Goal: Task Accomplishment & Management: Use online tool/utility

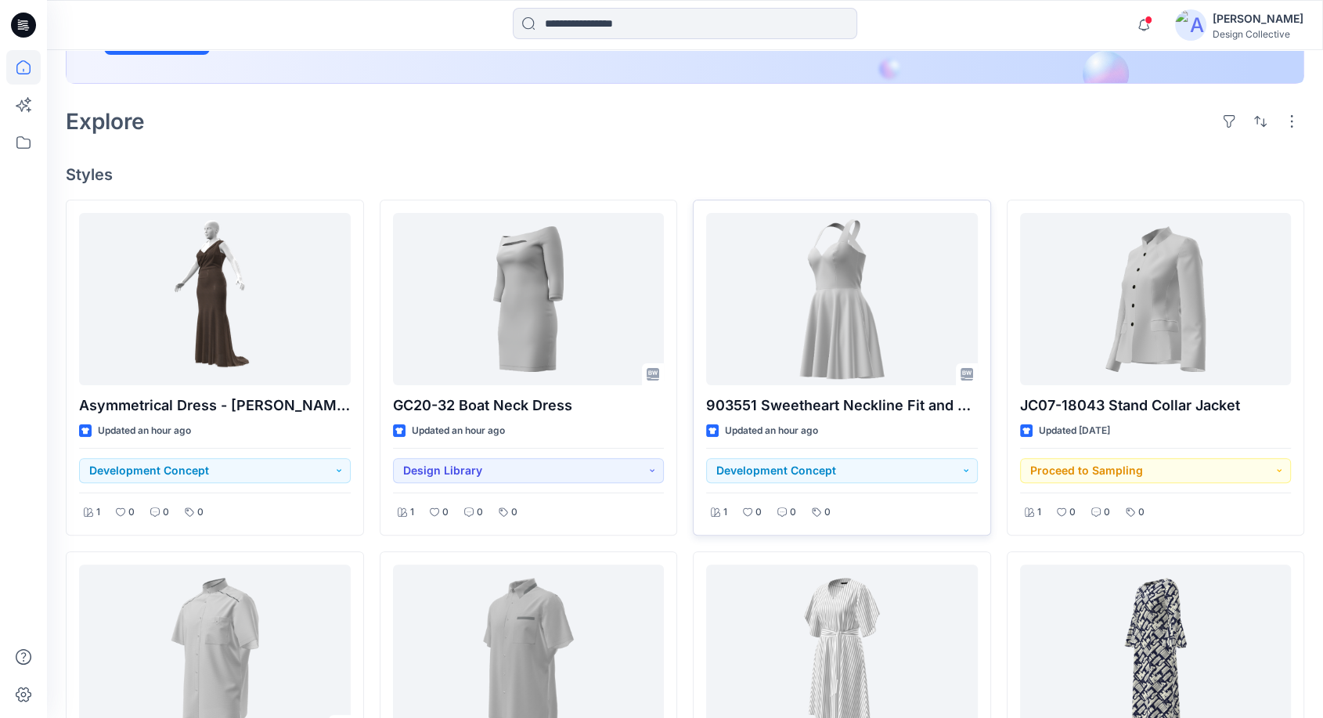
scroll to position [348, 0]
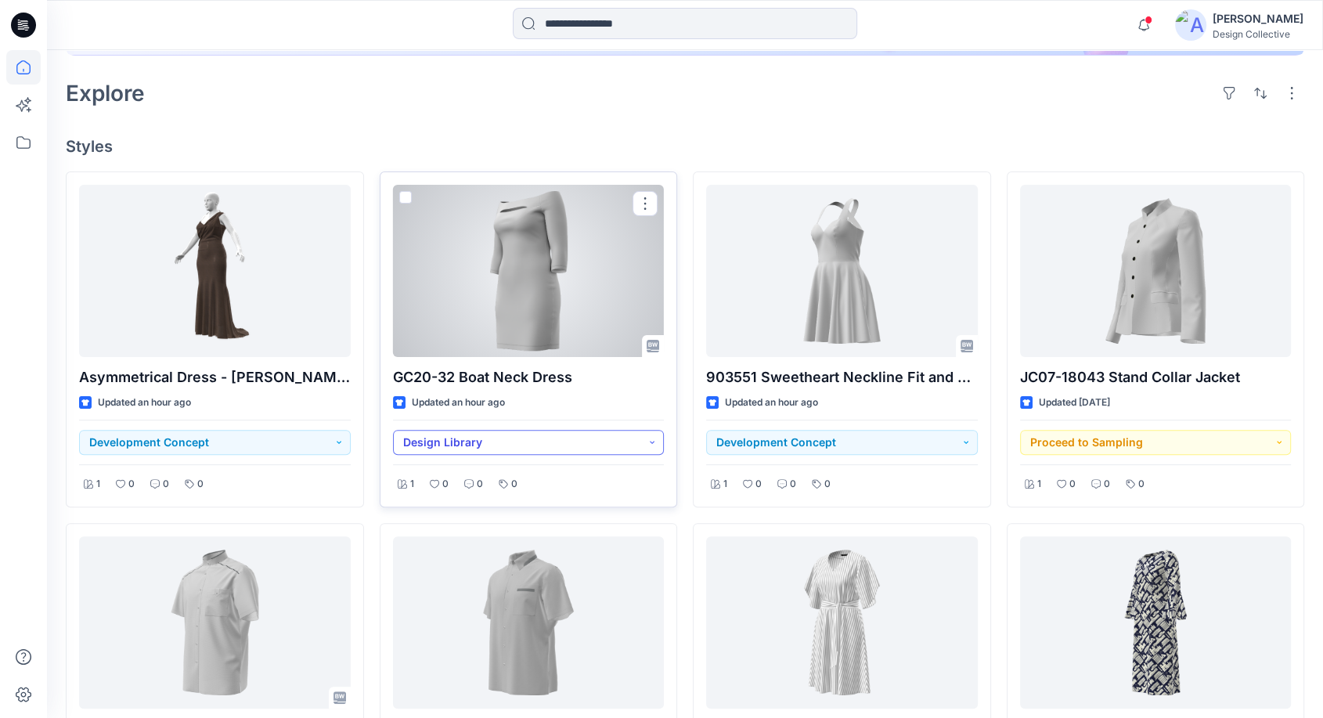
click at [632, 449] on button "Design Library" at bounding box center [529, 442] width 272 height 25
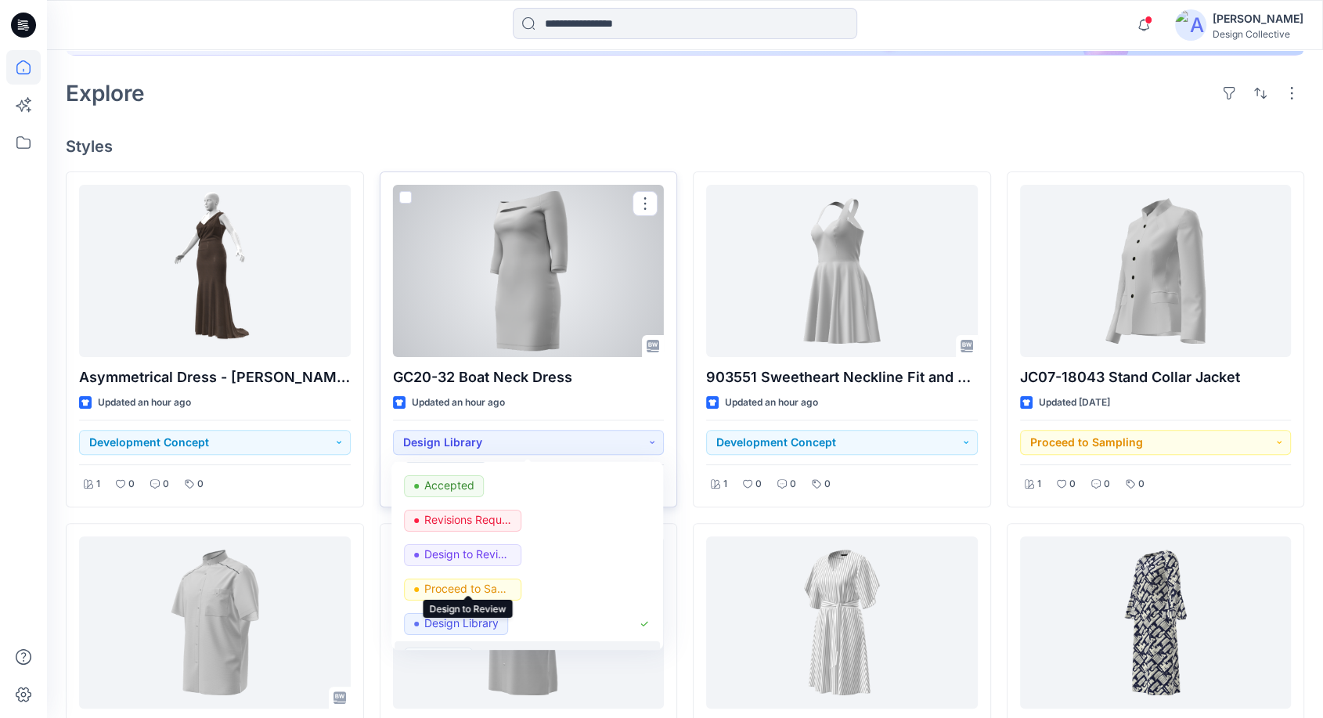
scroll to position [116, 0]
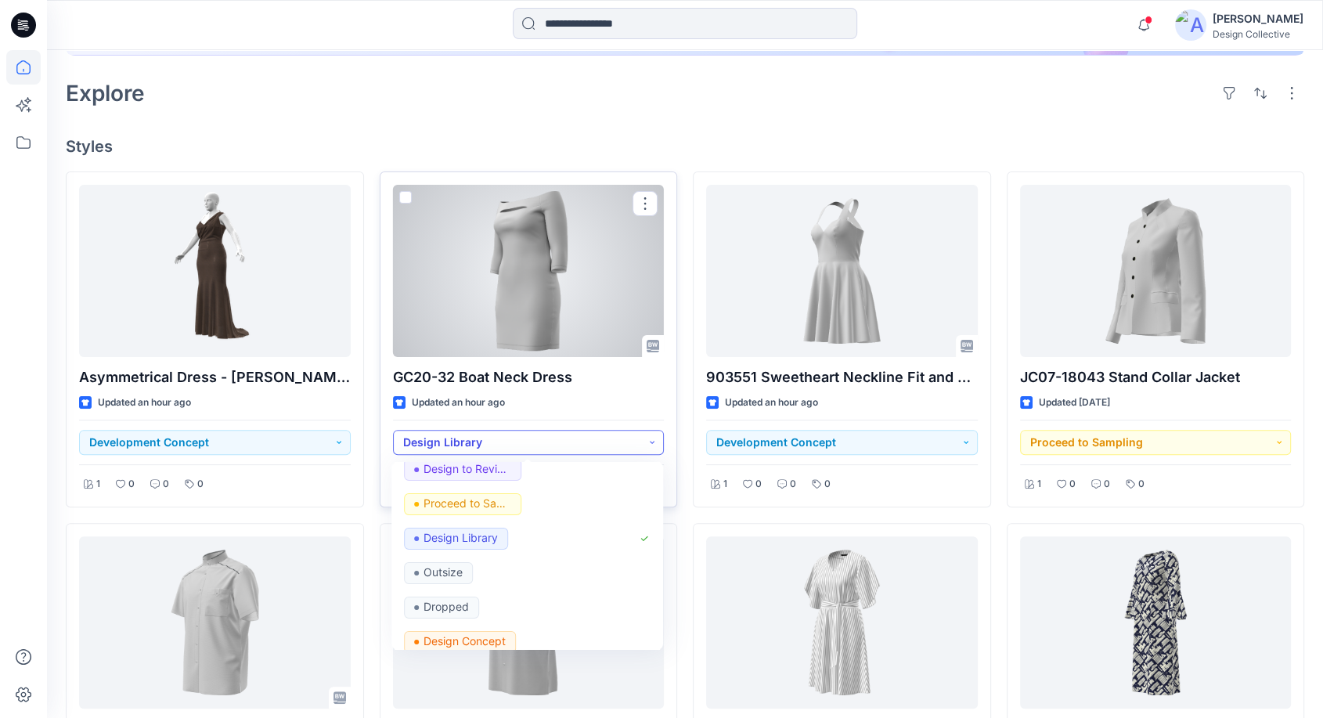
click at [647, 441] on button "Design Library" at bounding box center [529, 442] width 272 height 25
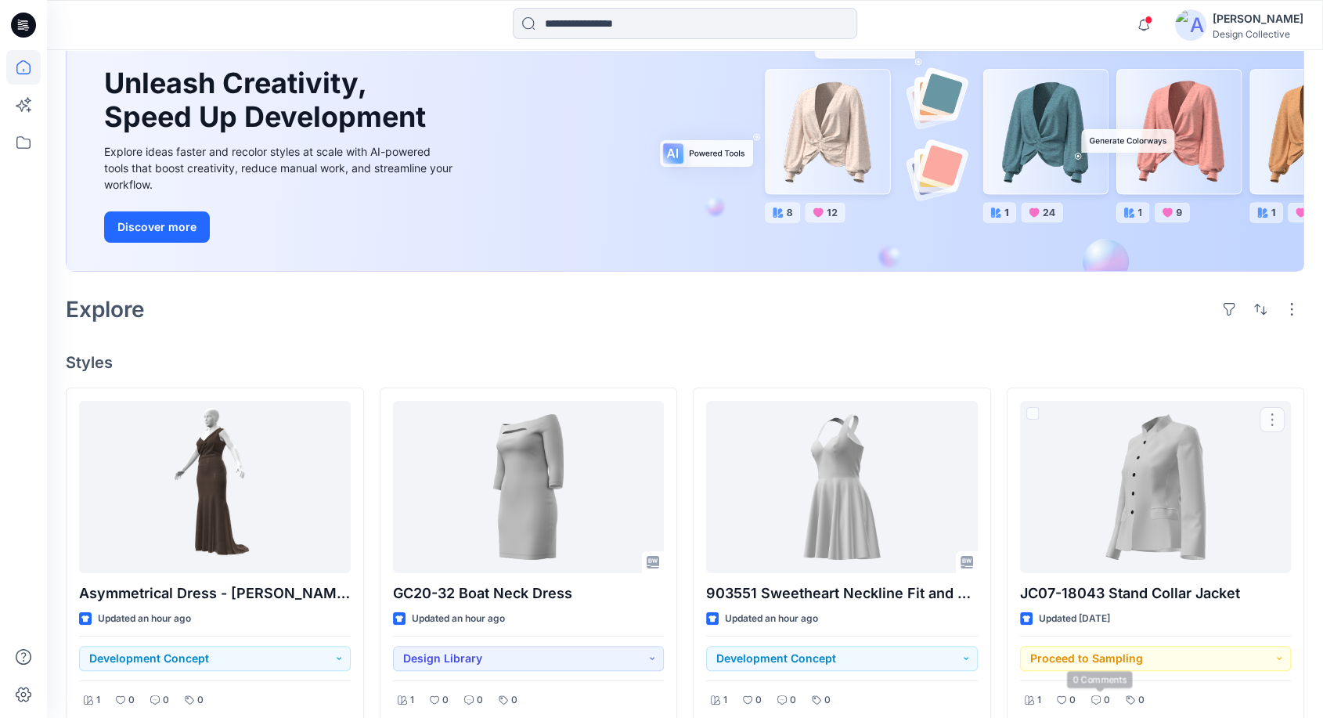
scroll to position [111, 0]
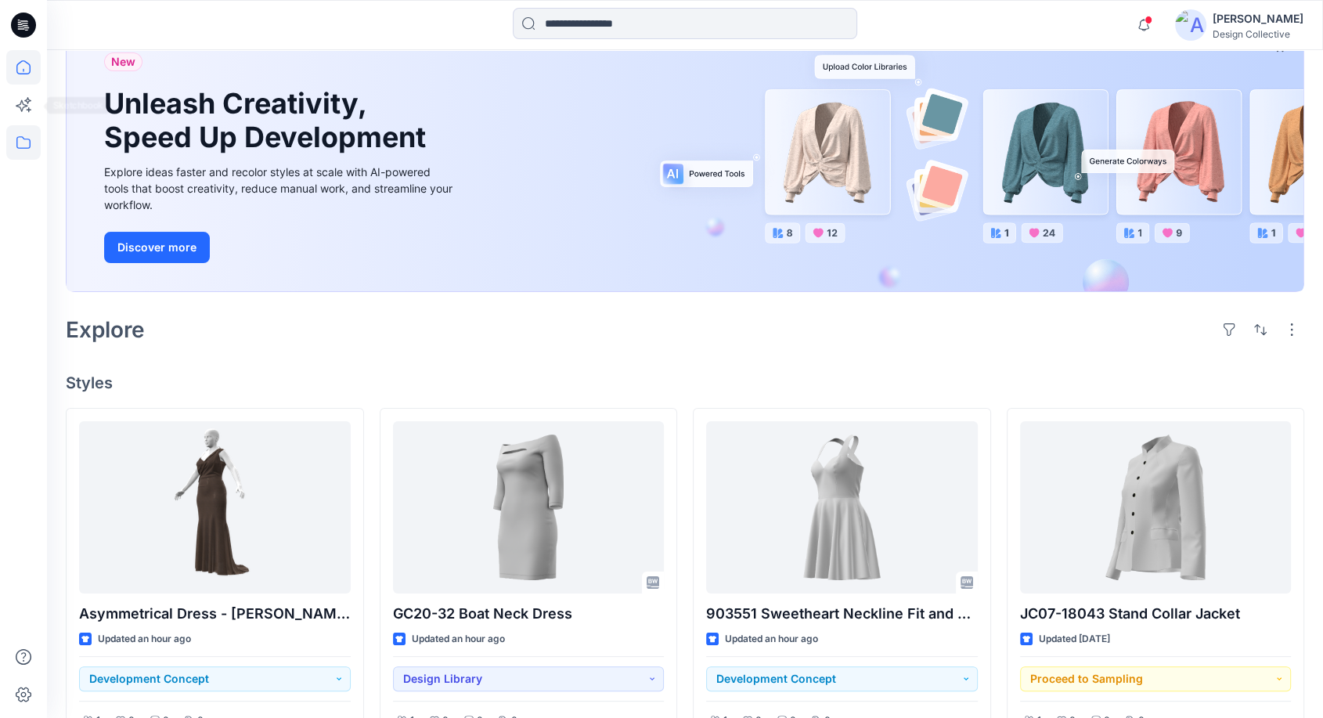
click at [27, 138] on icon at bounding box center [23, 142] width 34 height 34
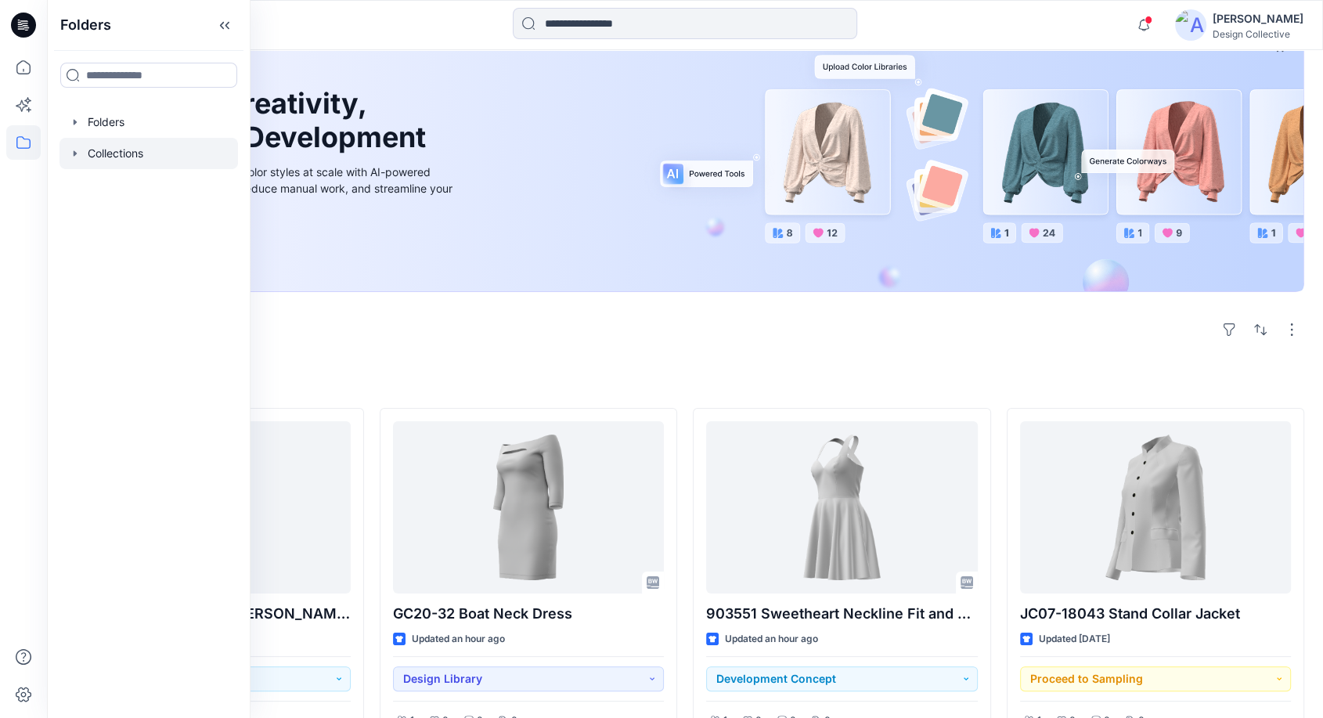
click at [100, 152] on div at bounding box center [148, 153] width 178 height 31
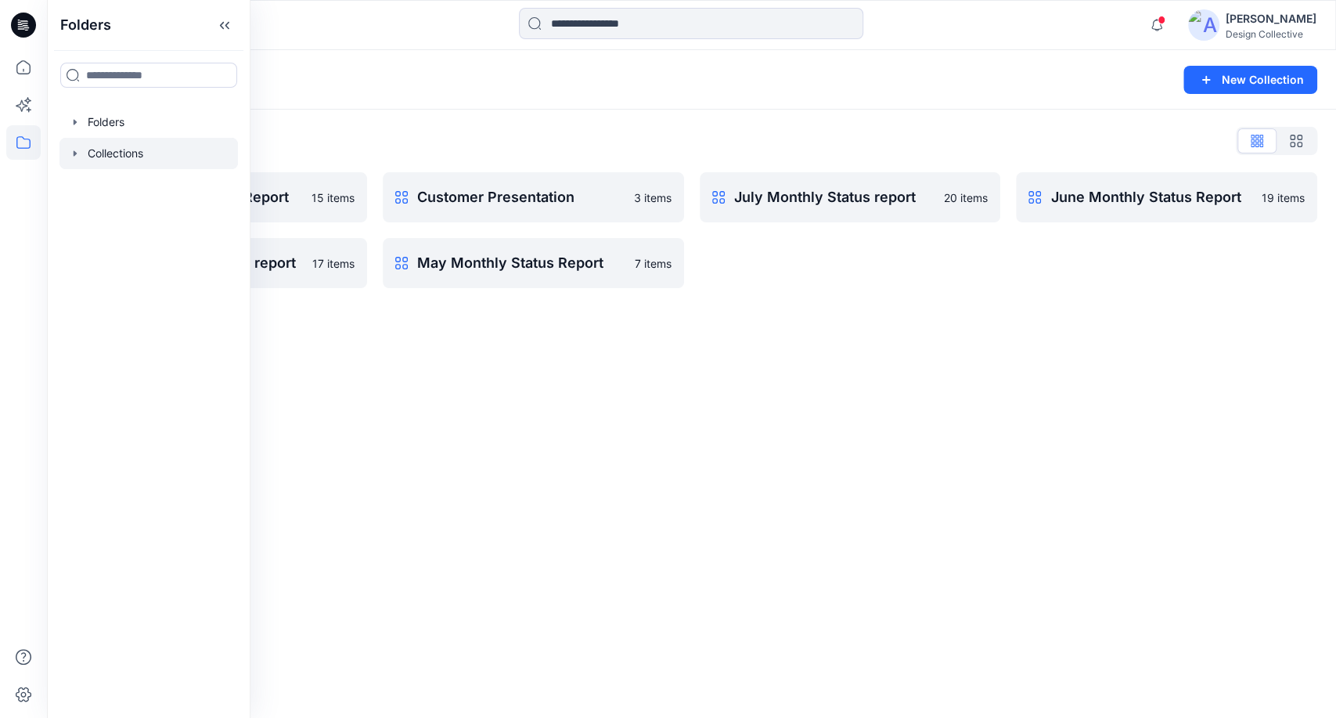
click at [825, 352] on div "Collections New Collection Collections List April Monthly Status Report 15 item…" at bounding box center [691, 384] width 1289 height 668
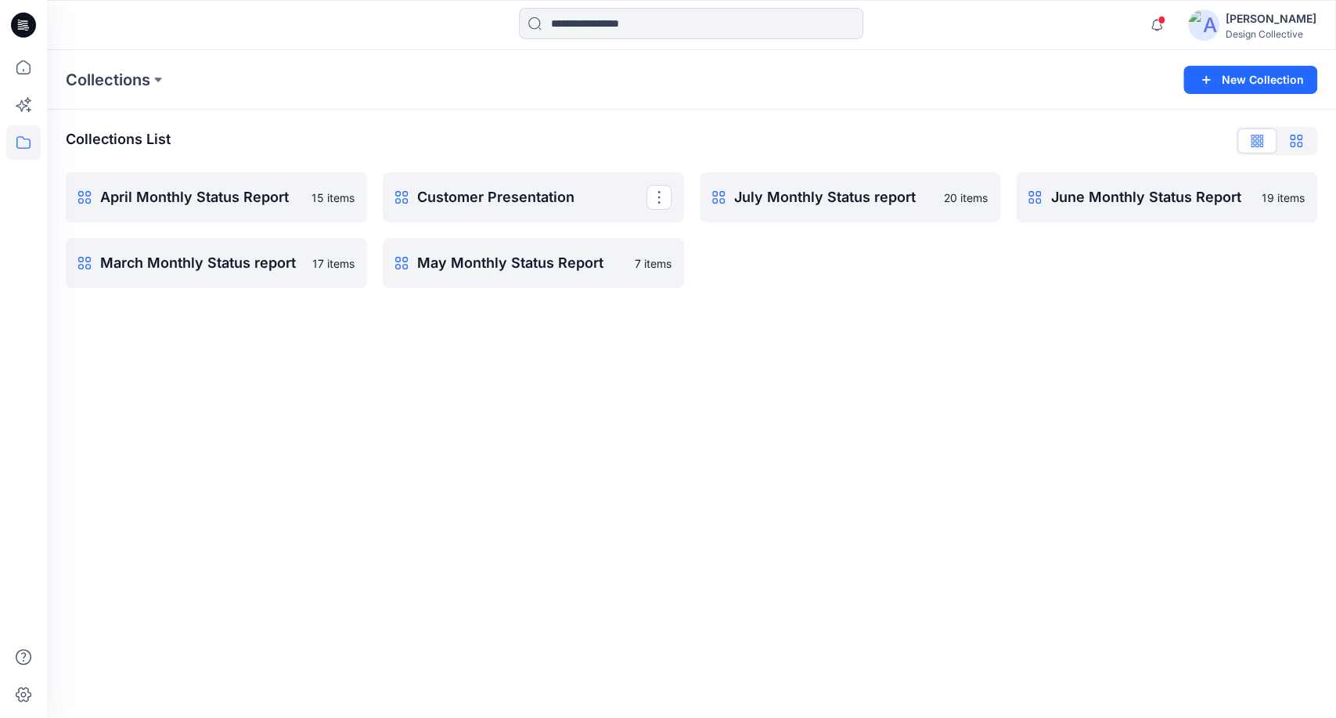
click at [1297, 135] on icon "button" at bounding box center [1296, 141] width 13 height 13
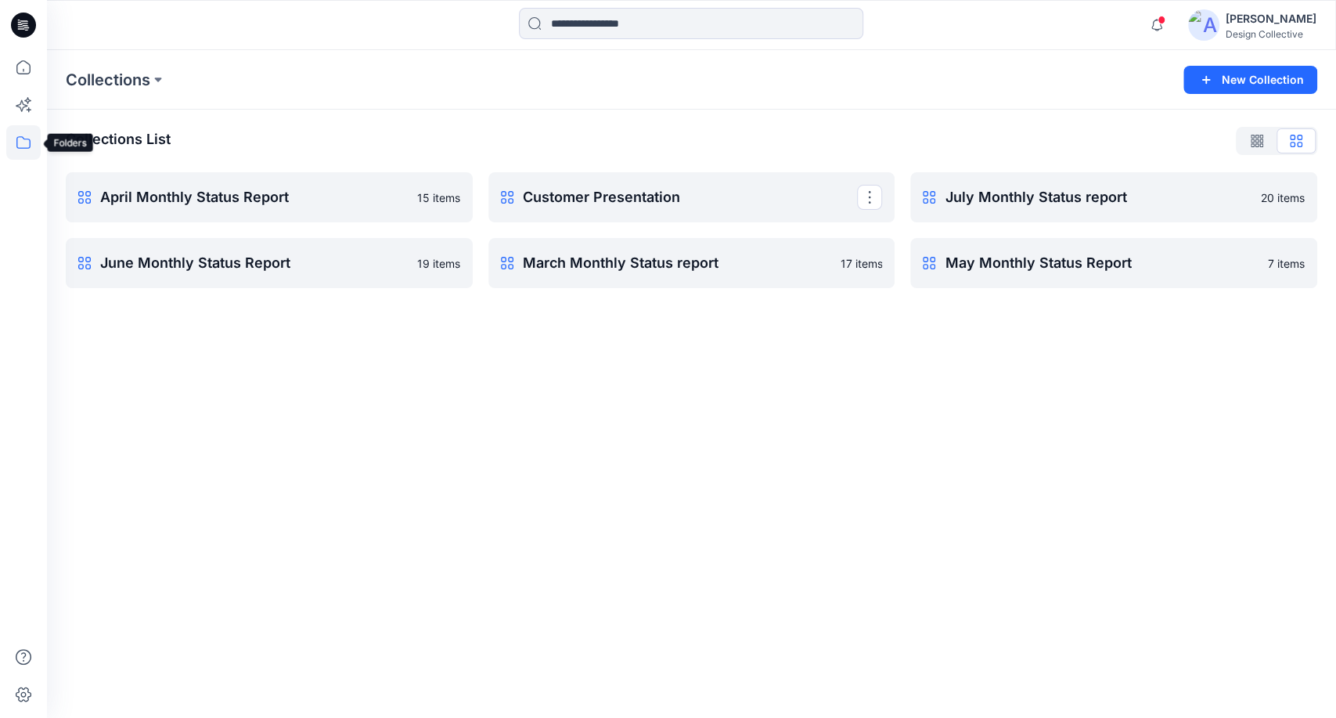
click at [38, 145] on icon at bounding box center [23, 142] width 34 height 34
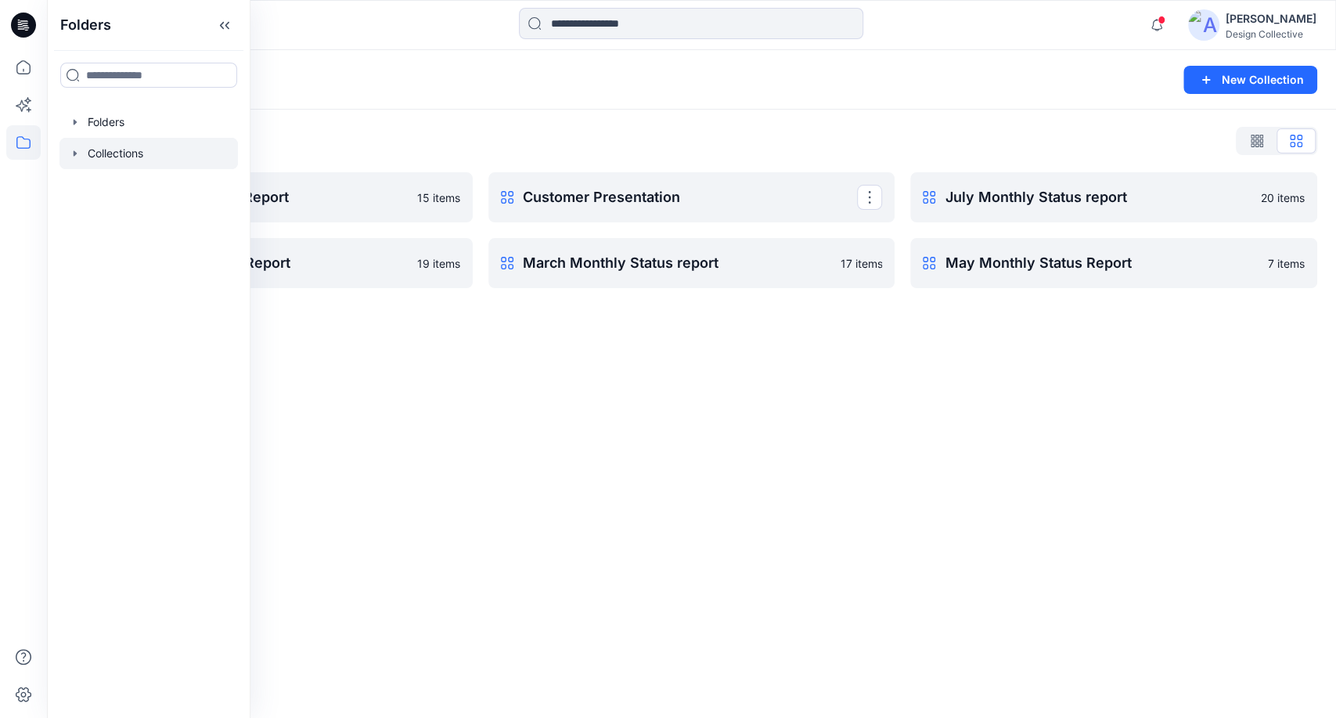
click at [38, 145] on icon at bounding box center [23, 142] width 34 height 34
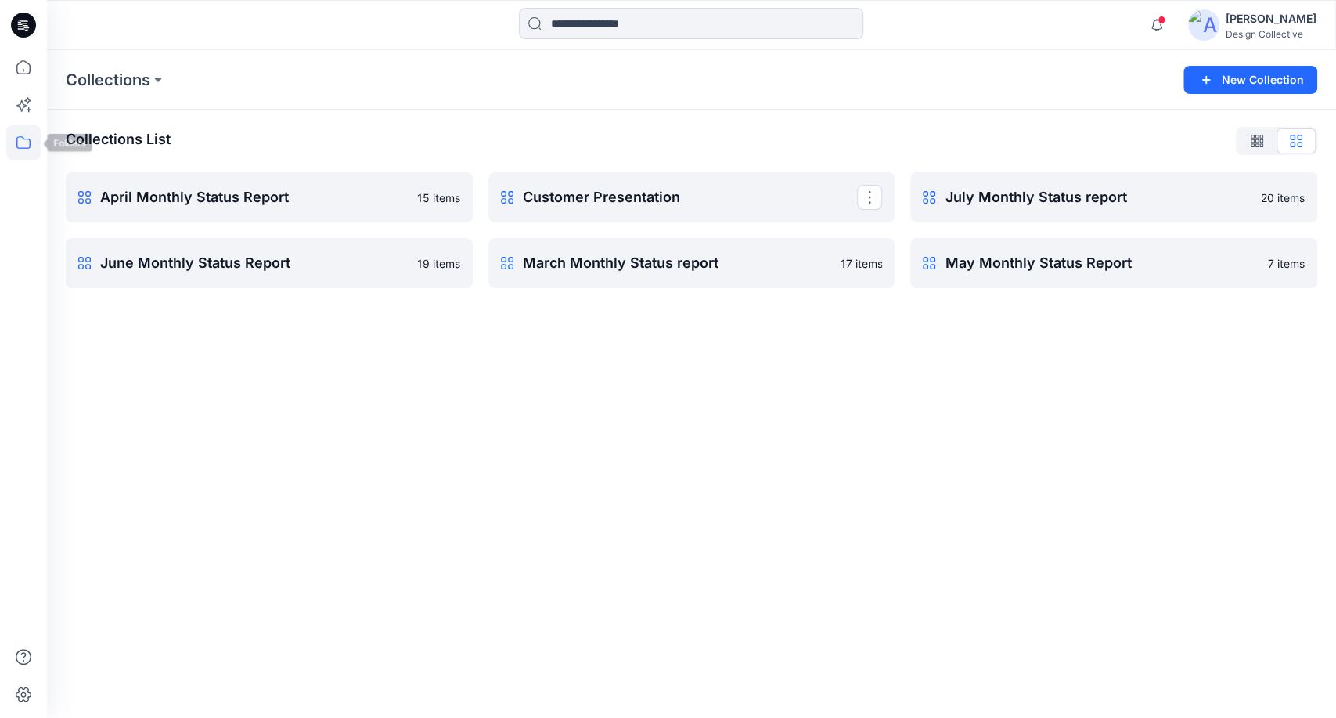
click at [38, 143] on icon at bounding box center [23, 142] width 34 height 34
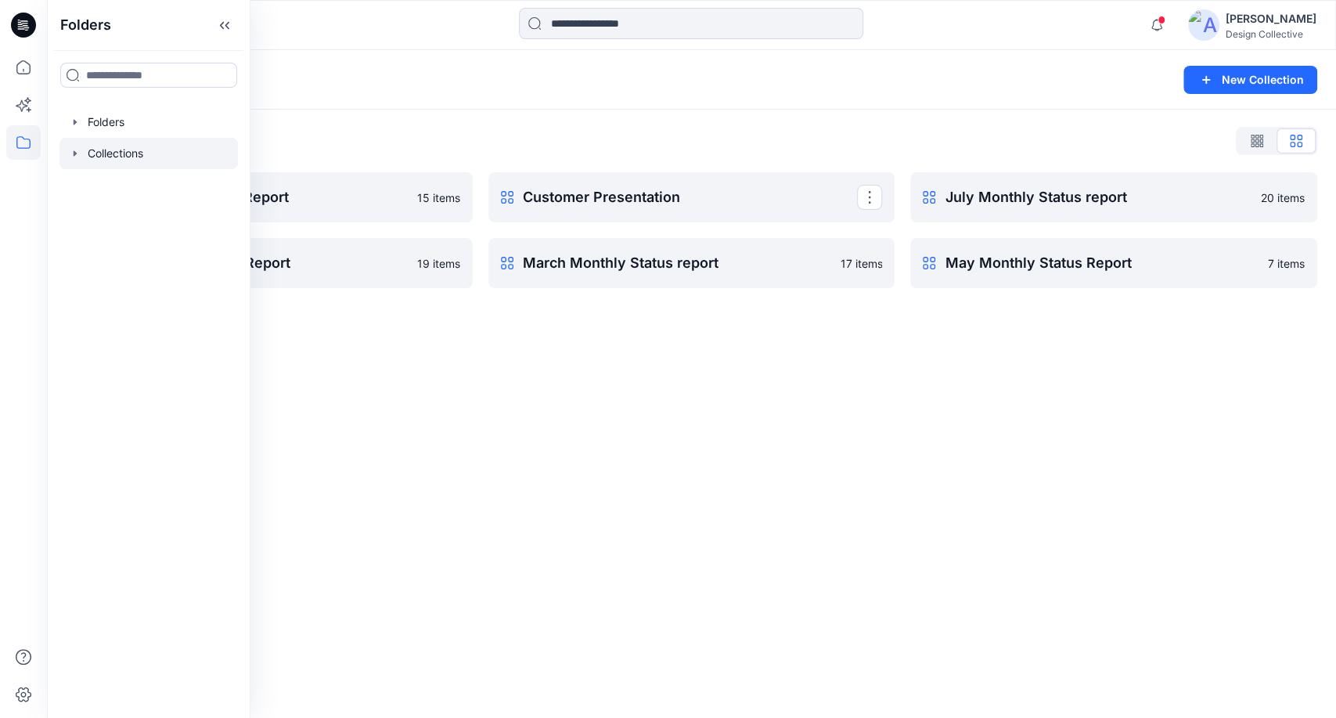
click at [70, 150] on icon "button" at bounding box center [75, 153] width 13 height 13
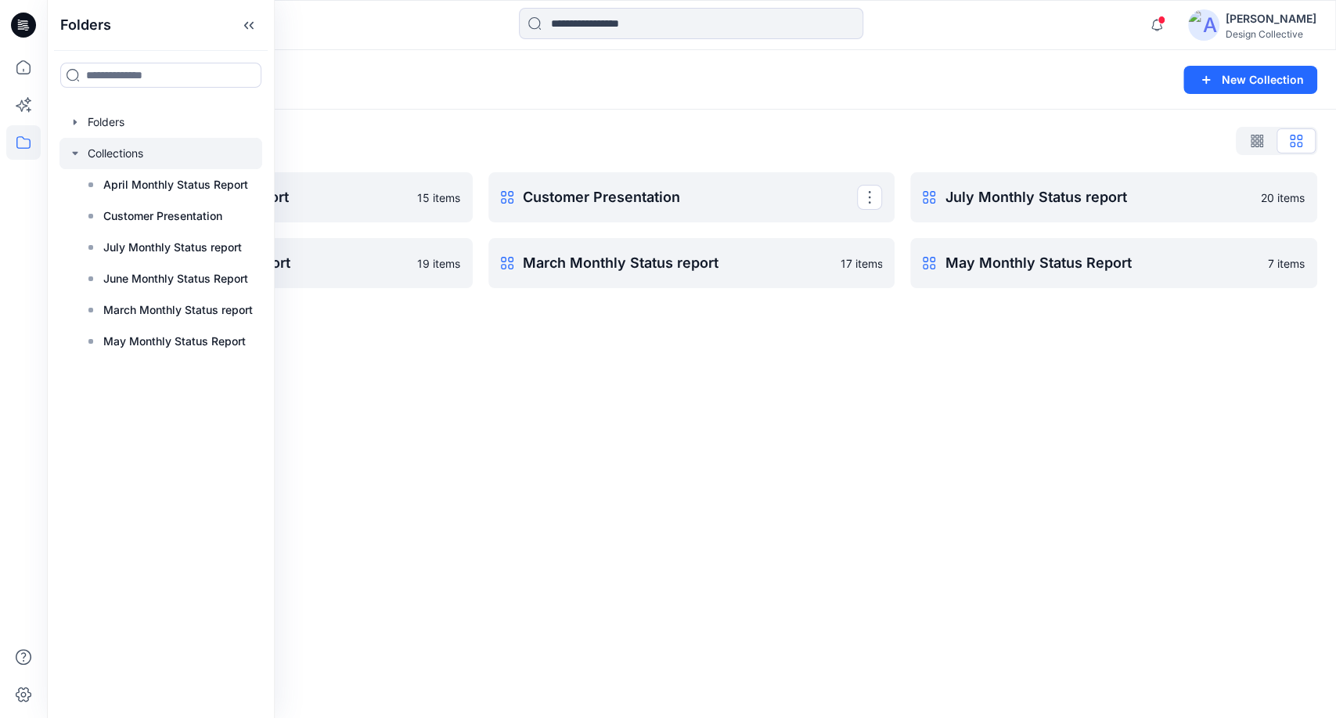
drag, startPoint x: 394, startPoint y: 452, endPoint x: 407, endPoint y: 427, distance: 28.0
click at [403, 434] on div "Collections New Collection Collections List April Monthly Status Report 15 item…" at bounding box center [691, 384] width 1289 height 668
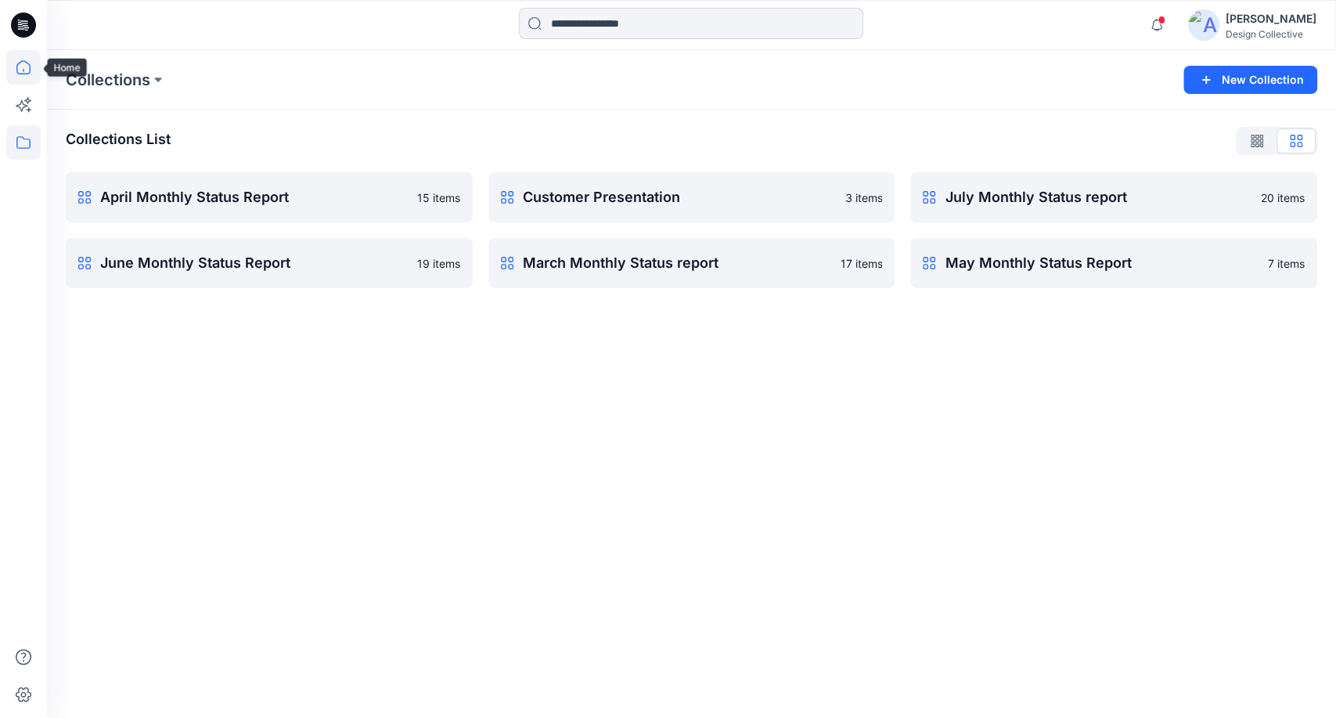
click at [28, 67] on icon at bounding box center [23, 67] width 34 height 34
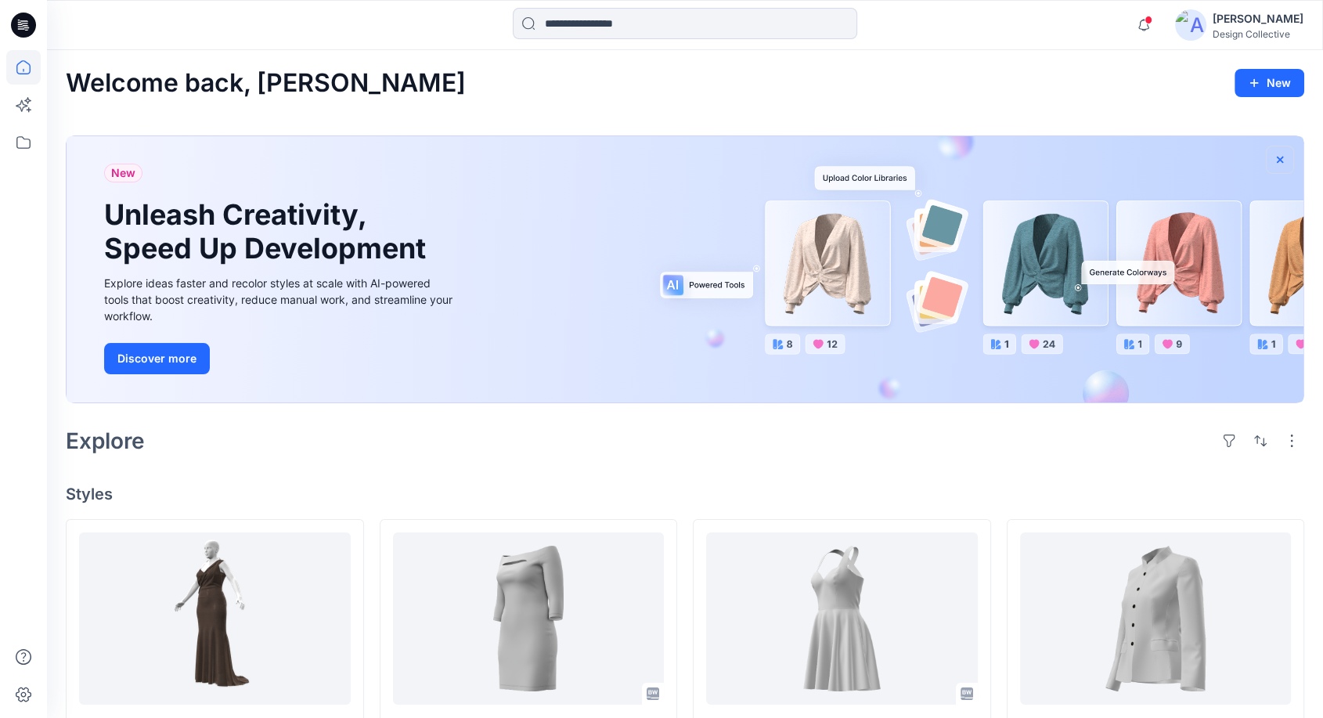
click at [1285, 157] on icon "button" at bounding box center [1280, 159] width 13 height 13
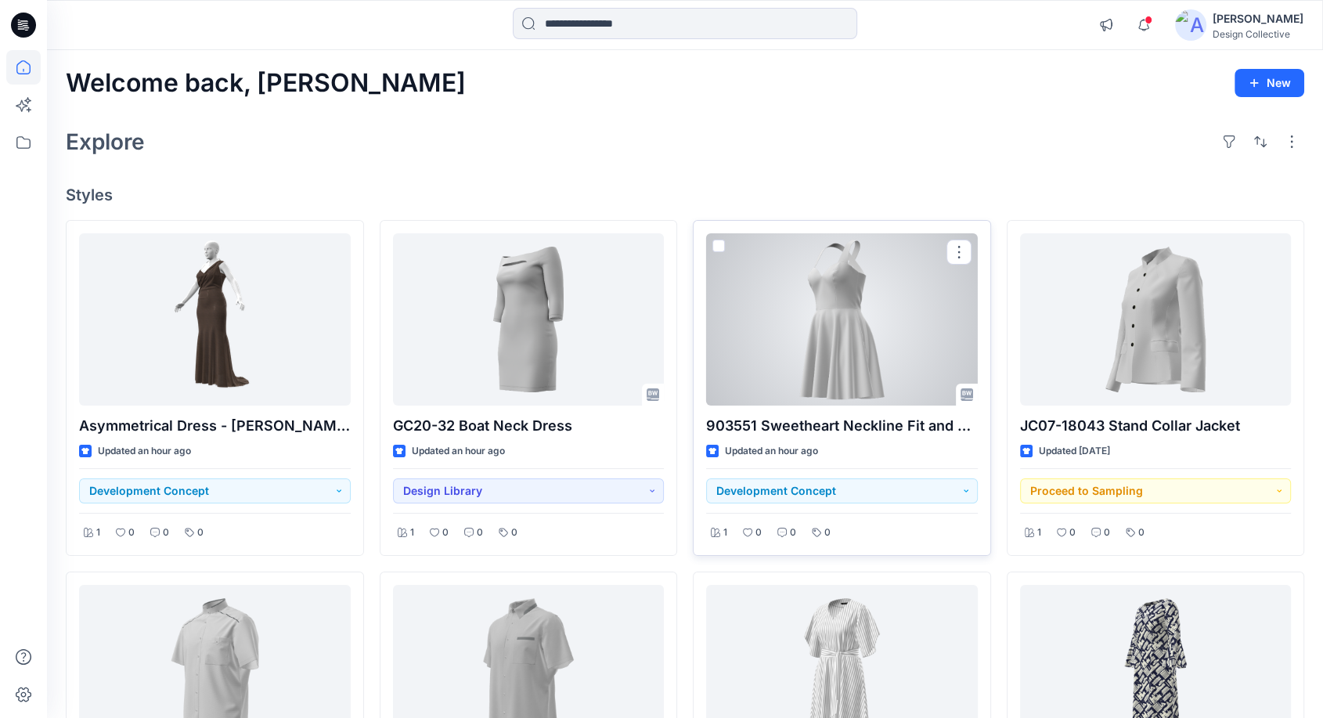
click at [718, 248] on span at bounding box center [718, 246] width 13 height 13
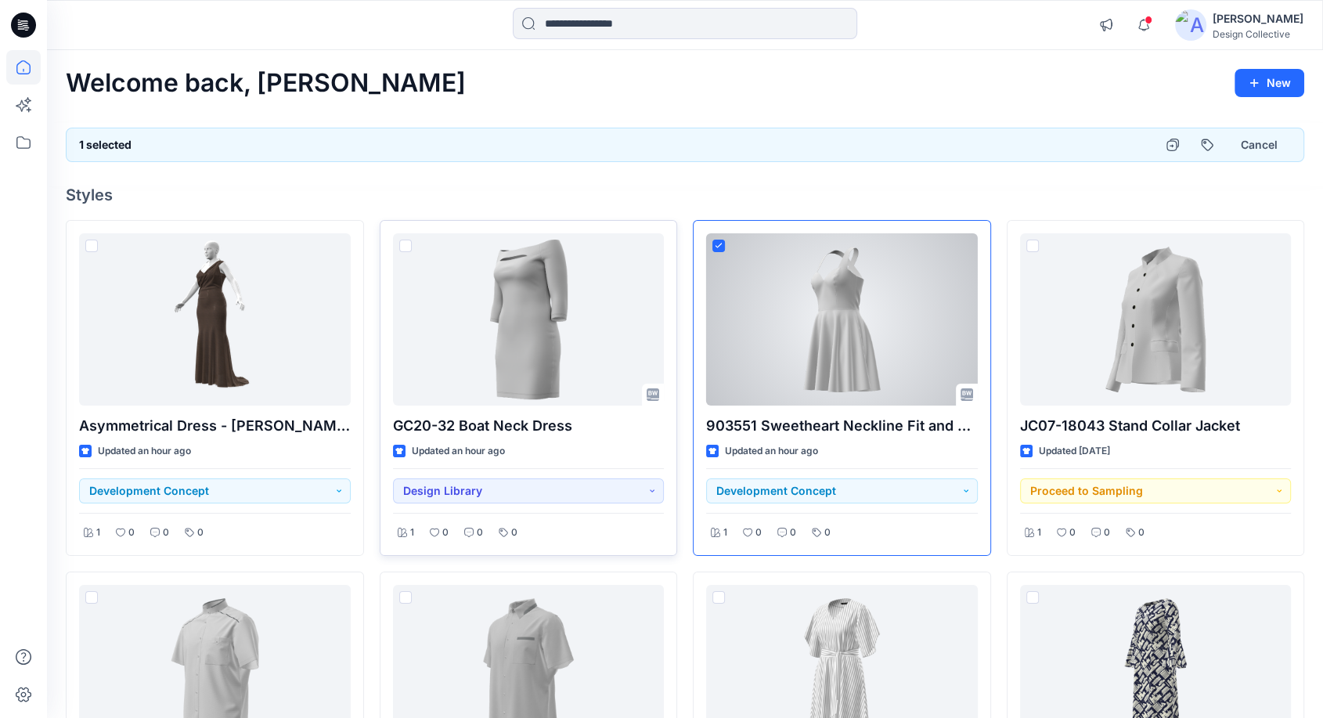
drag, startPoint x: 718, startPoint y: 244, endPoint x: 499, endPoint y: 227, distance: 219.8
click at [718, 243] on icon at bounding box center [718, 245] width 7 height 5
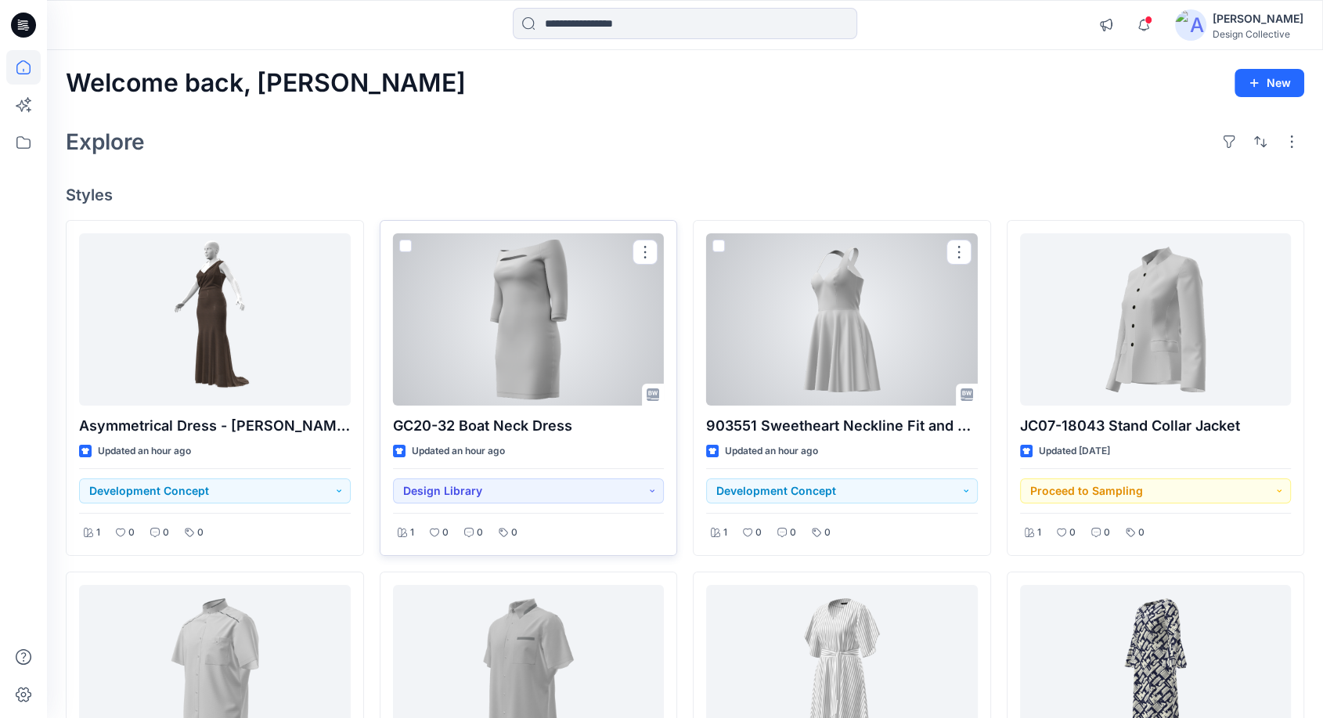
click at [402, 246] on span at bounding box center [405, 246] width 13 height 13
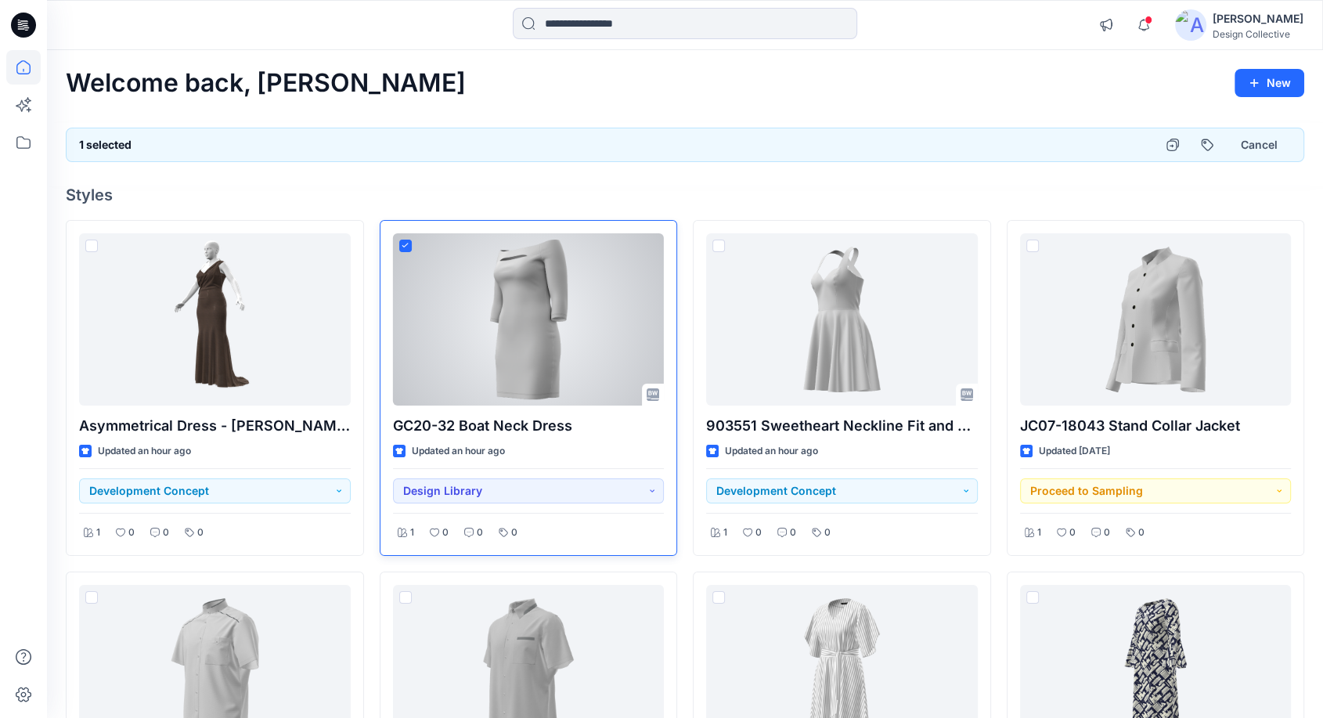
click at [403, 246] on icon at bounding box center [405, 245] width 6 height 4
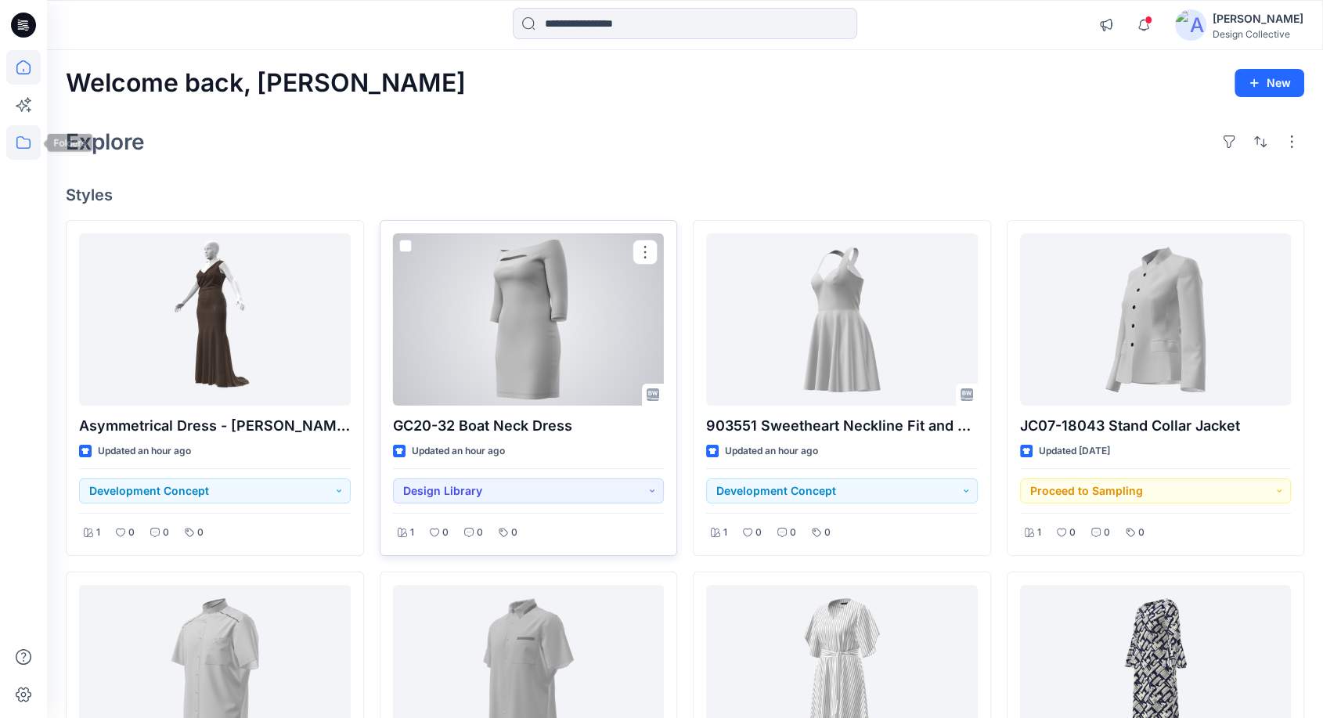
click at [16, 144] on icon at bounding box center [23, 142] width 34 height 34
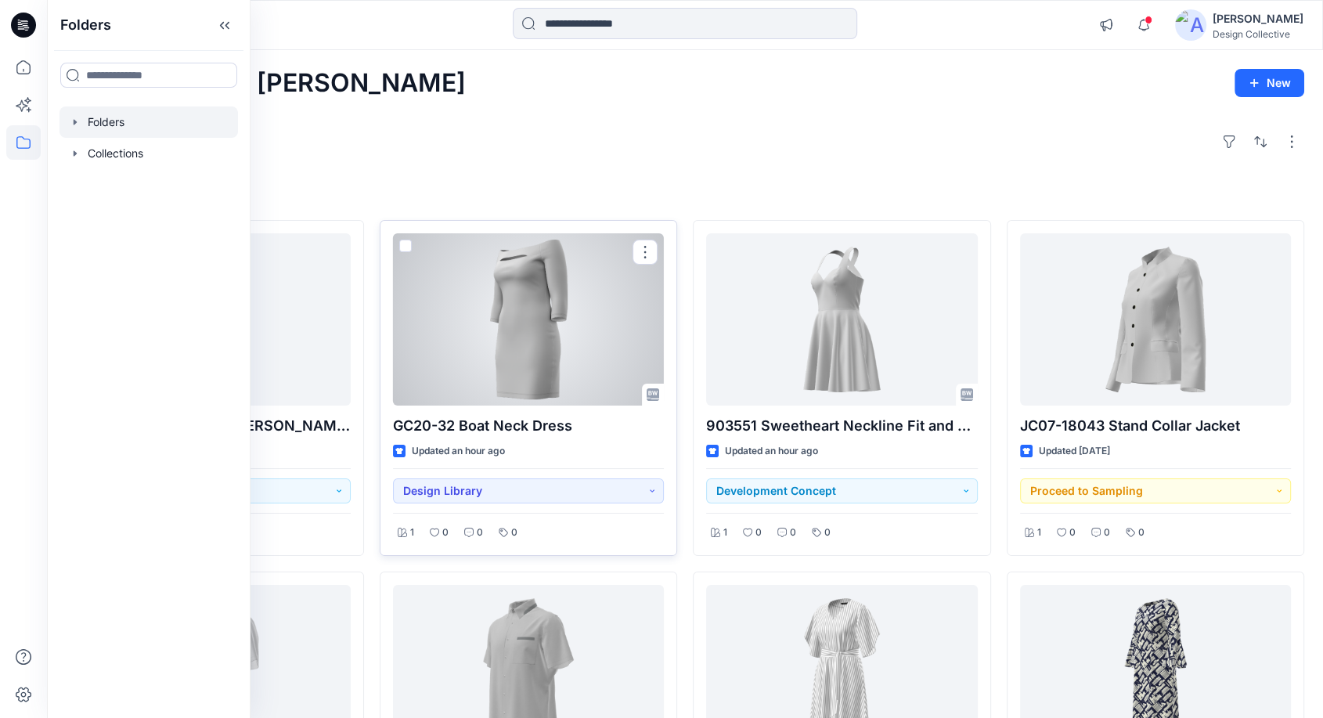
click at [68, 119] on div "Folders" at bounding box center [148, 121] width 178 height 31
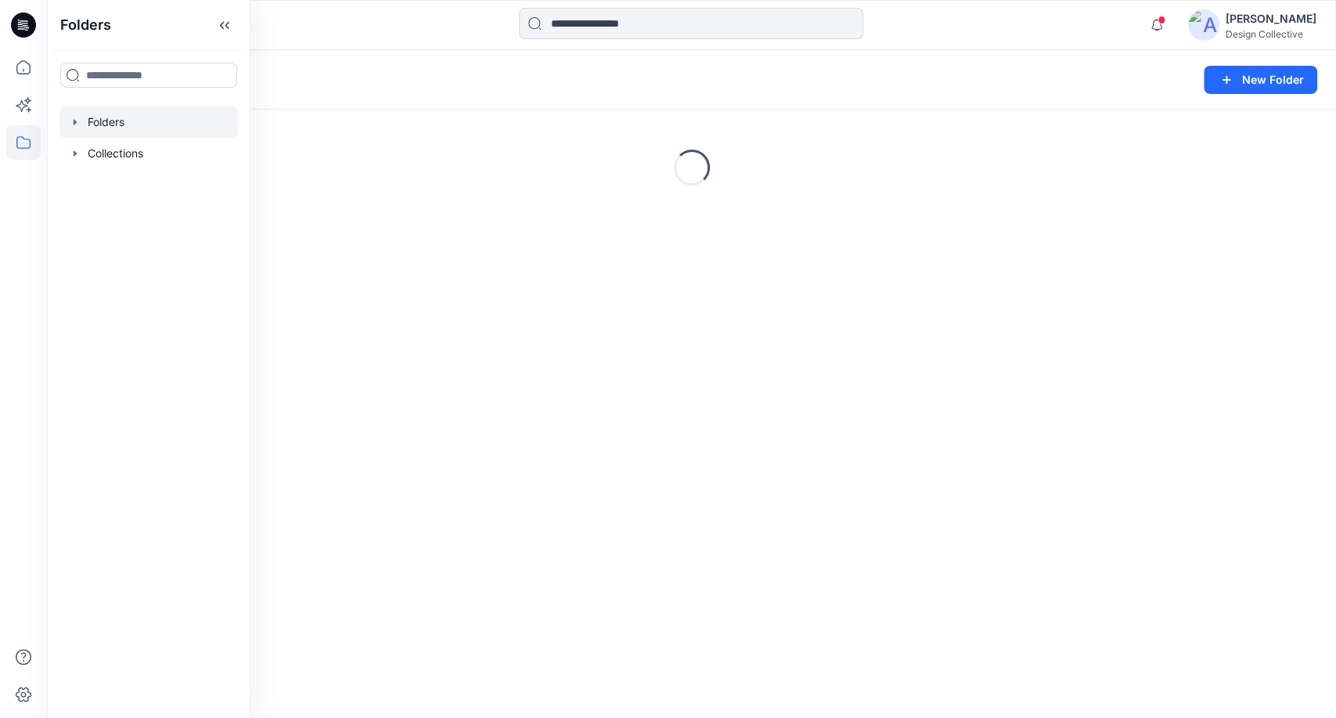
click at [74, 126] on icon "button" at bounding box center [75, 122] width 13 height 13
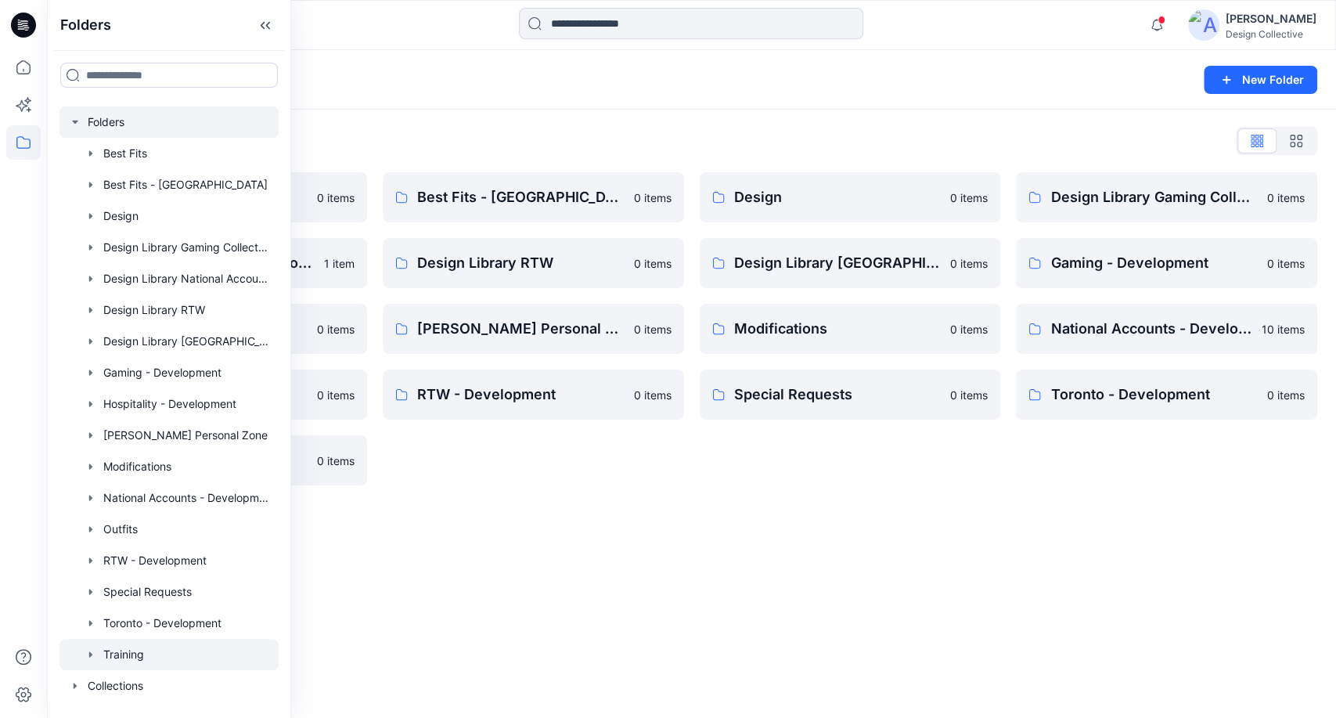
click at [131, 649] on div at bounding box center [168, 654] width 219 height 31
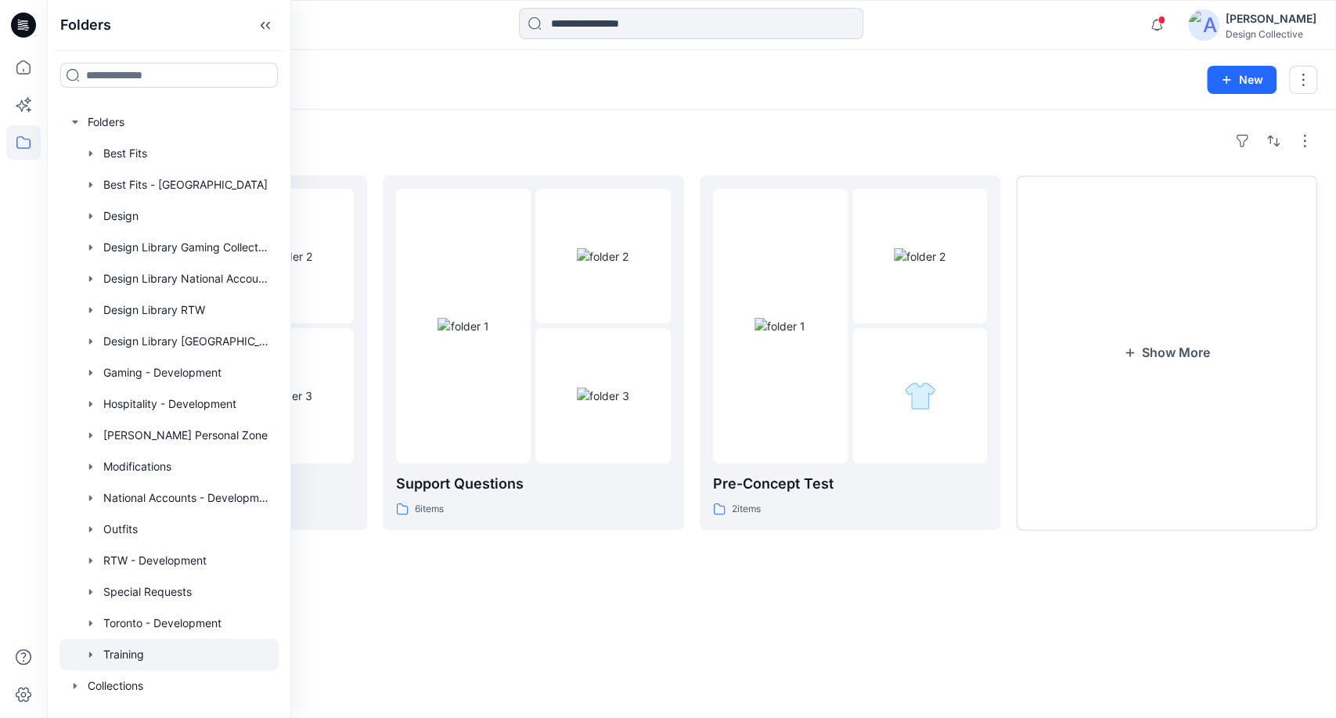
click at [849, 114] on div "Folders Training Board 6 items Support Questions 6 items Pre-Concept Test 2 ite…" at bounding box center [691, 414] width 1289 height 608
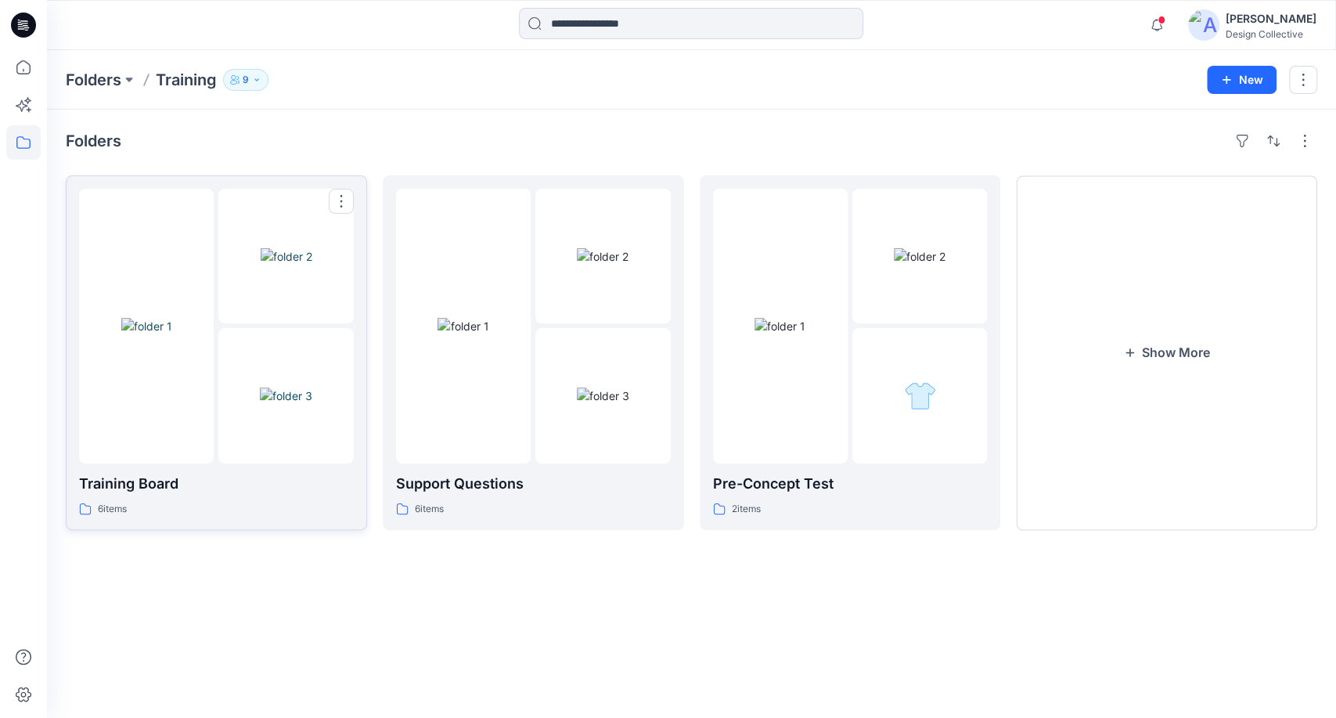
click at [274, 404] on img at bounding box center [286, 395] width 52 height 16
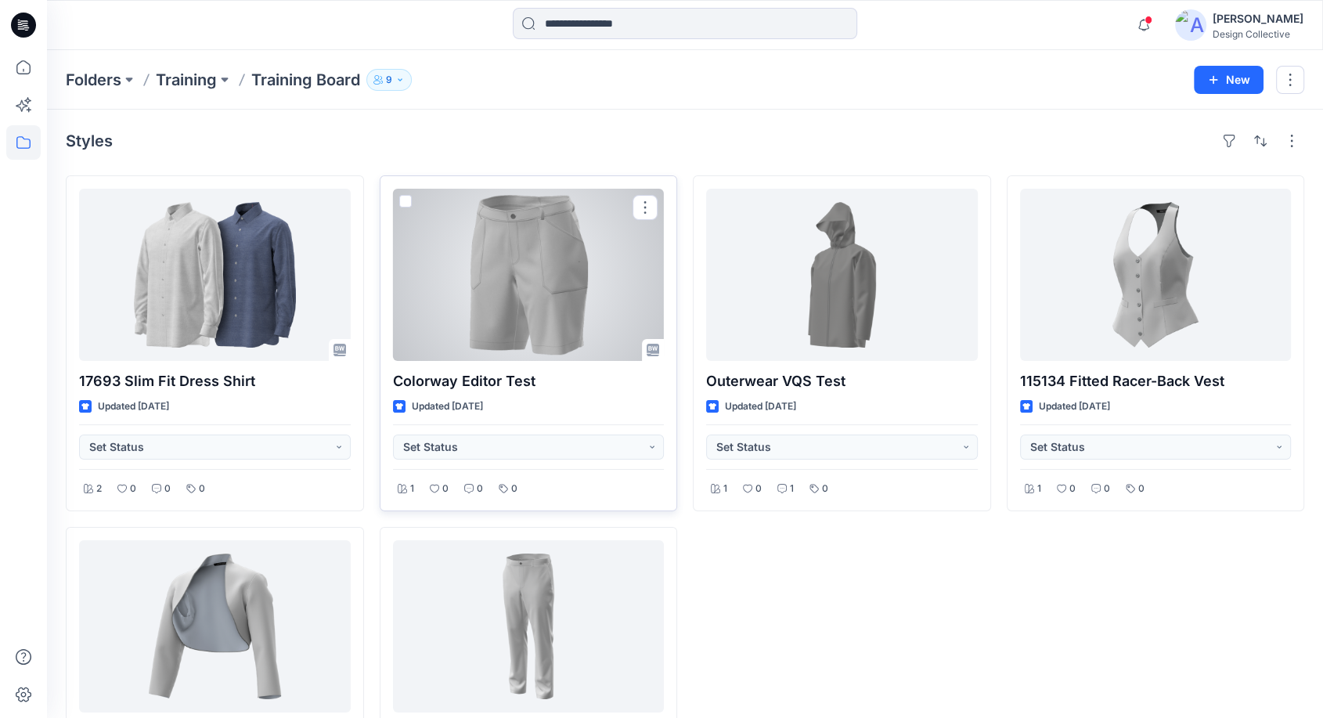
click at [407, 201] on span at bounding box center [405, 201] width 13 height 13
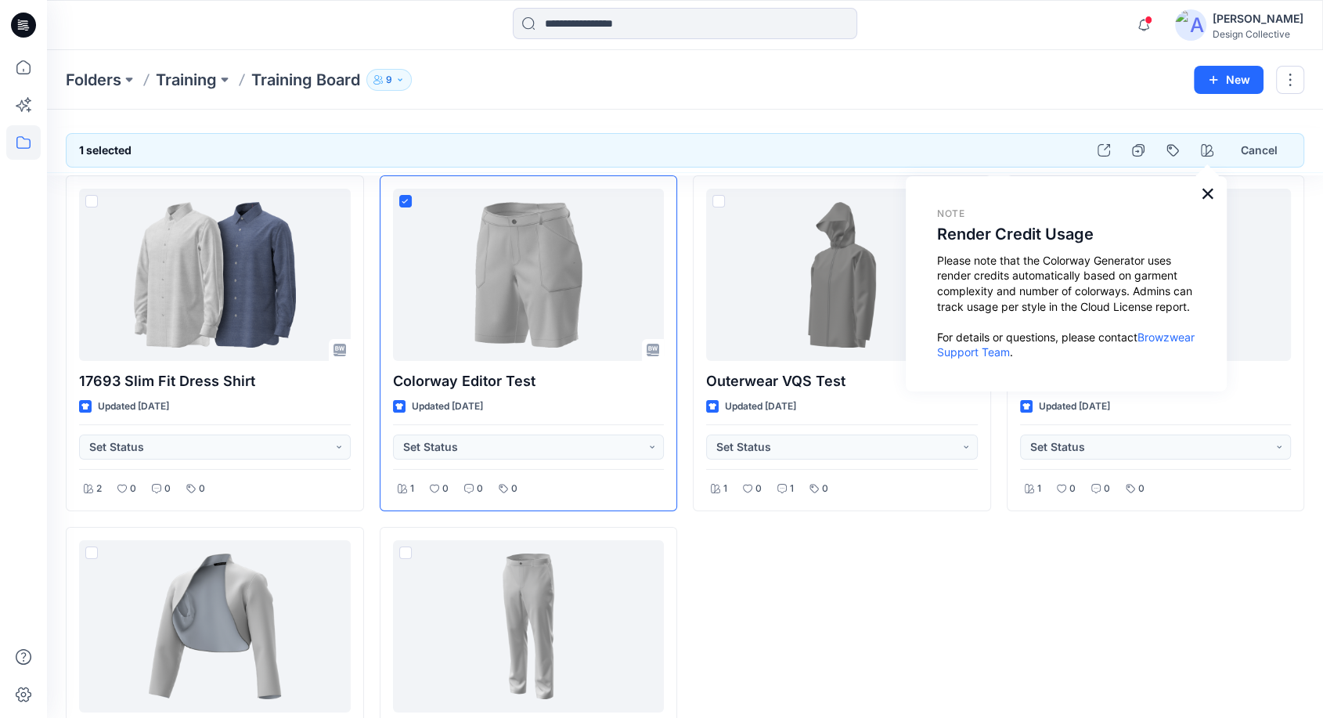
click at [1205, 196] on button "×" at bounding box center [1207, 193] width 15 height 25
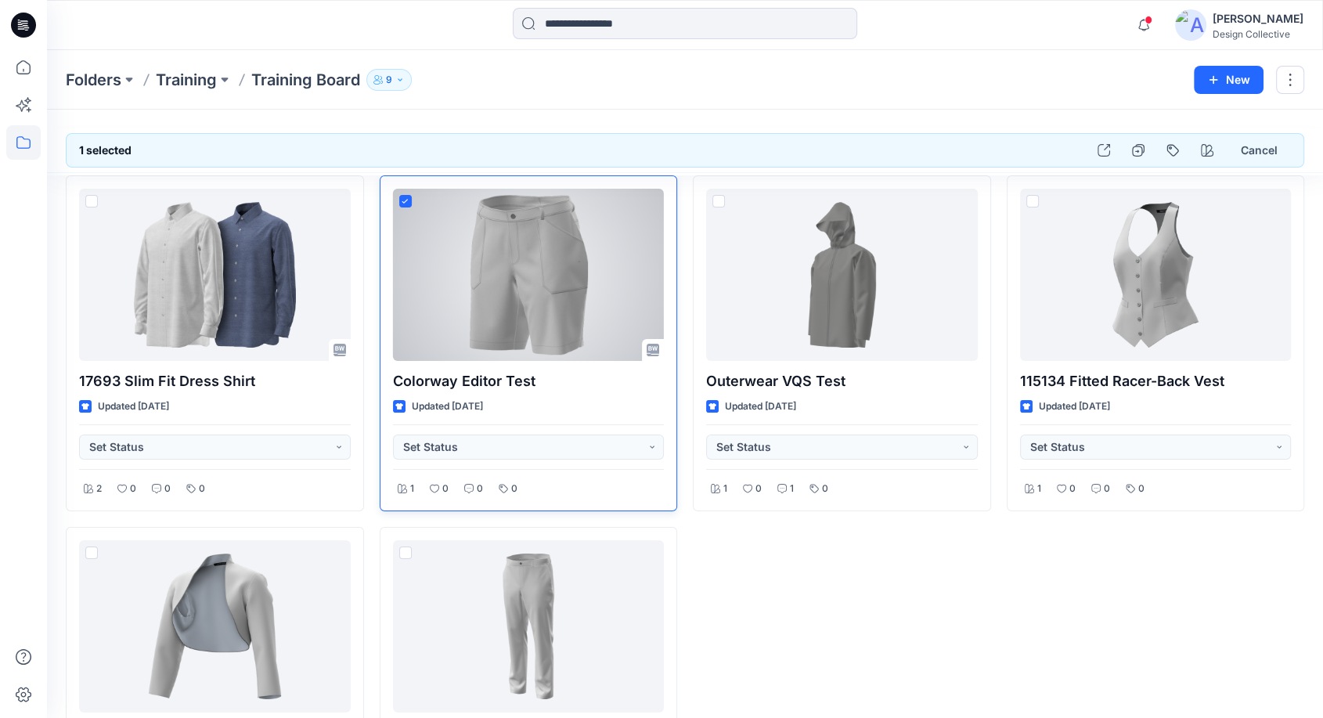
click at [405, 200] on icon at bounding box center [405, 201] width 7 height 5
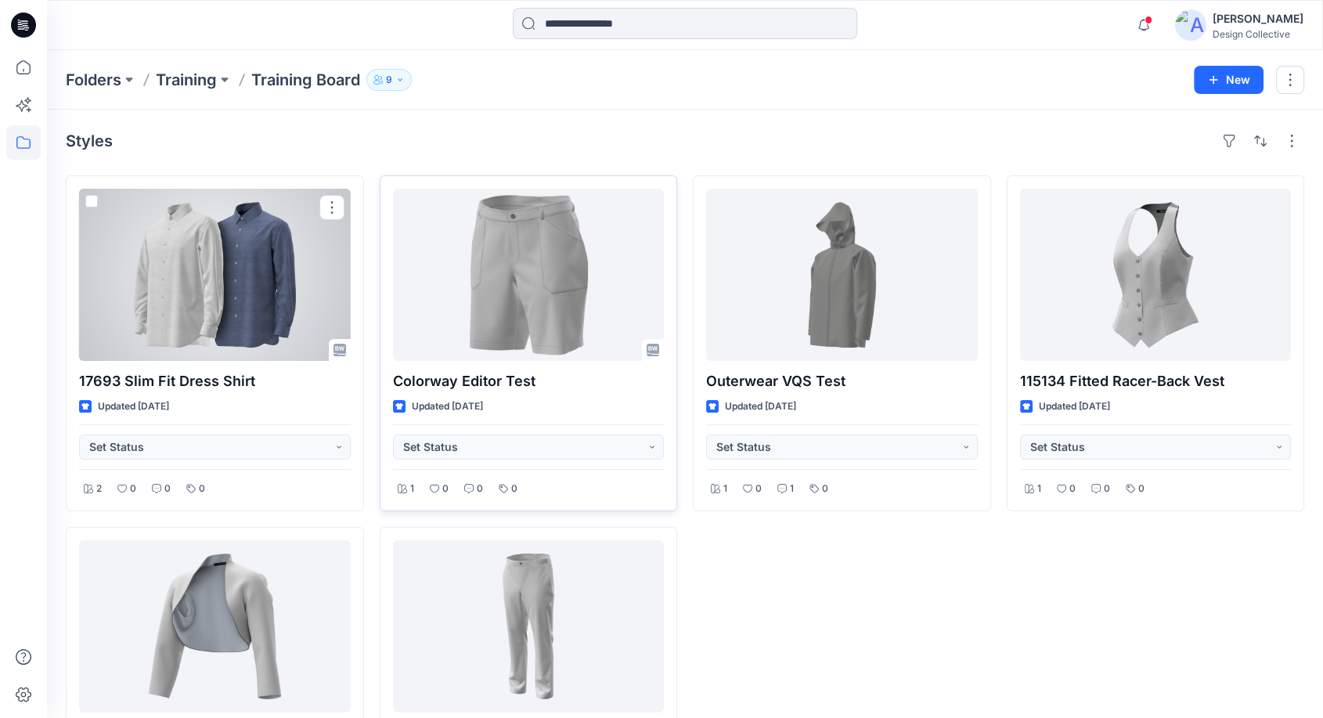
click at [263, 274] on div at bounding box center [215, 275] width 272 height 172
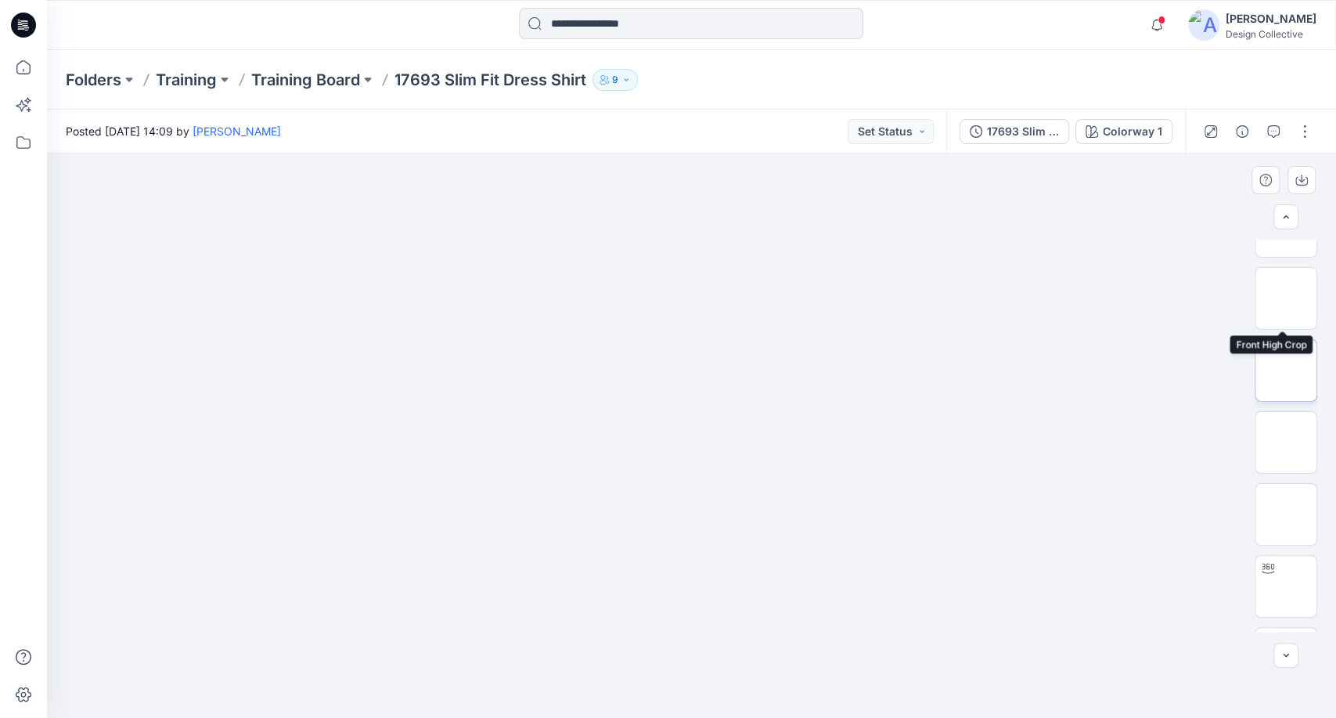
scroll to position [535, 0]
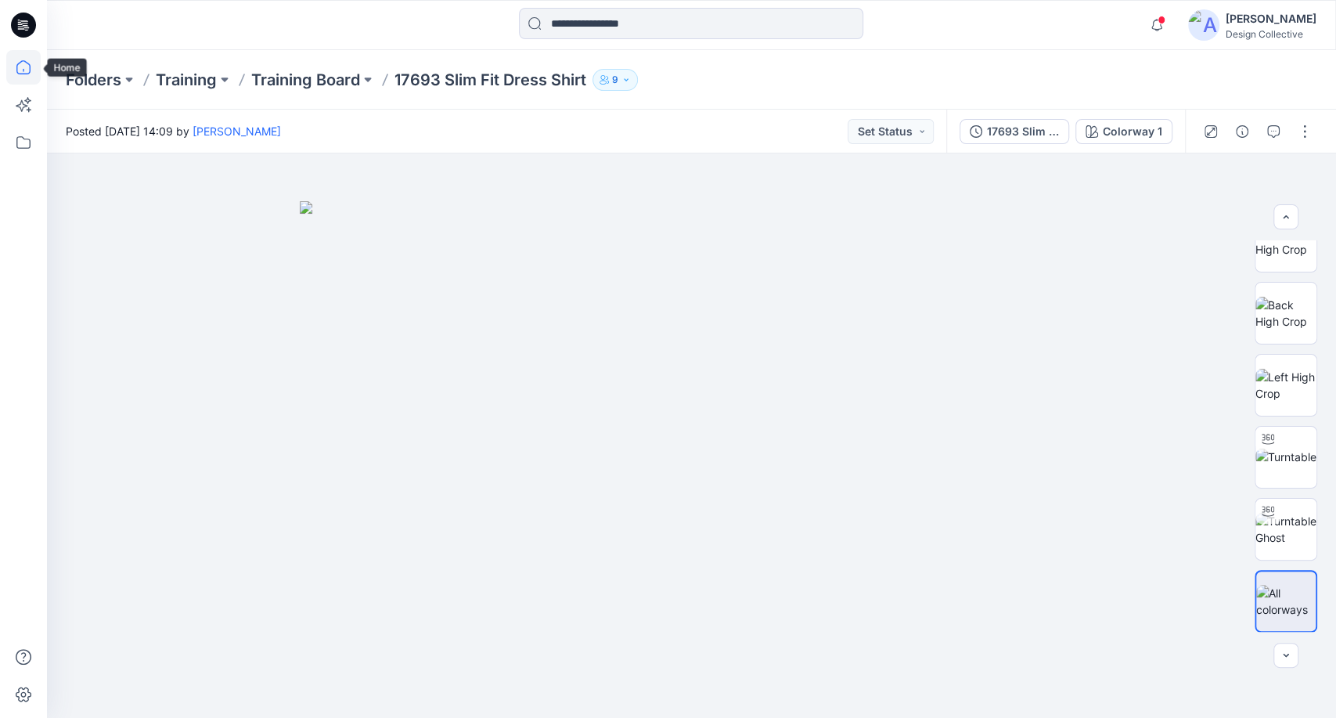
drag, startPoint x: 20, startPoint y: 52, endPoint x: 20, endPoint y: 62, distance: 9.4
click at [20, 52] on icon at bounding box center [23, 67] width 34 height 34
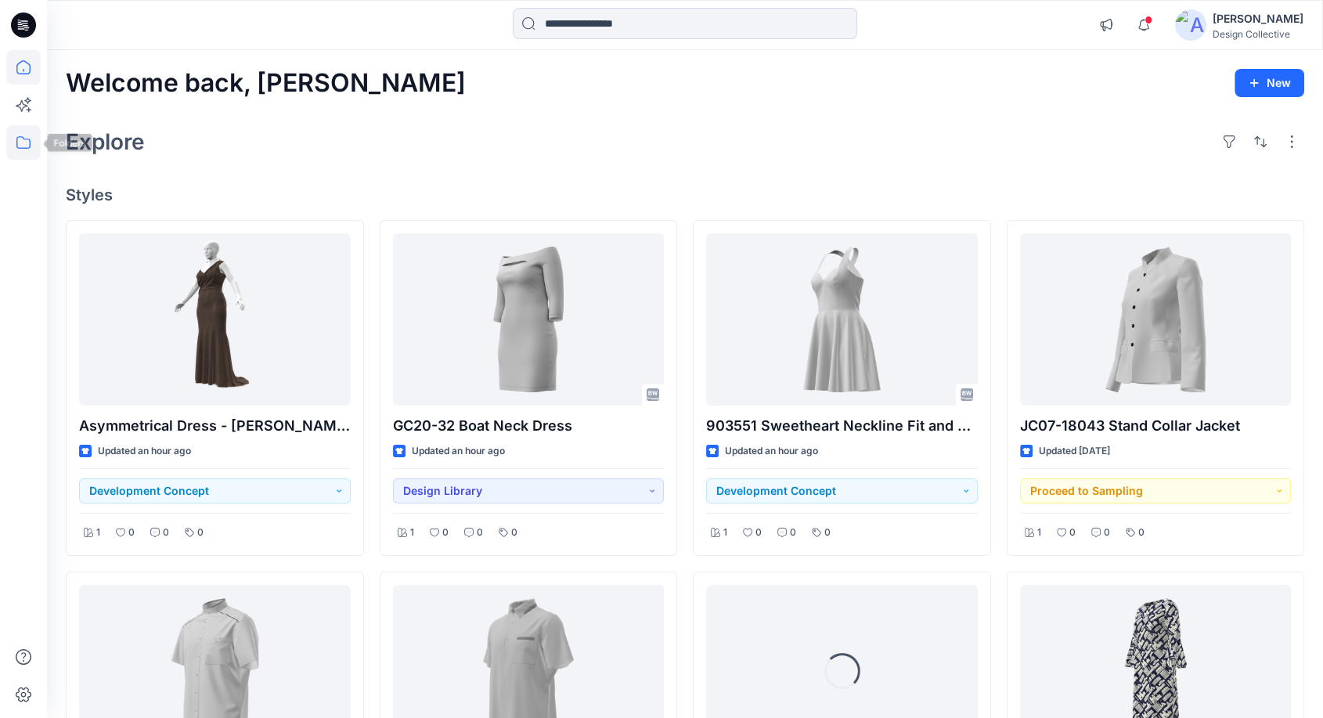
click at [22, 142] on icon at bounding box center [23, 142] width 34 height 34
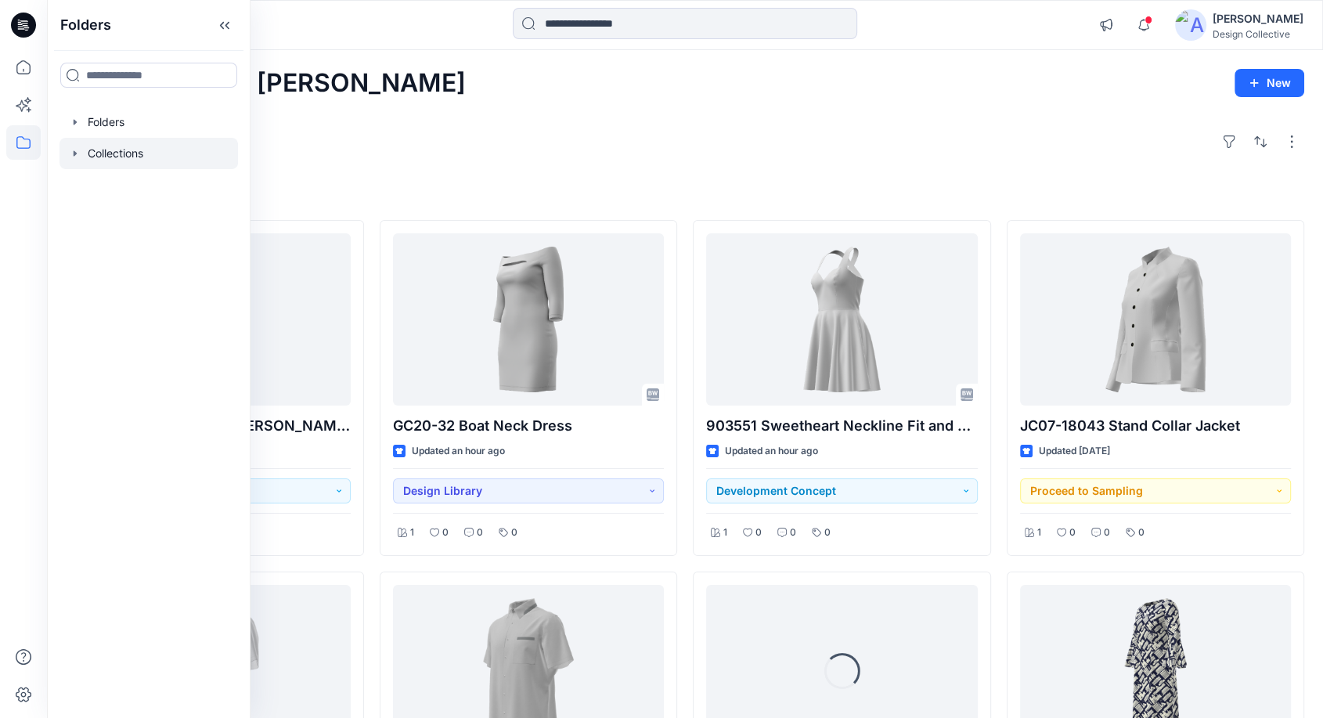
click at [70, 150] on icon "button" at bounding box center [75, 153] width 13 height 13
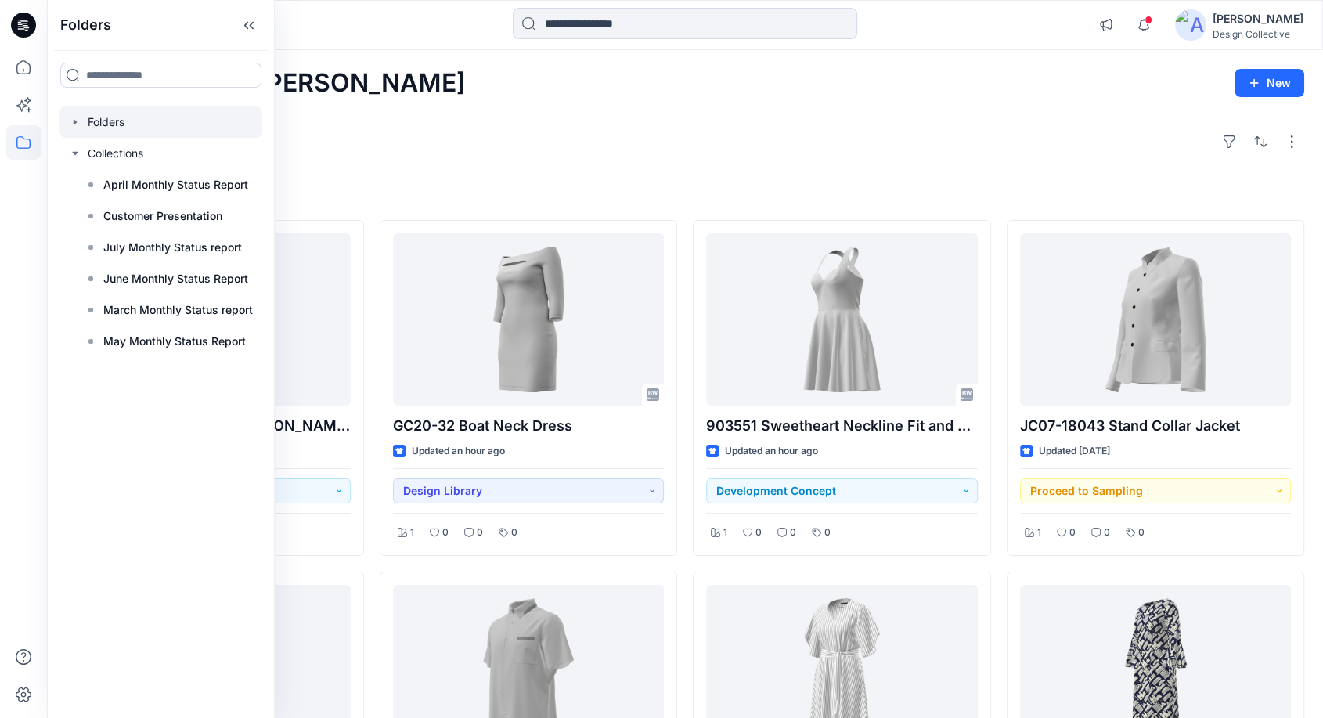
click at [78, 129] on div at bounding box center [160, 121] width 203 height 31
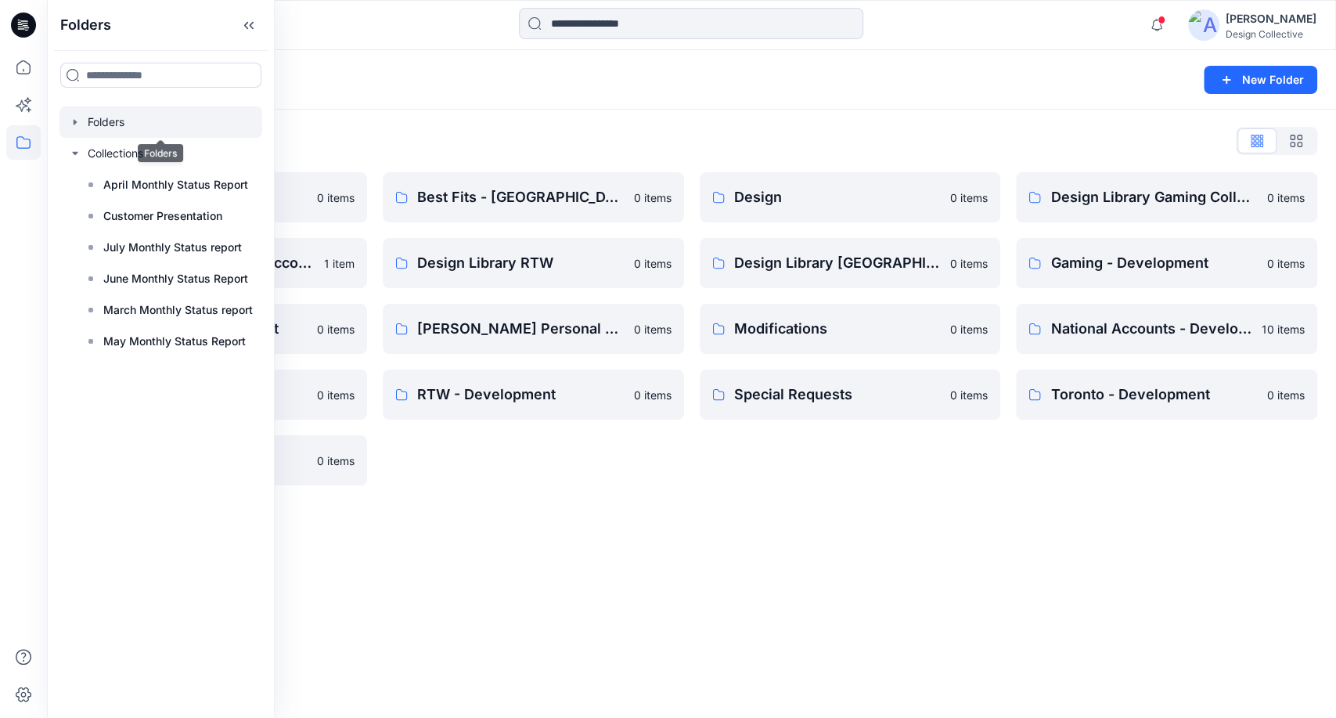
click at [73, 131] on div at bounding box center [160, 121] width 203 height 31
click at [71, 131] on div at bounding box center [160, 121] width 203 height 31
click at [74, 116] on icon "button" at bounding box center [75, 122] width 13 height 13
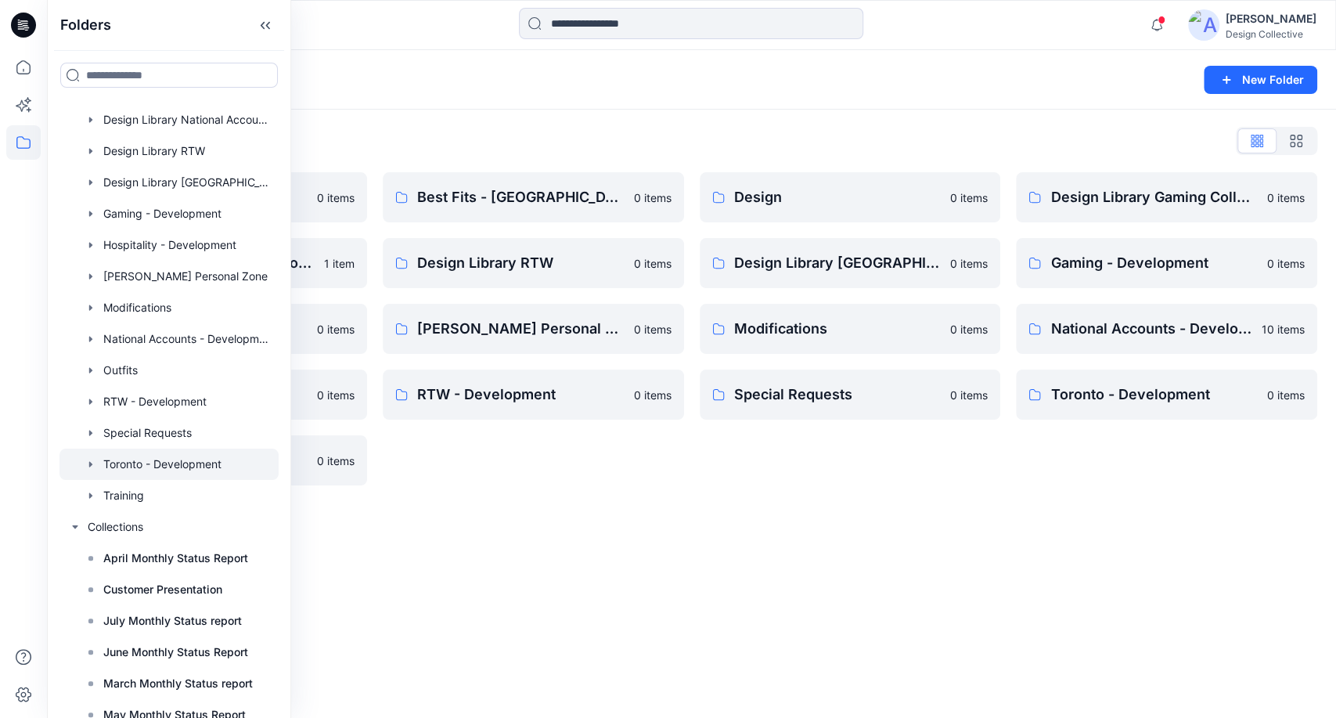
scroll to position [171, 0]
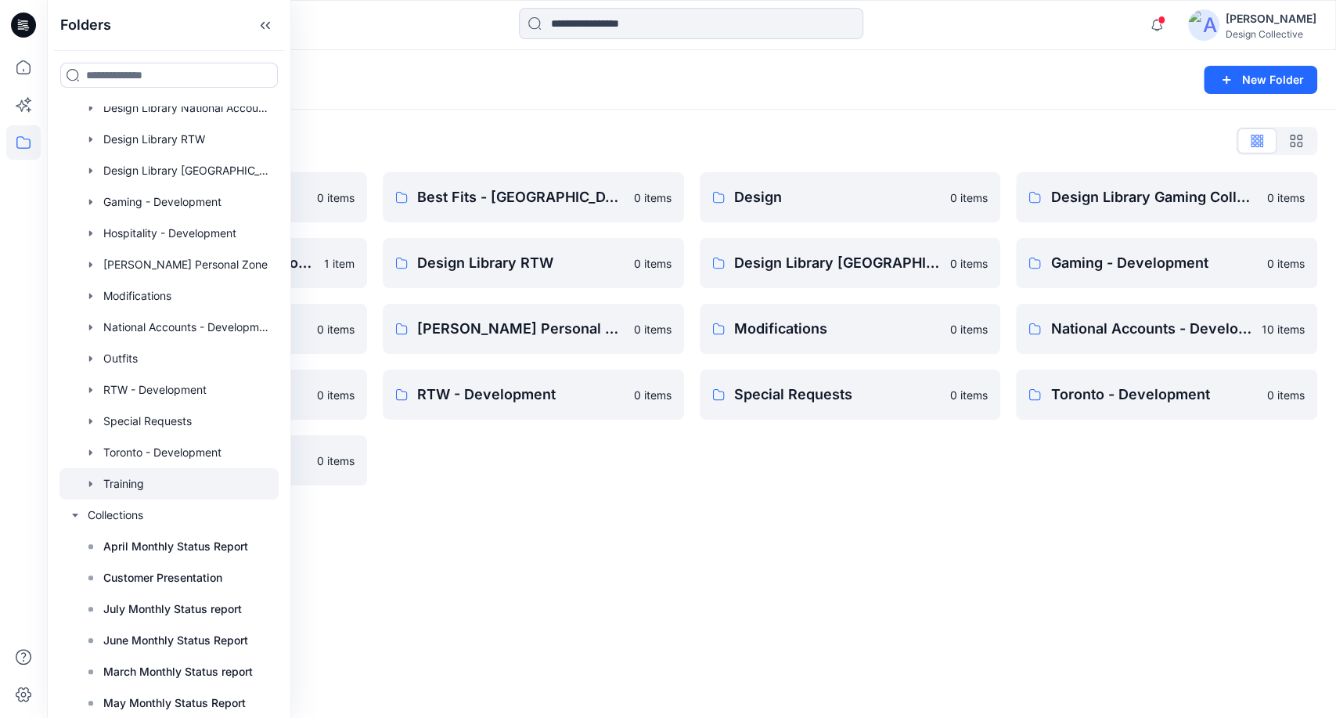
click at [88, 480] on icon "button" at bounding box center [91, 483] width 13 height 13
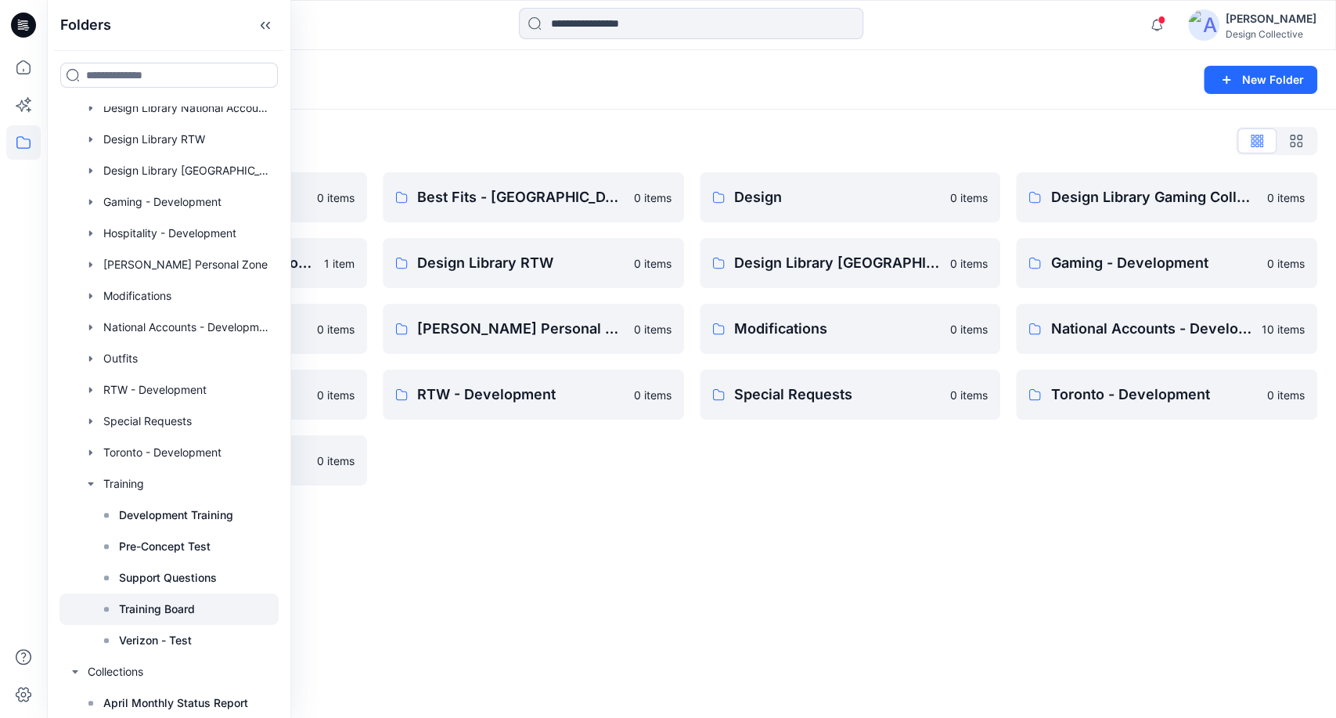
click at [174, 607] on p "Training Board" at bounding box center [157, 609] width 76 height 19
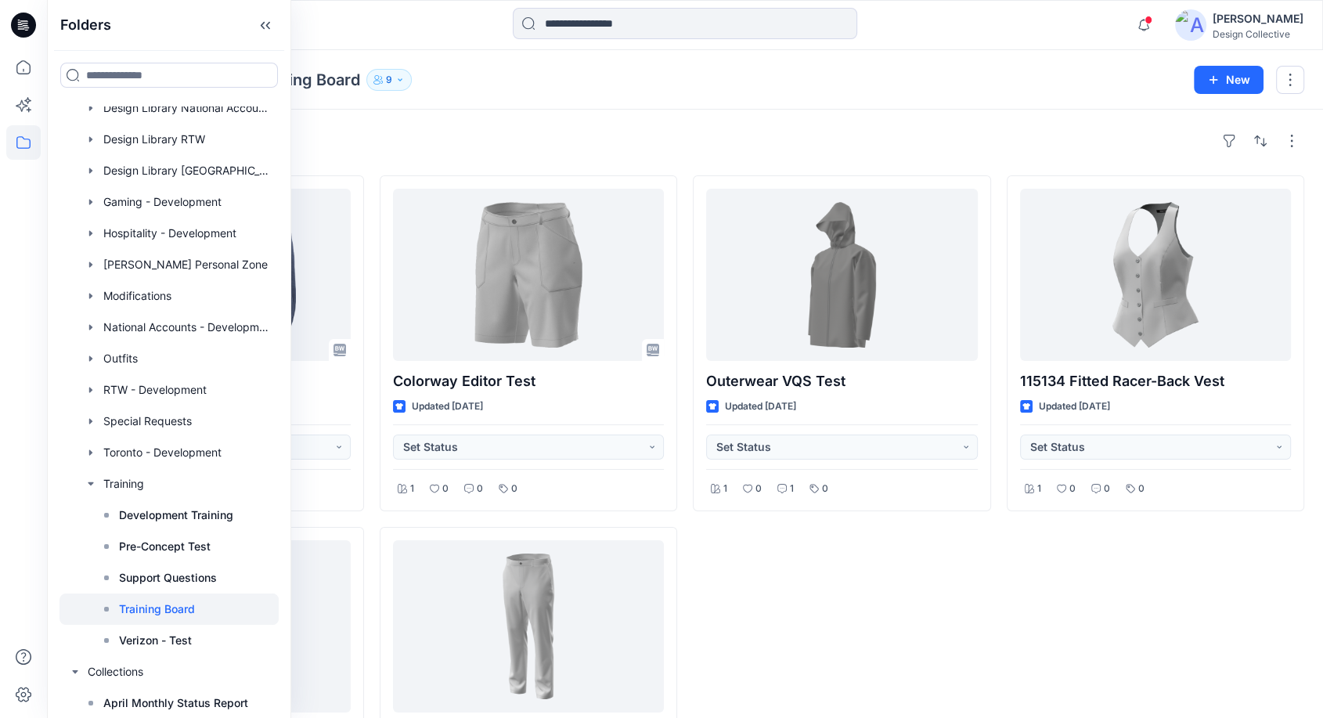
click at [996, 664] on div "17693 Slim Fit Dress Shirt Updated [DATE] Set Status 2 0 0 0 GC20-78 Classic Sh…" at bounding box center [685, 518] width 1238 height 687
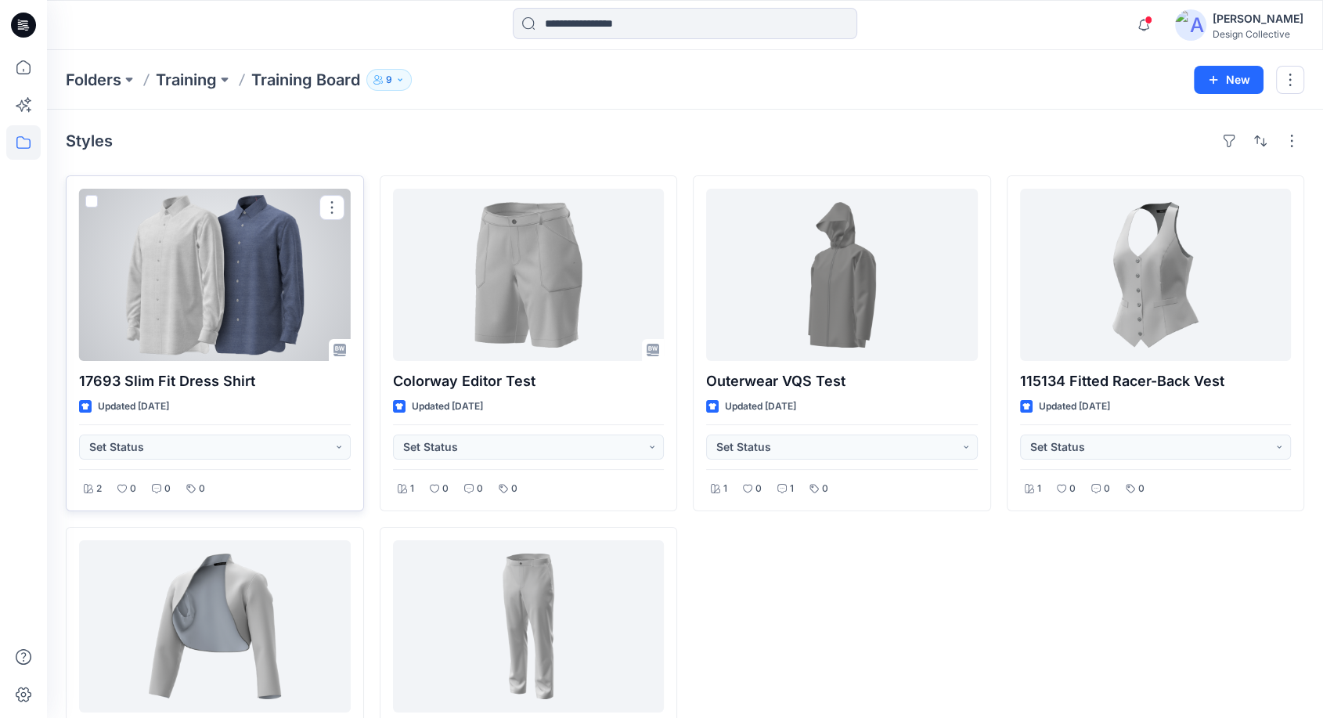
click at [91, 202] on span at bounding box center [91, 201] width 13 height 13
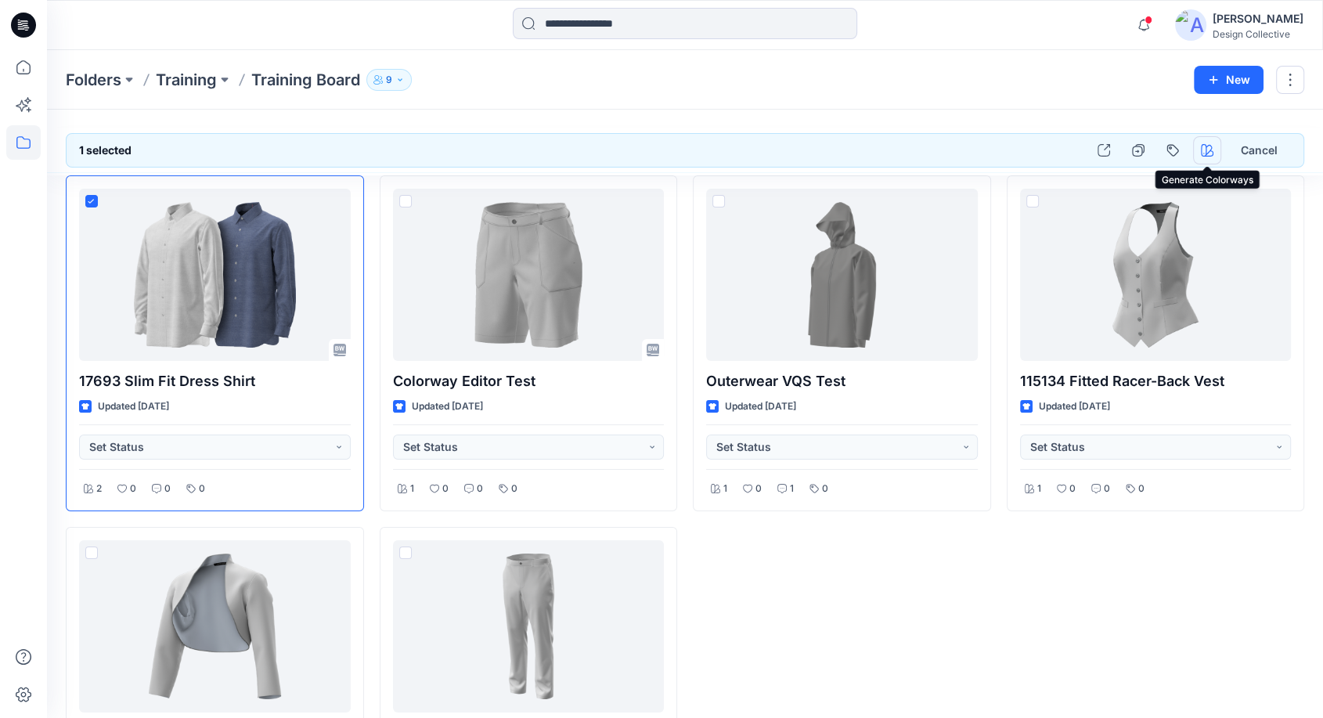
click at [1212, 156] on icon "button" at bounding box center [1207, 150] width 13 height 13
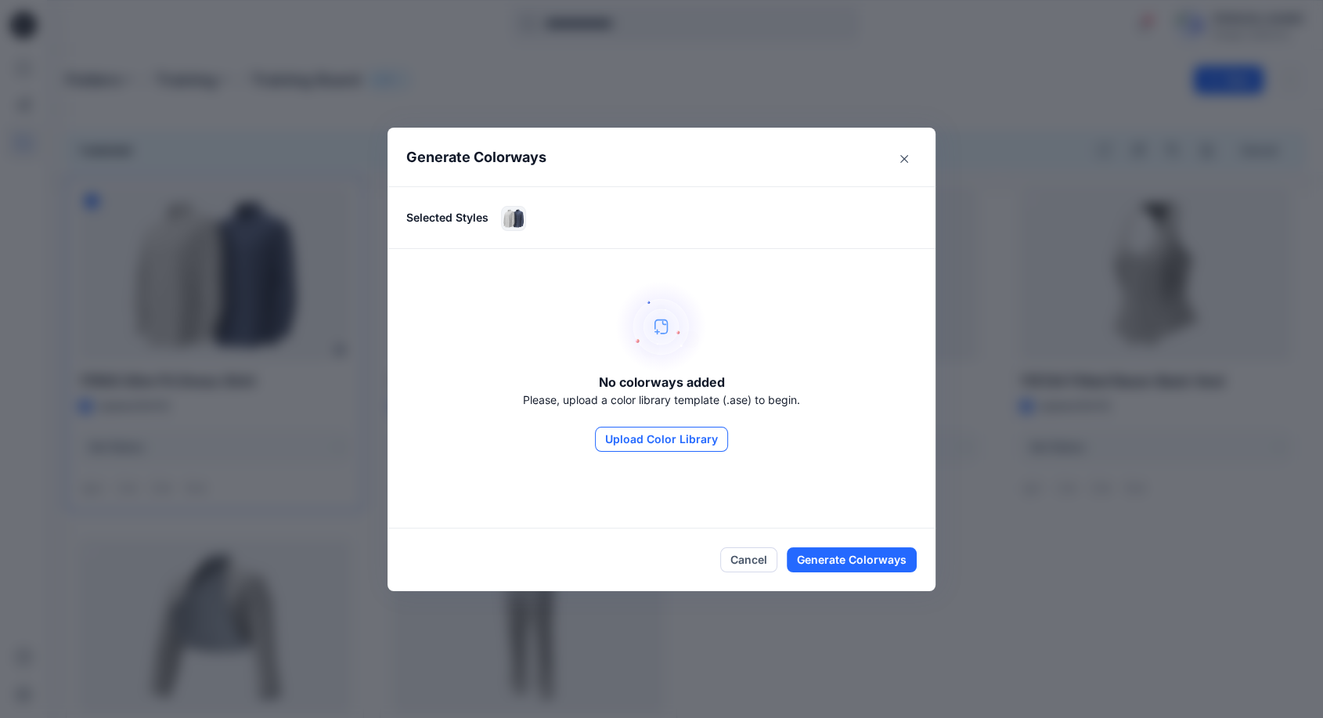
click at [681, 437] on button "Upload Color Library" at bounding box center [661, 439] width 133 height 25
click at [678, 440] on button "Upload Color Library" at bounding box center [661, 439] width 133 height 25
click at [908, 157] on icon "Close" at bounding box center [904, 159] width 8 height 8
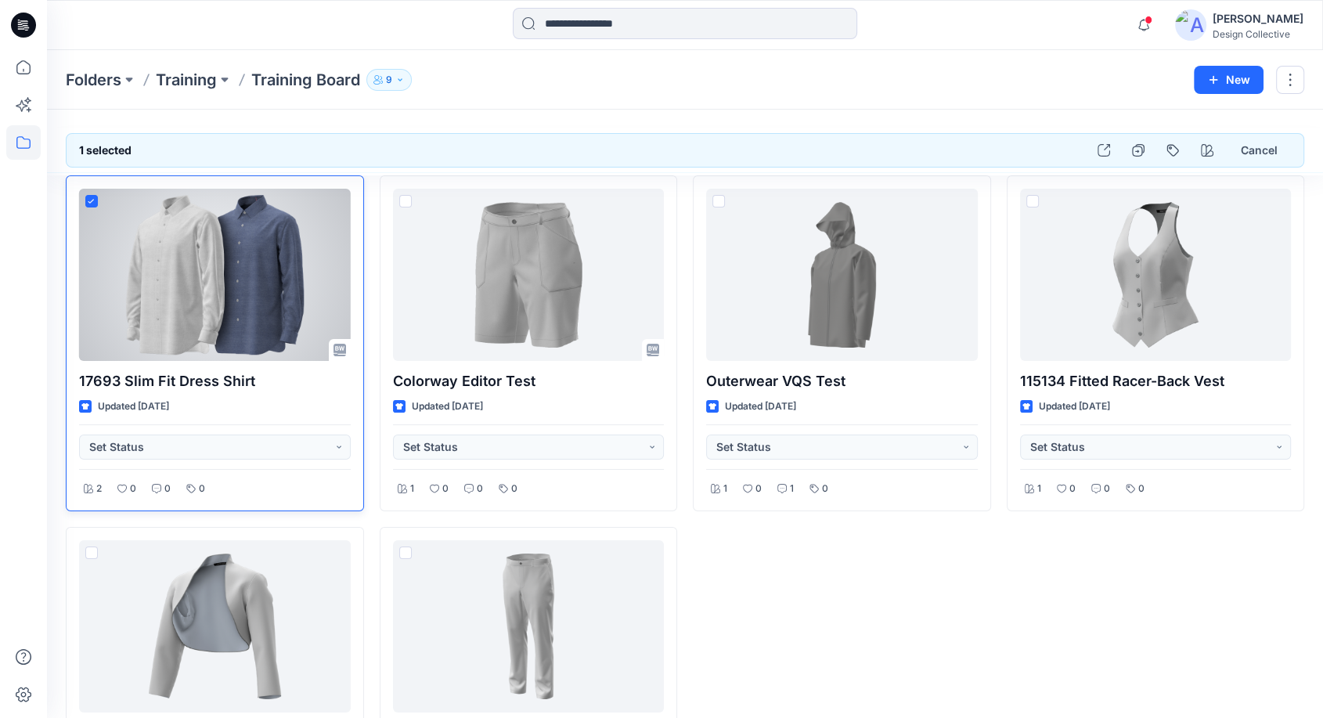
click at [199, 267] on div at bounding box center [215, 275] width 272 height 172
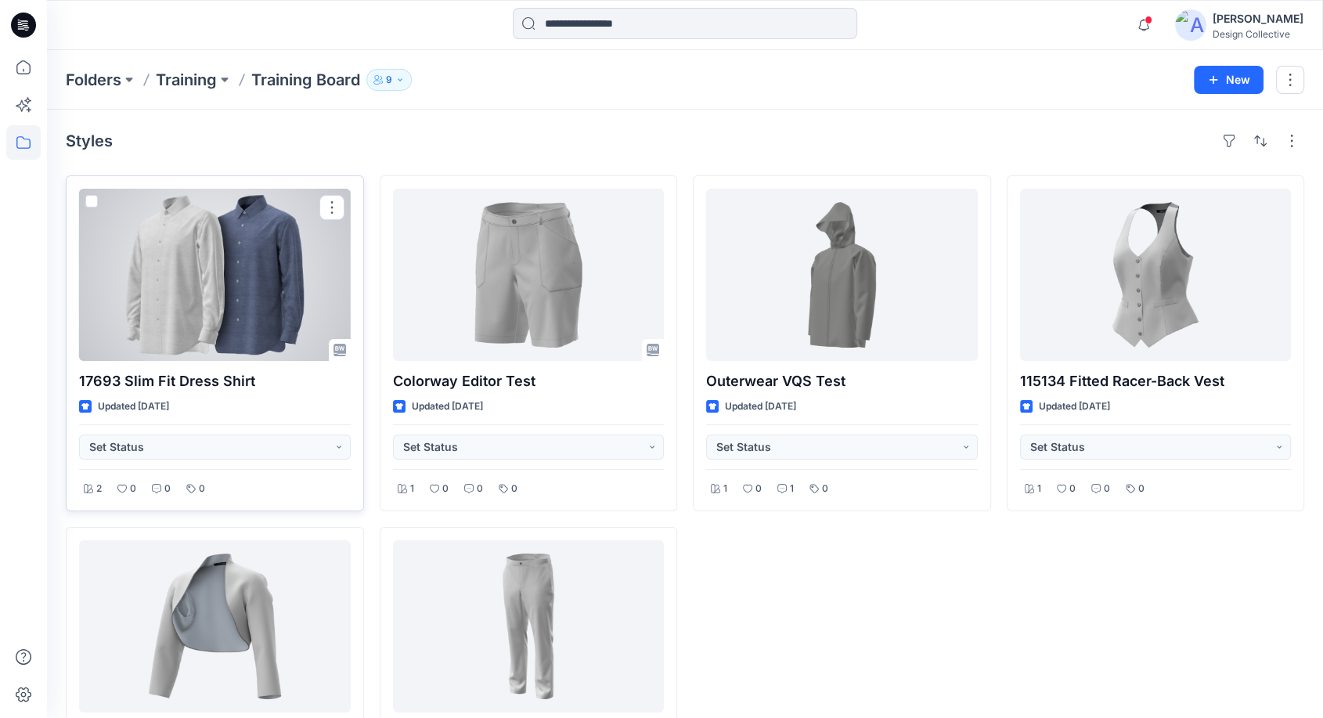
click at [200, 266] on div at bounding box center [215, 275] width 272 height 172
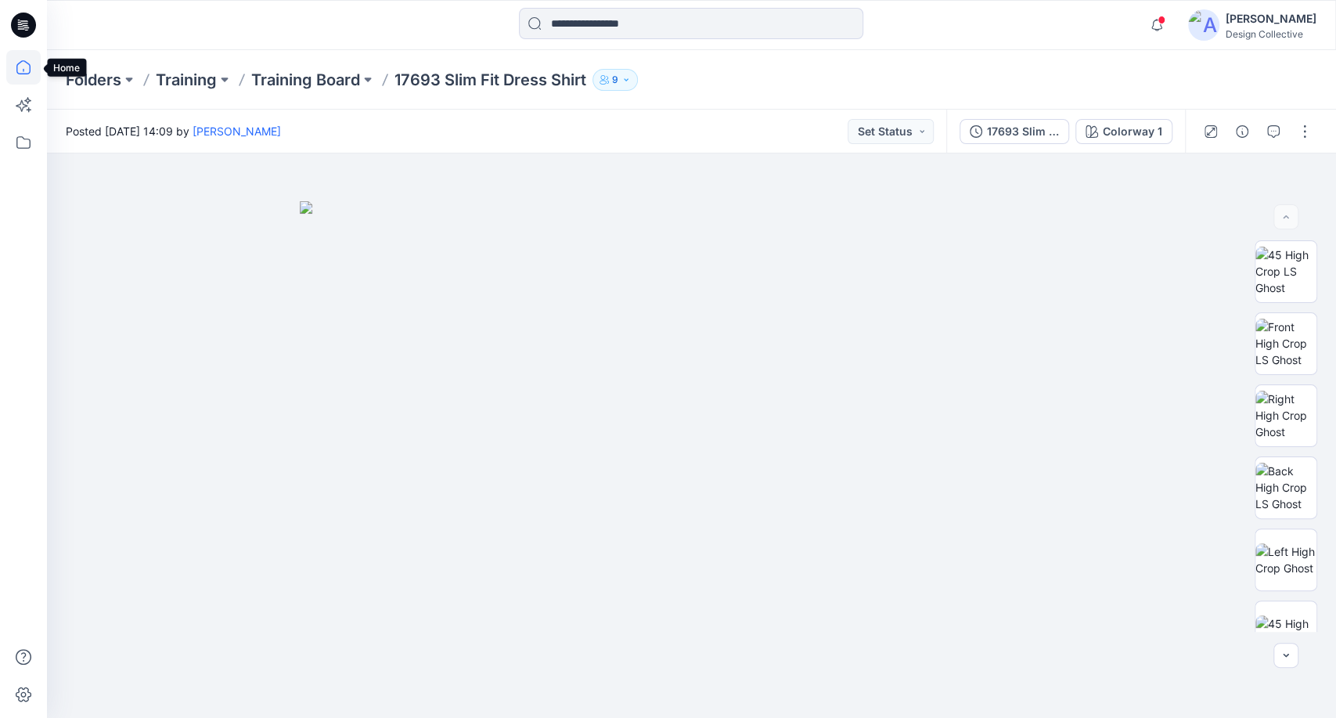
click at [25, 69] on icon at bounding box center [23, 67] width 34 height 34
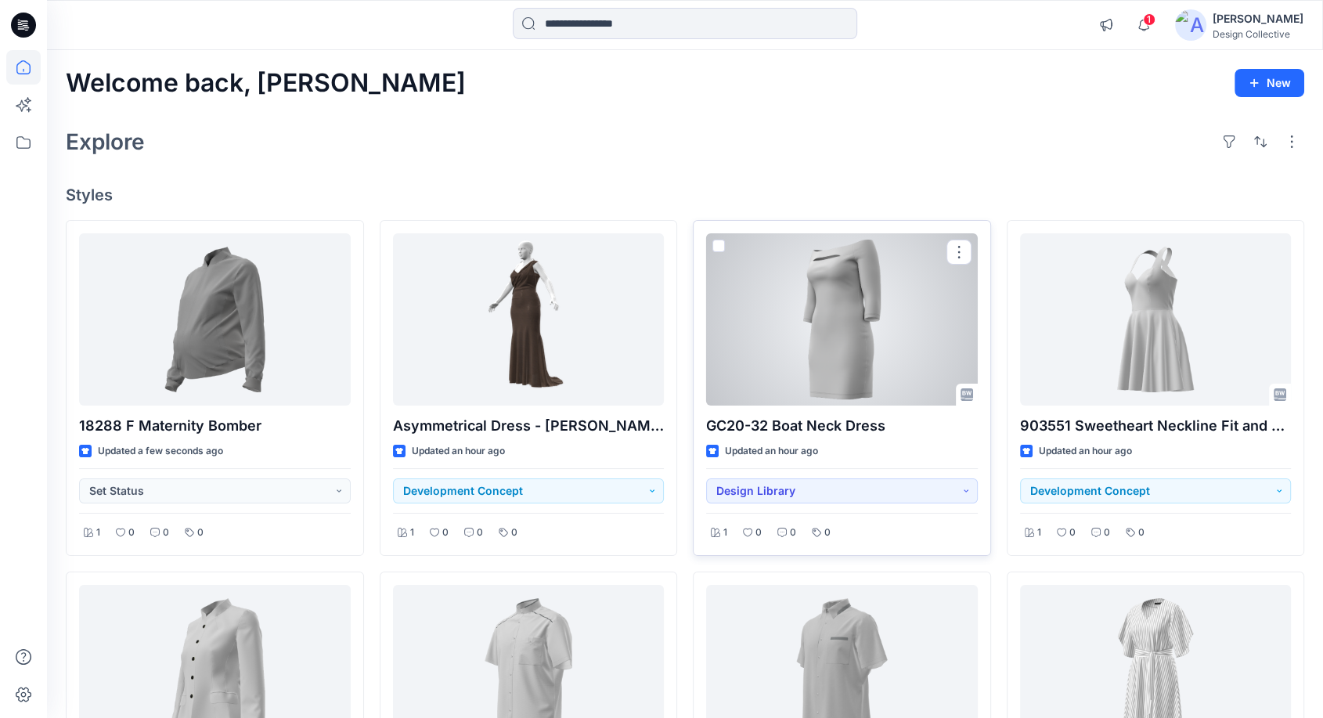
click at [718, 245] on span at bounding box center [718, 246] width 13 height 13
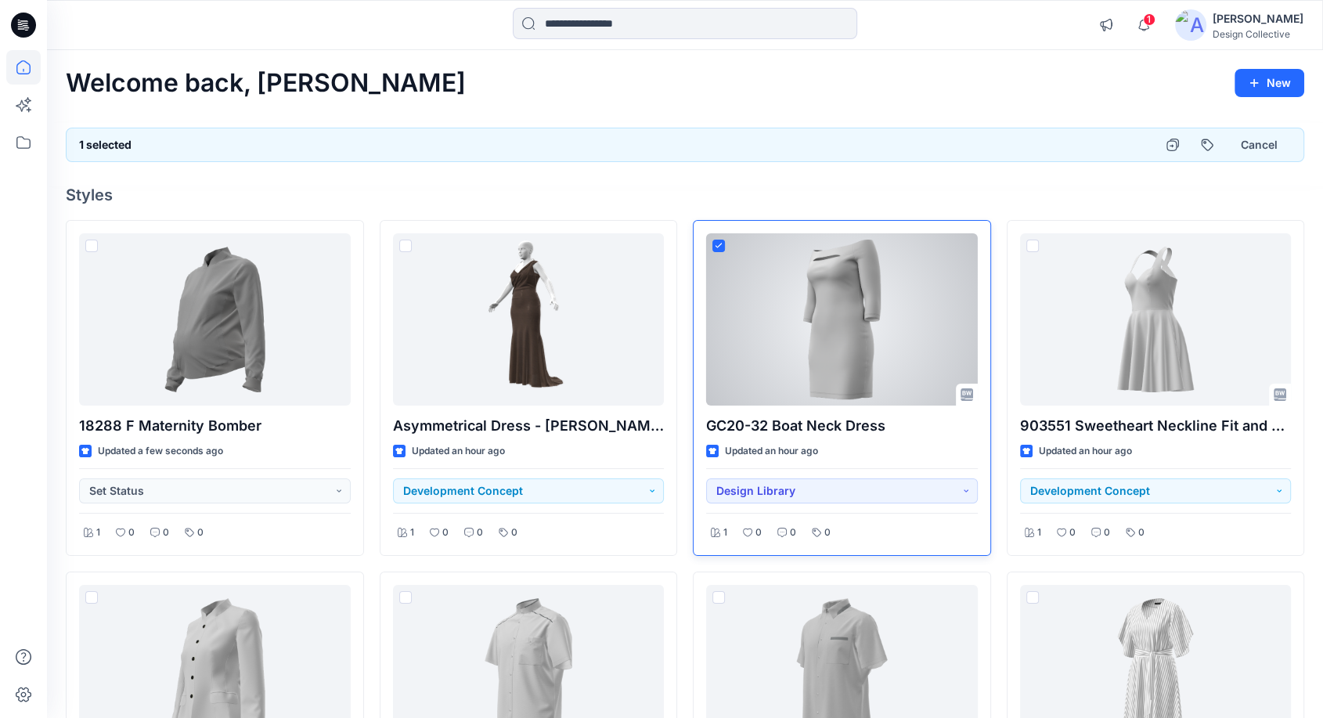
click at [800, 317] on div at bounding box center [842, 319] width 272 height 172
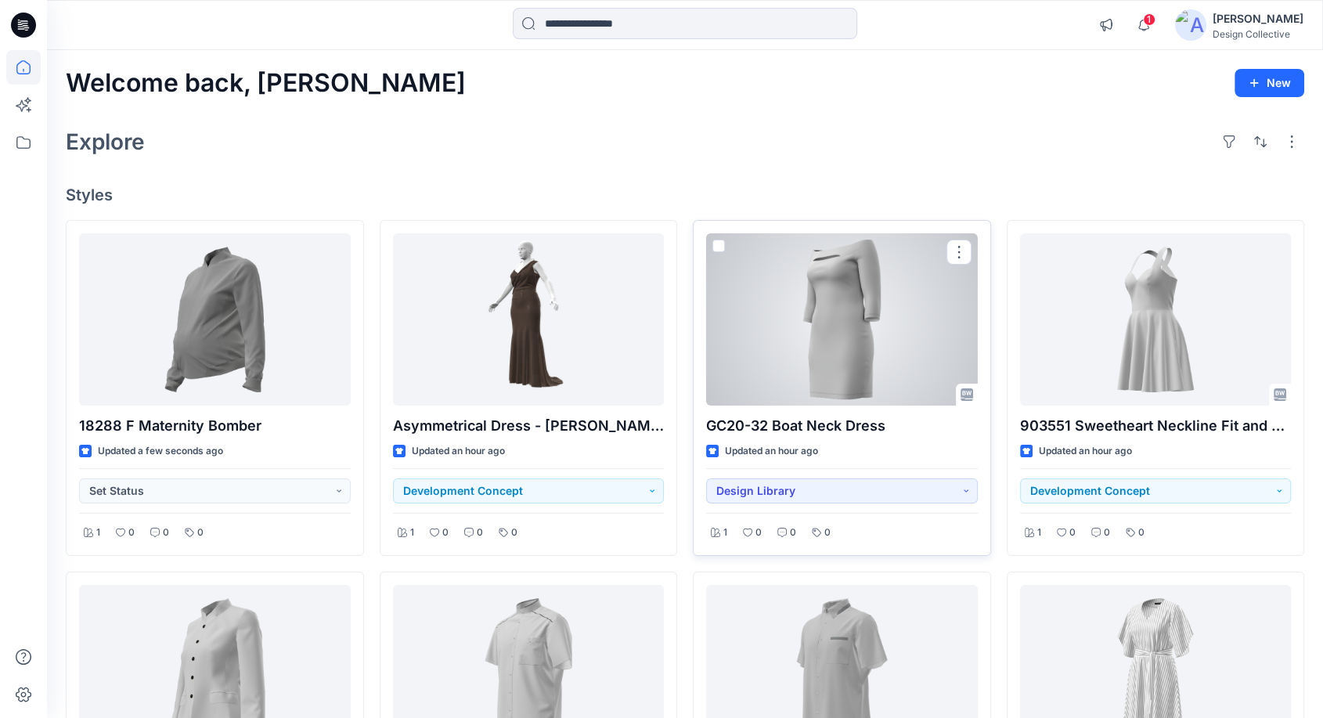
click at [830, 308] on div at bounding box center [842, 319] width 272 height 172
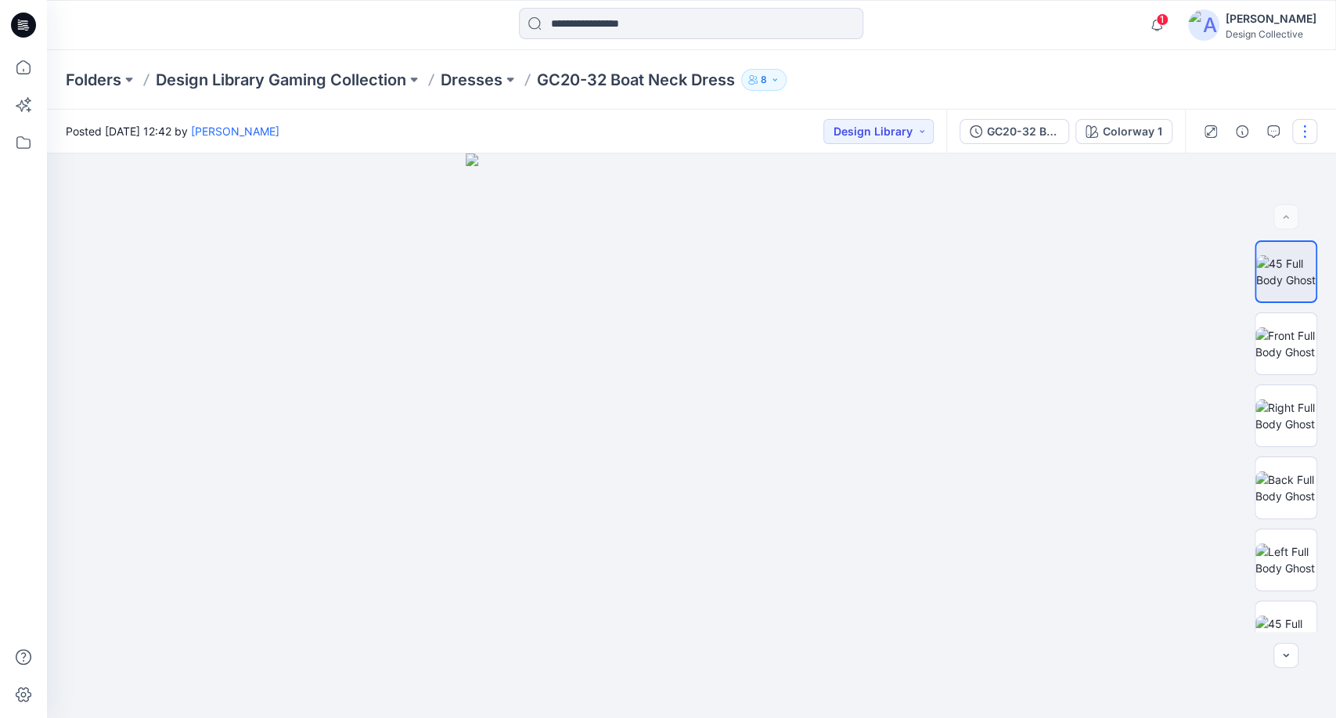
click at [1314, 139] on button "button" at bounding box center [1304, 131] width 25 height 25
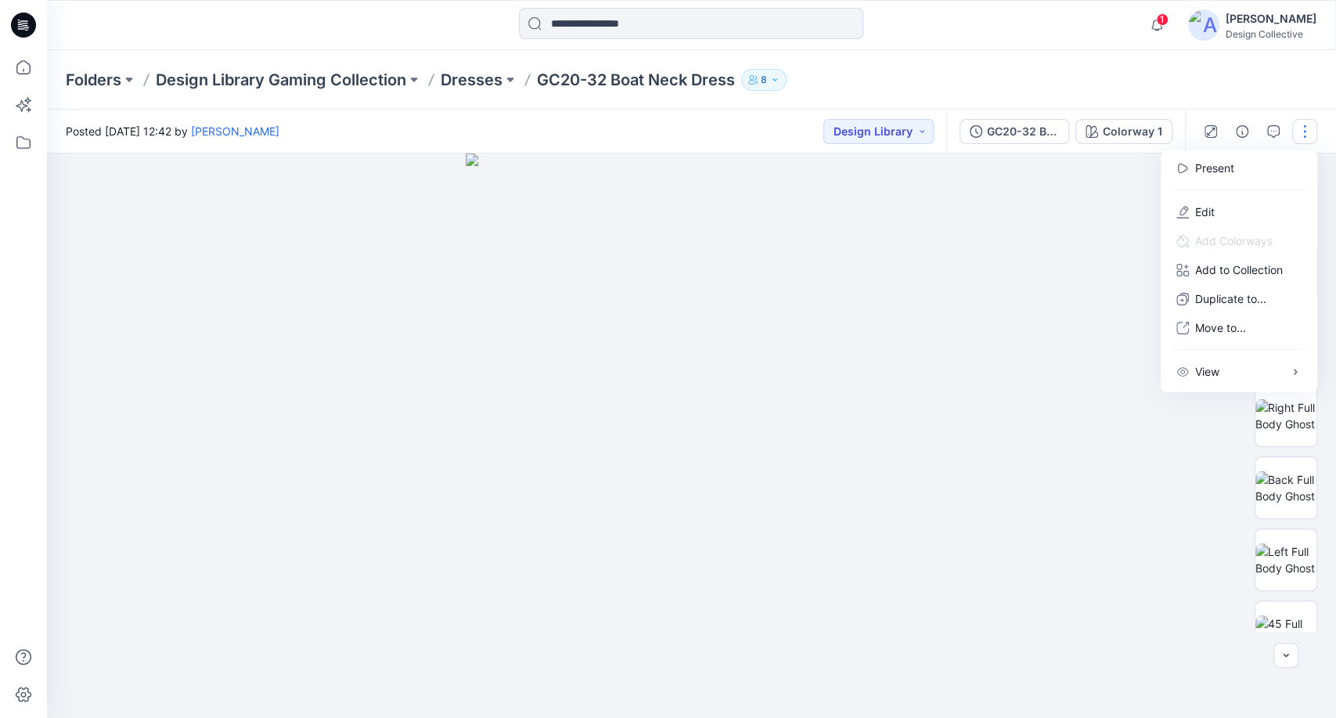
click at [1242, 98] on div "Folders Design Library Gaming Collection Dresses GC20-32 Boat Neck Dress 8" at bounding box center [691, 79] width 1289 height 59
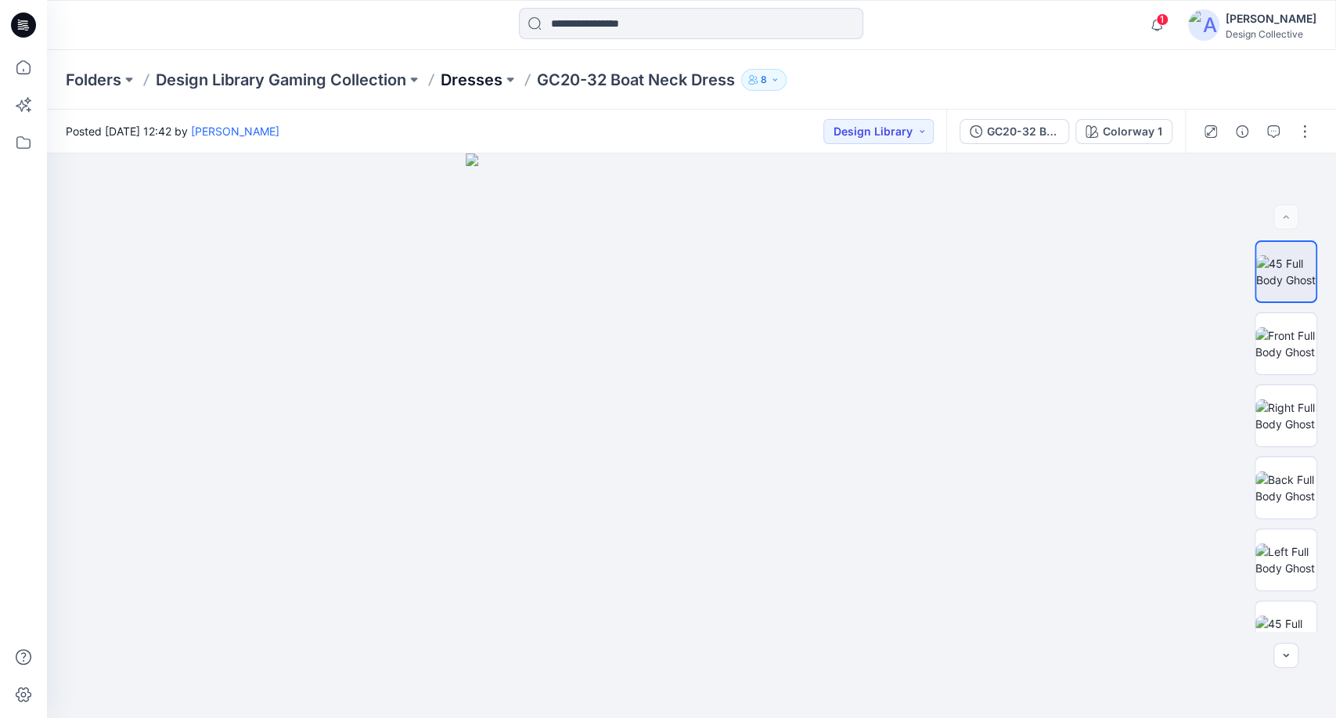
click at [466, 76] on p "Dresses" at bounding box center [472, 80] width 62 height 22
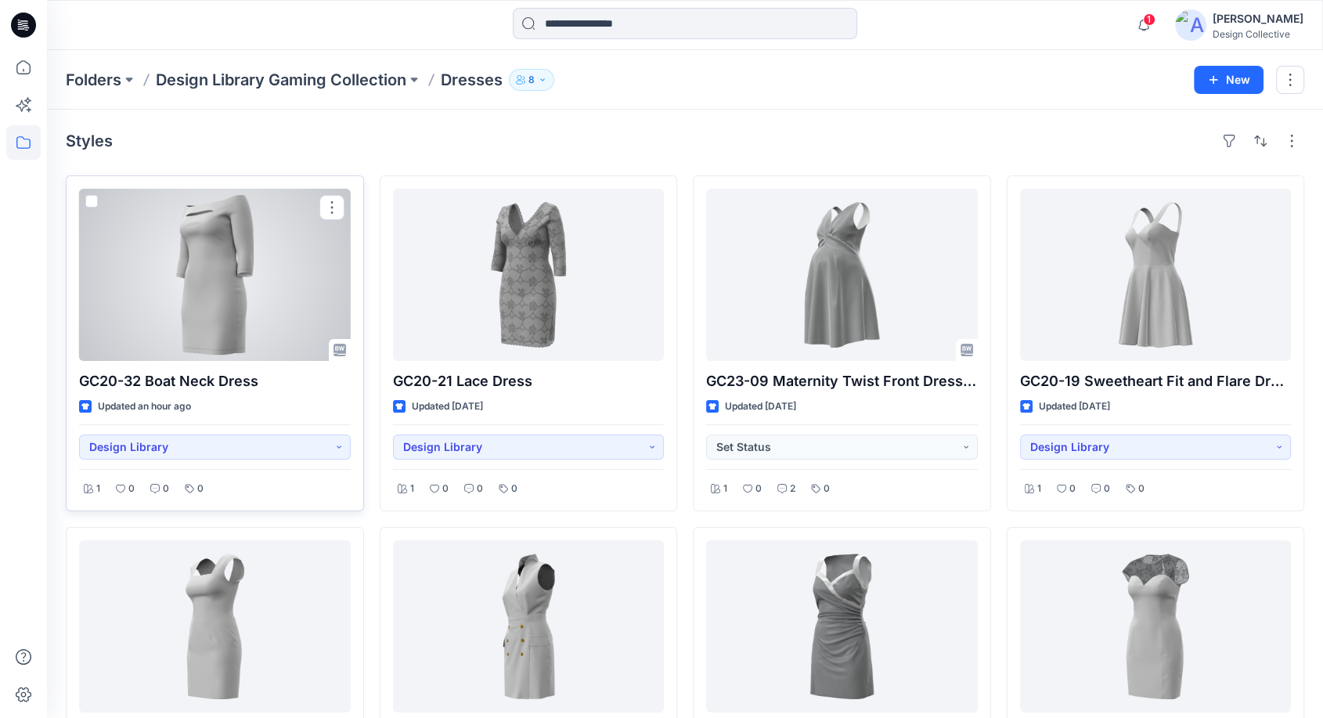
click at [92, 204] on span at bounding box center [91, 201] width 13 height 13
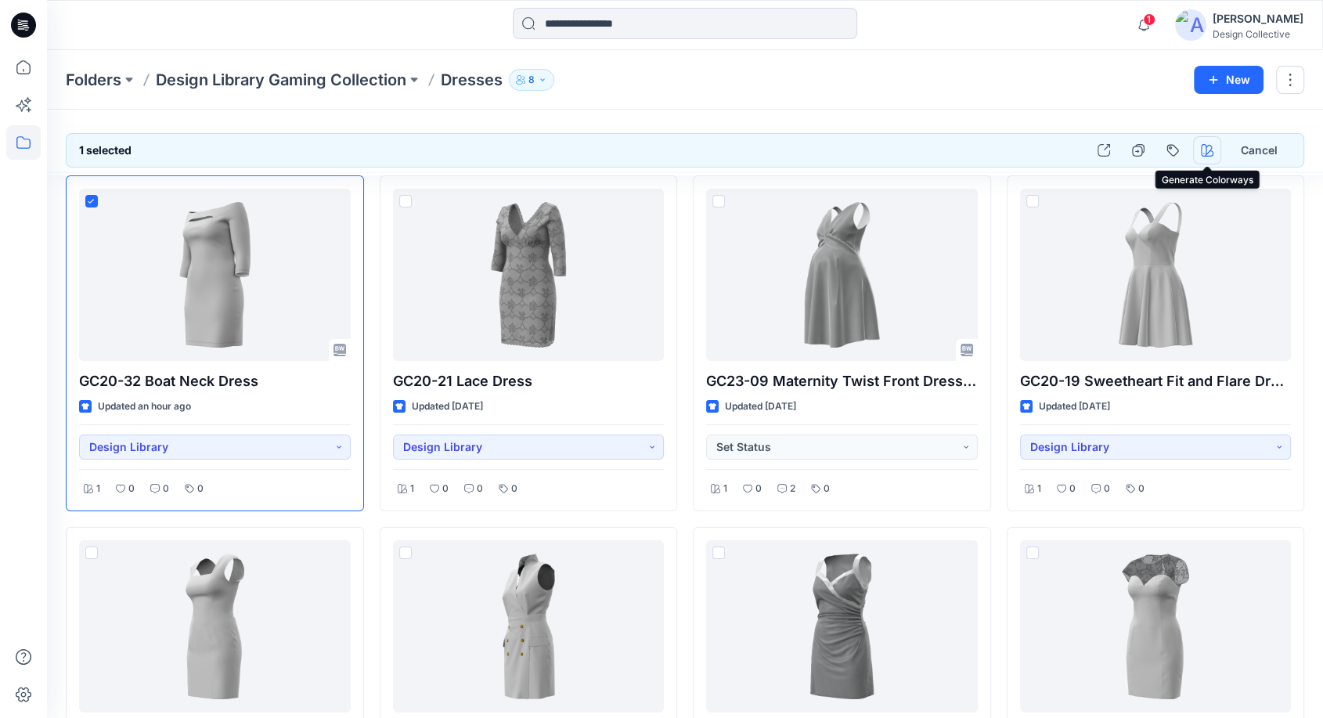
click at [1205, 151] on icon "button" at bounding box center [1207, 150] width 13 height 13
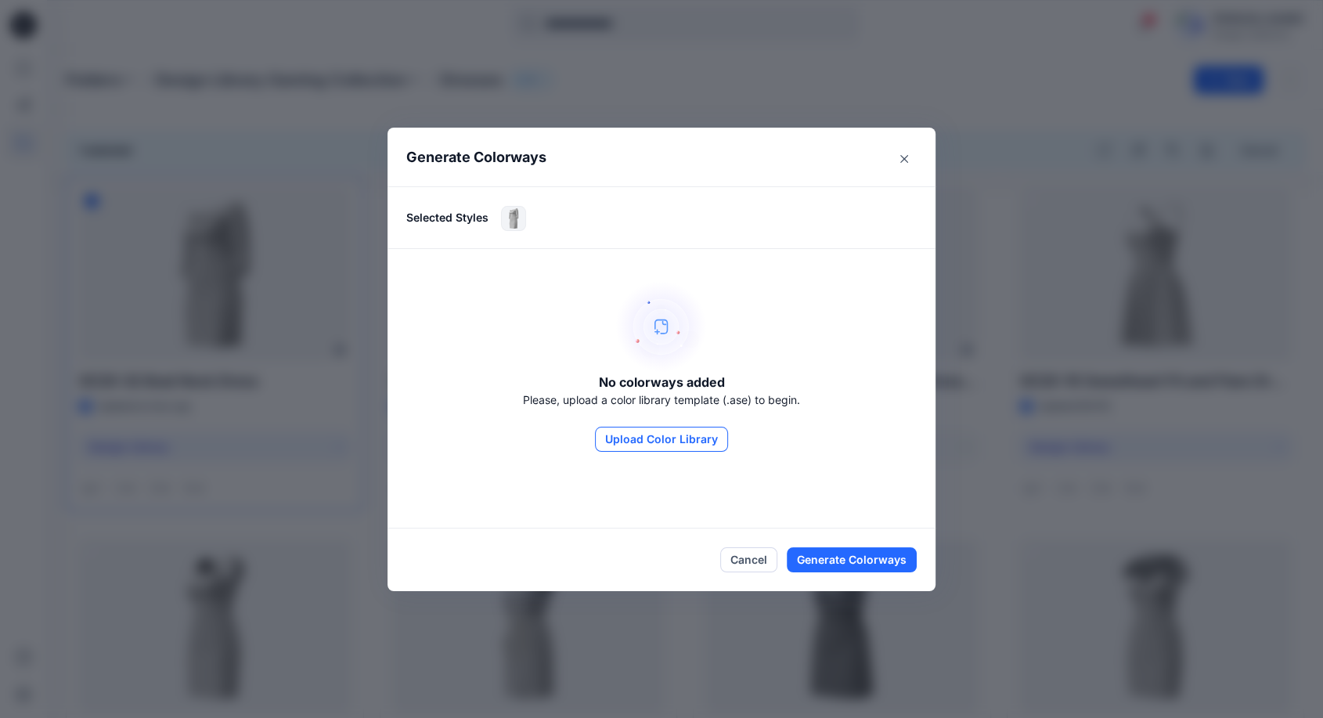
click at [676, 439] on button "Upload Color Library" at bounding box center [661, 439] width 133 height 25
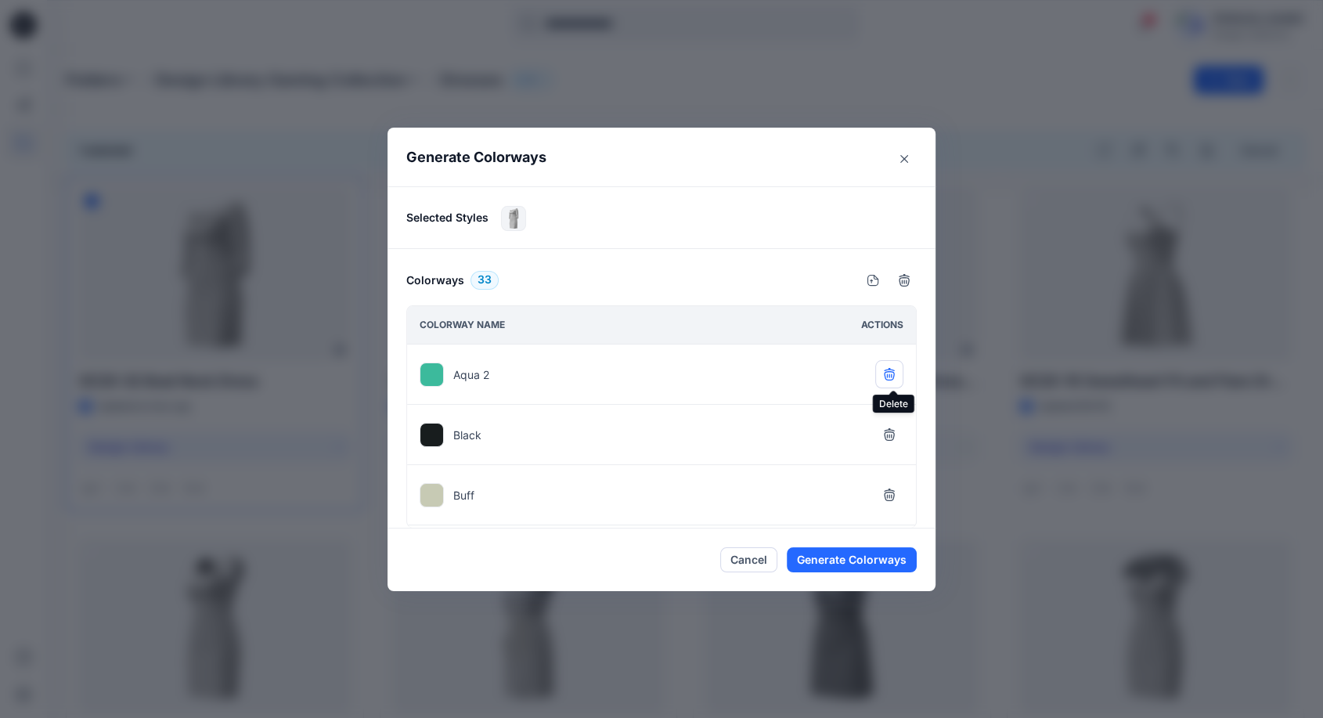
click at [894, 371] on icon "button" at bounding box center [889, 375] width 10 height 9
click at [894, 489] on icon "button" at bounding box center [889, 493] width 10 height 10
click at [895, 489] on icon "button" at bounding box center [889, 494] width 13 height 13
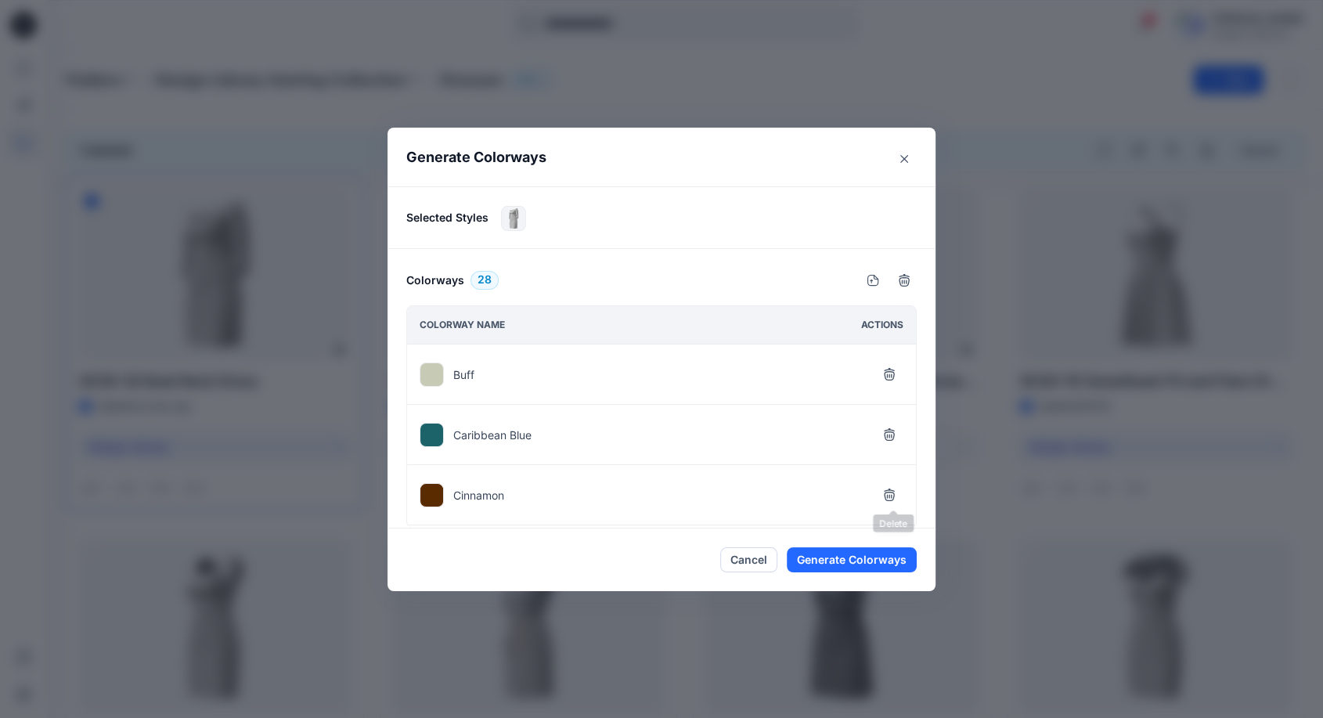
click at [895, 489] on icon "button" at bounding box center [889, 494] width 13 height 13
click at [895, 549] on icon "button" at bounding box center [889, 555] width 13 height 13
click at [895, 489] on icon "button" at bounding box center [889, 494] width 13 height 13
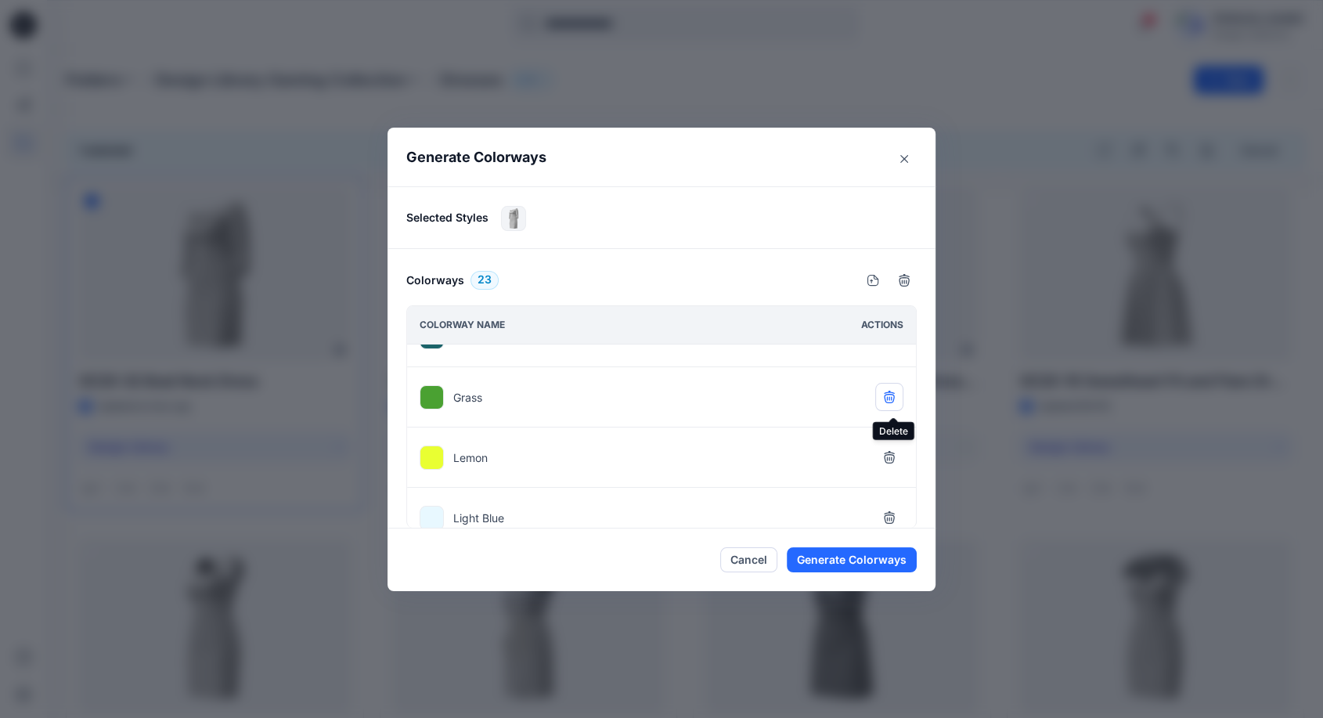
scroll to position [116, 0]
click at [893, 445] on button "button" at bounding box center [889, 439] width 28 height 28
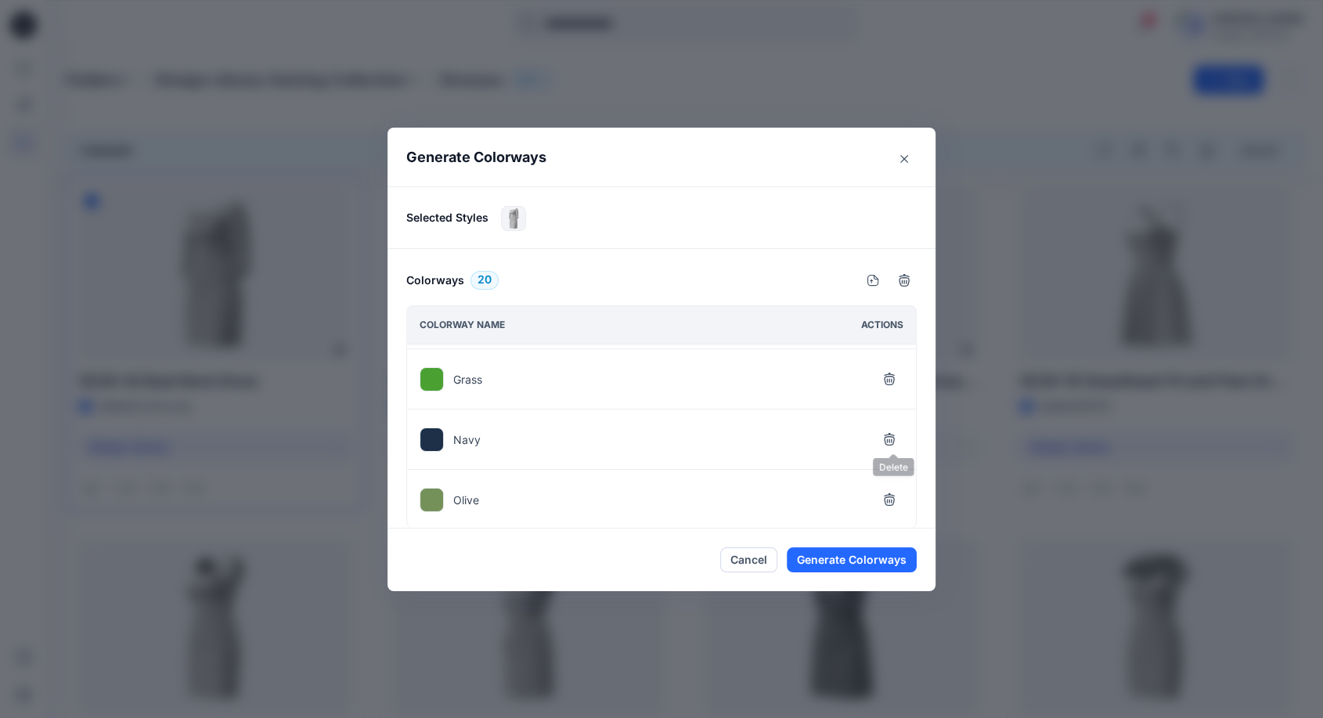
click at [893, 445] on button "button" at bounding box center [889, 439] width 28 height 28
click at [893, 485] on button "button" at bounding box center [889, 499] width 28 height 28
click at [893, 445] on button "button" at bounding box center [889, 439] width 28 height 28
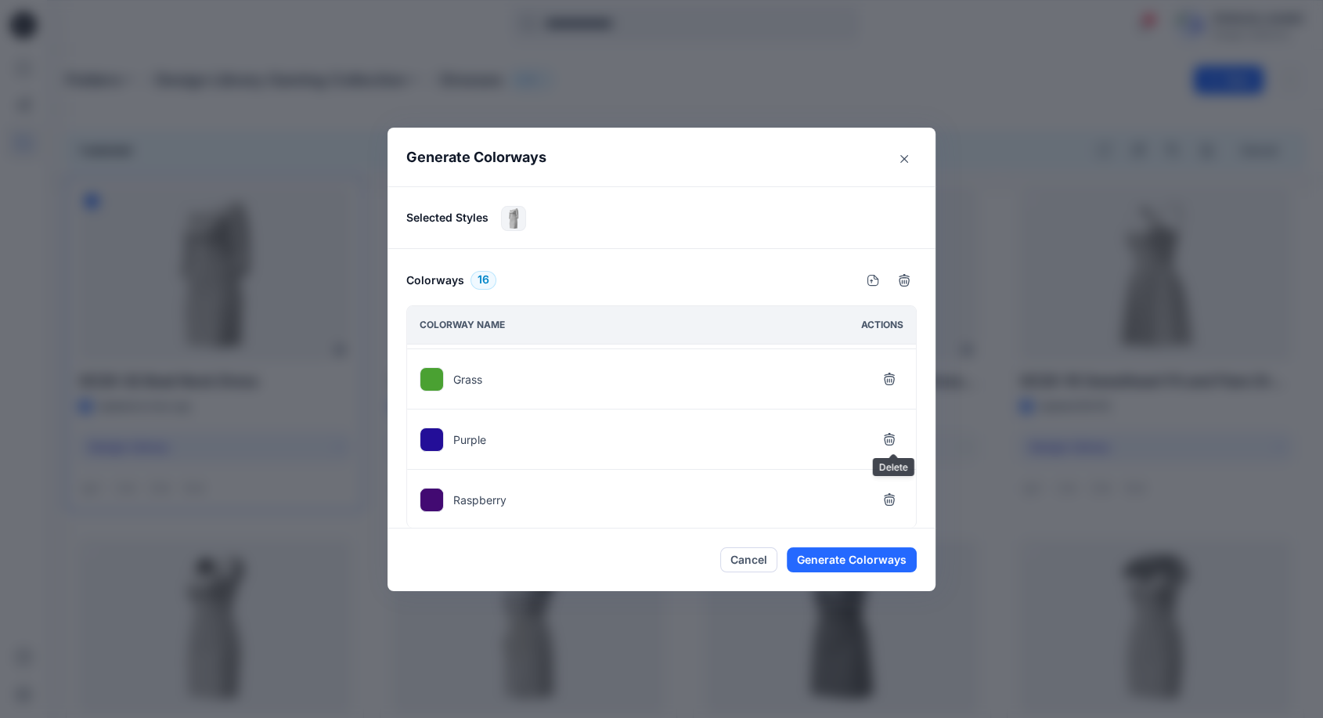
click at [893, 485] on button "button" at bounding box center [889, 499] width 28 height 28
click at [893, 445] on button "button" at bounding box center [889, 439] width 28 height 28
click at [893, 485] on button "button" at bounding box center [889, 499] width 28 height 28
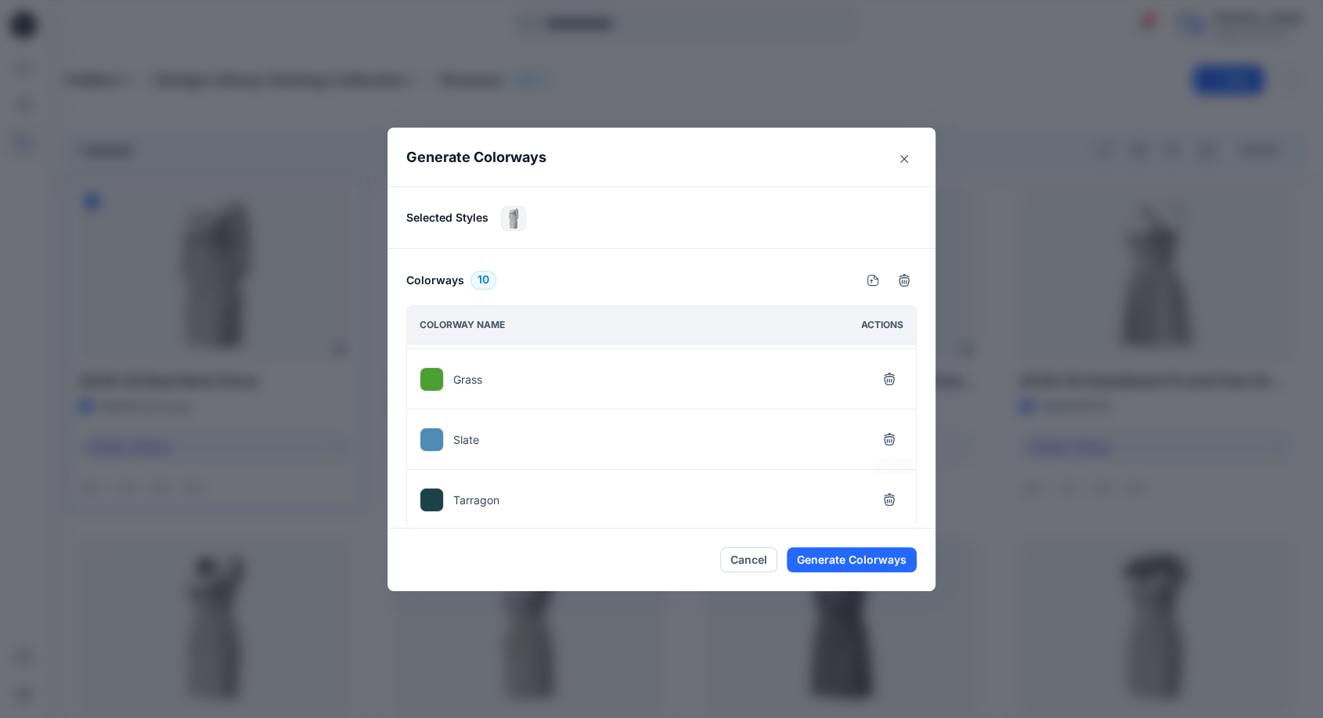
click at [893, 445] on button "button" at bounding box center [889, 439] width 28 height 28
click at [893, 485] on button "button" at bounding box center [889, 499] width 28 height 28
click at [893, 445] on button "button" at bounding box center [889, 439] width 28 height 28
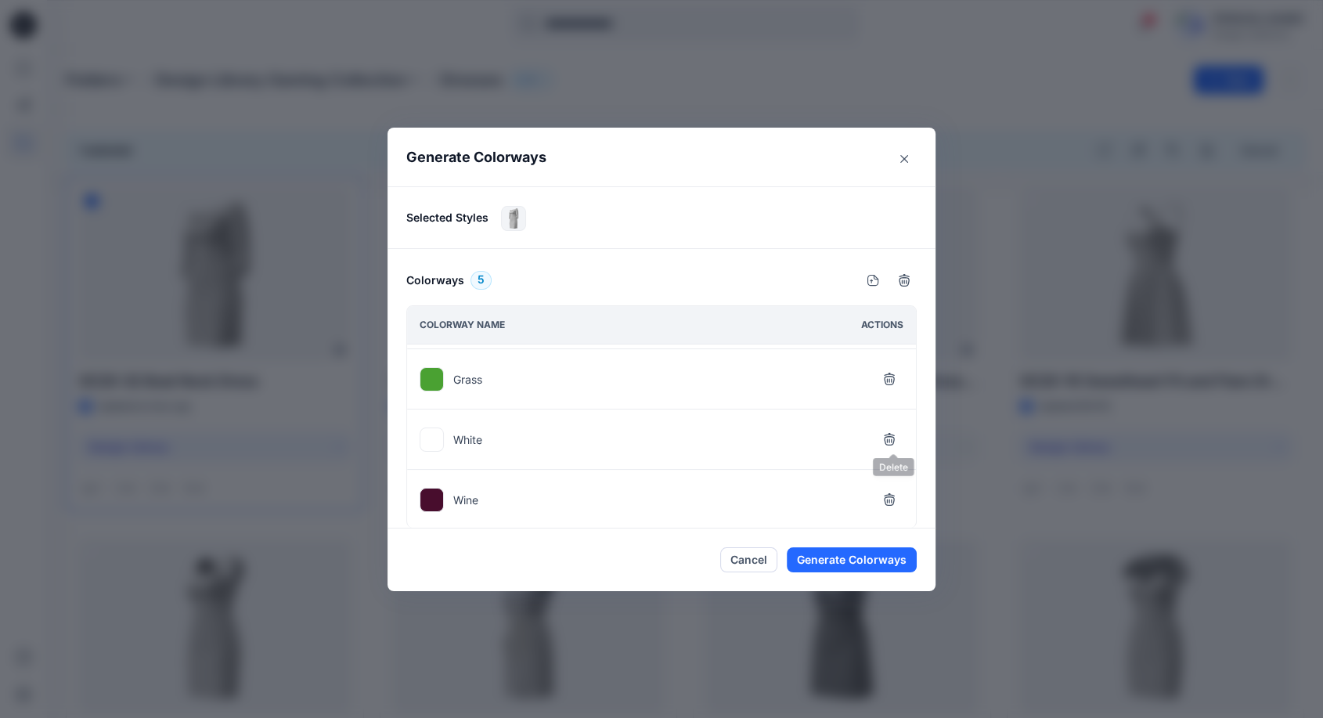
click at [893, 445] on button "button" at bounding box center [889, 439] width 28 height 28
click at [893, 445] on button "button" at bounding box center [889, 438] width 28 height 28
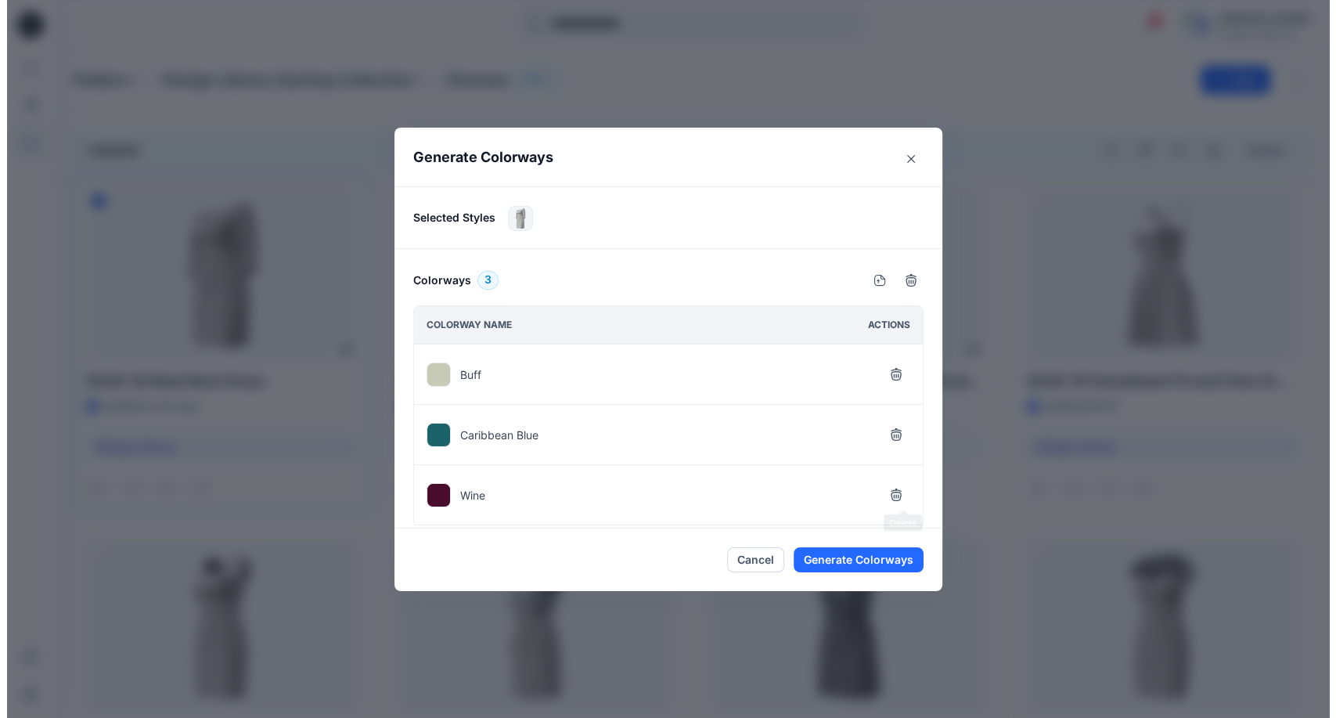
scroll to position [0, 0]
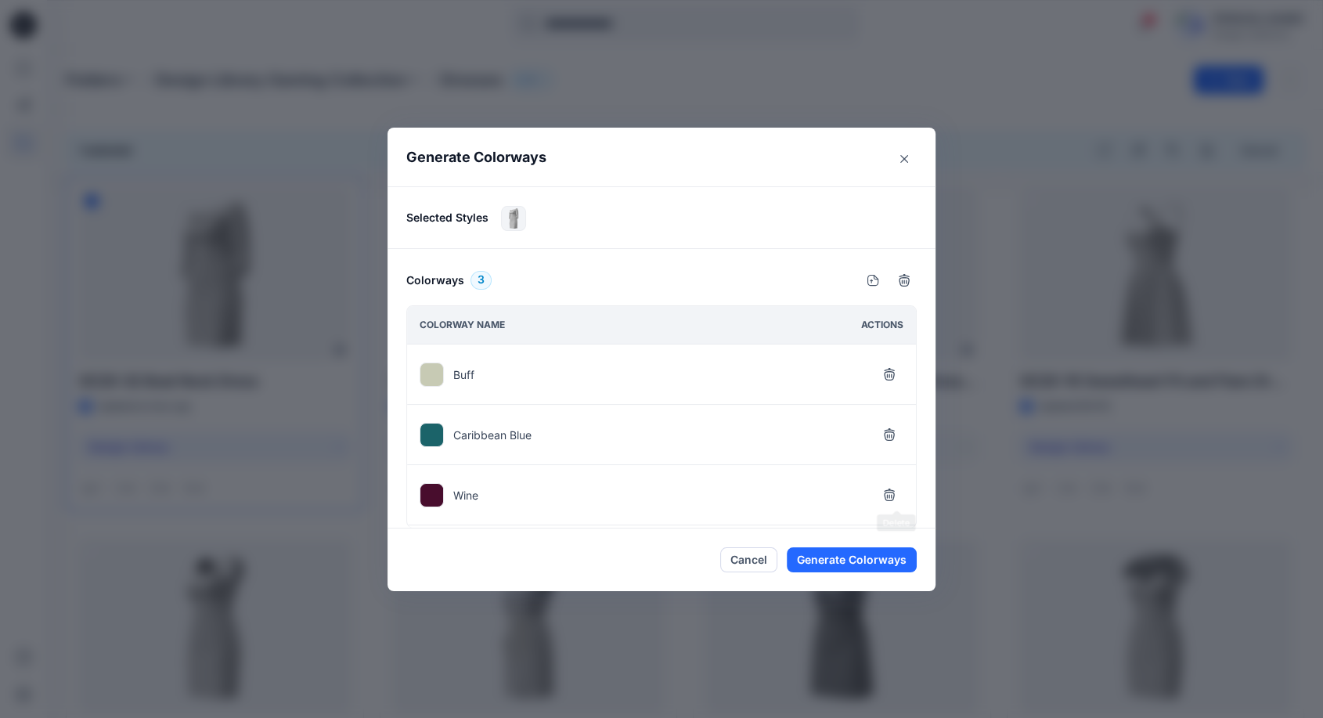
click at [893, 445] on button "button" at bounding box center [889, 434] width 28 height 28
click at [839, 558] on button "Generate Colorways" at bounding box center [852, 559] width 130 height 25
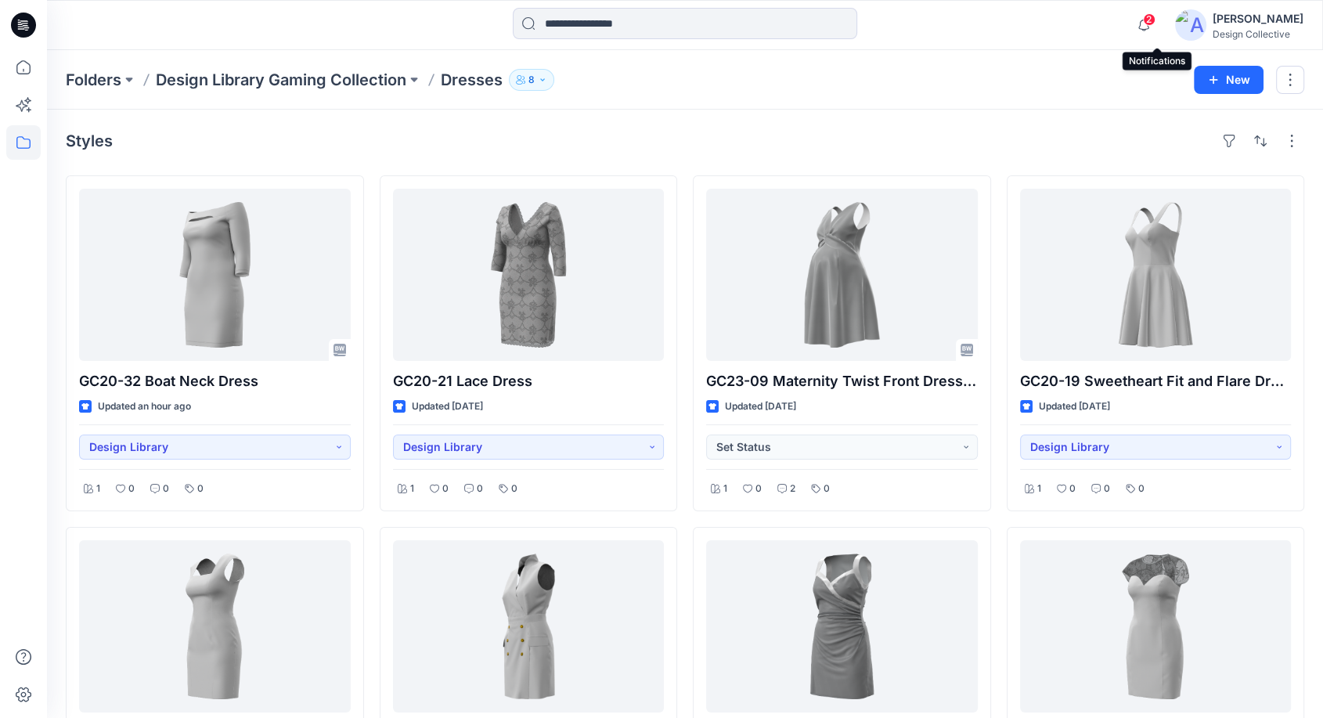
click at [1155, 23] on span "2" at bounding box center [1149, 19] width 13 height 13
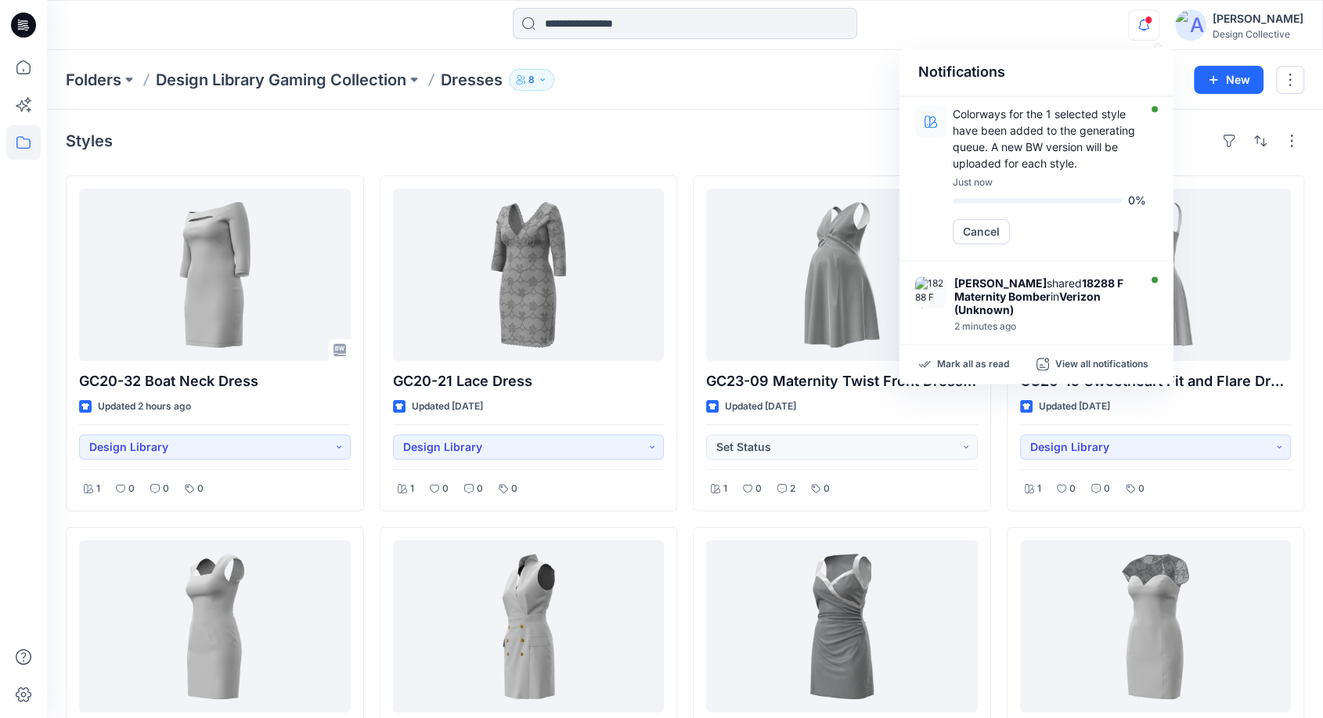
click at [852, 85] on div "Folders Design Library Gaming Collection Dresses 8" at bounding box center [624, 80] width 1116 height 22
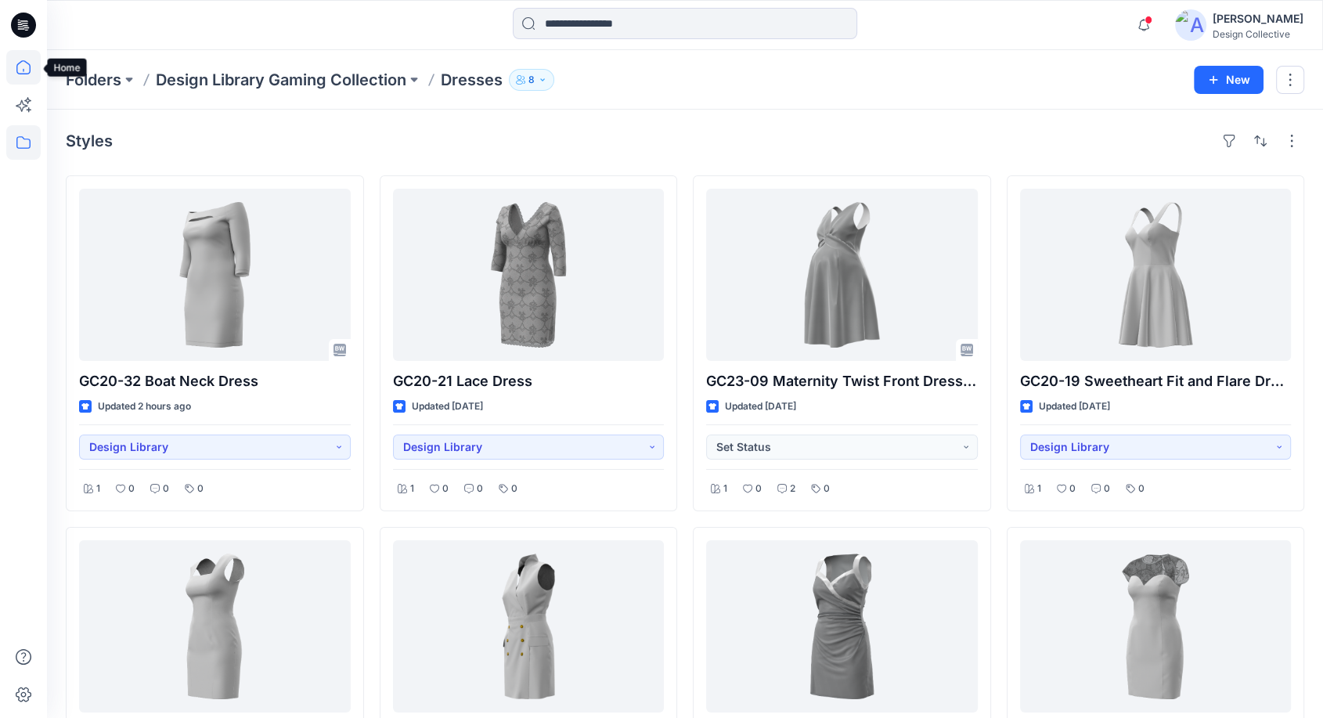
click at [24, 62] on icon at bounding box center [23, 67] width 34 height 34
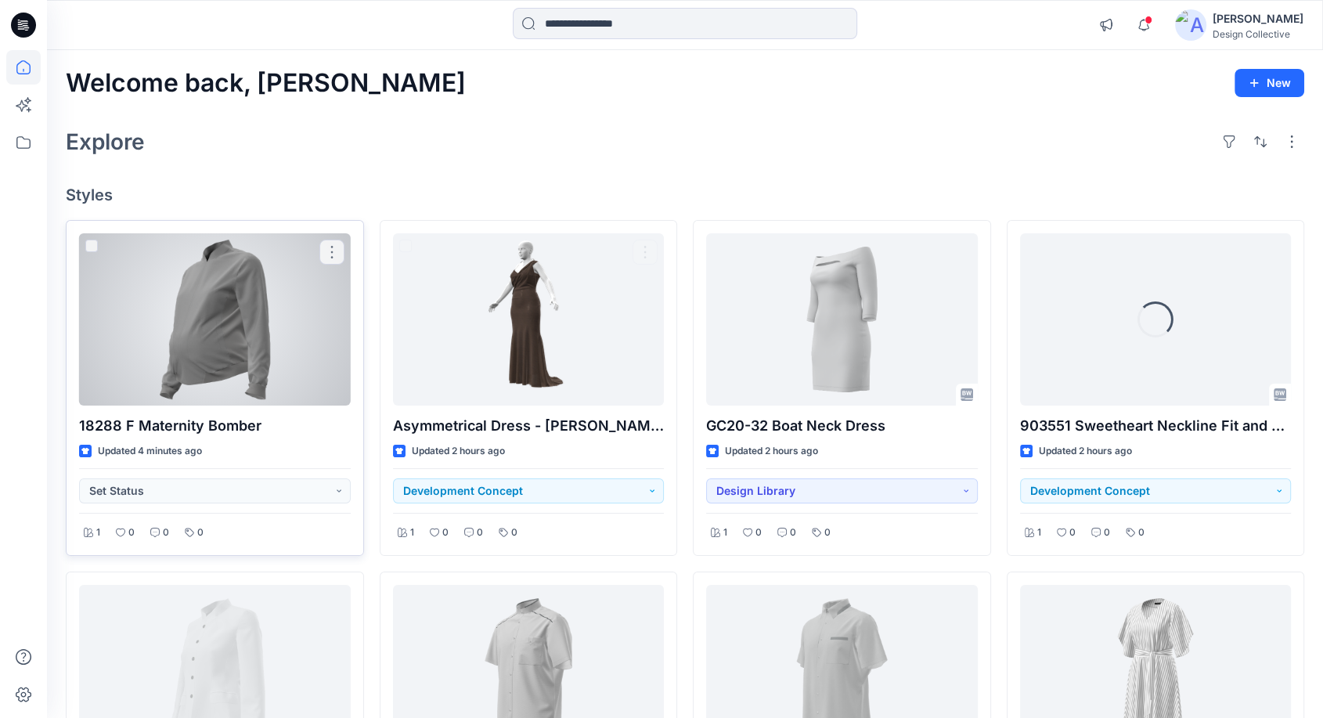
click at [202, 319] on div at bounding box center [215, 319] width 272 height 172
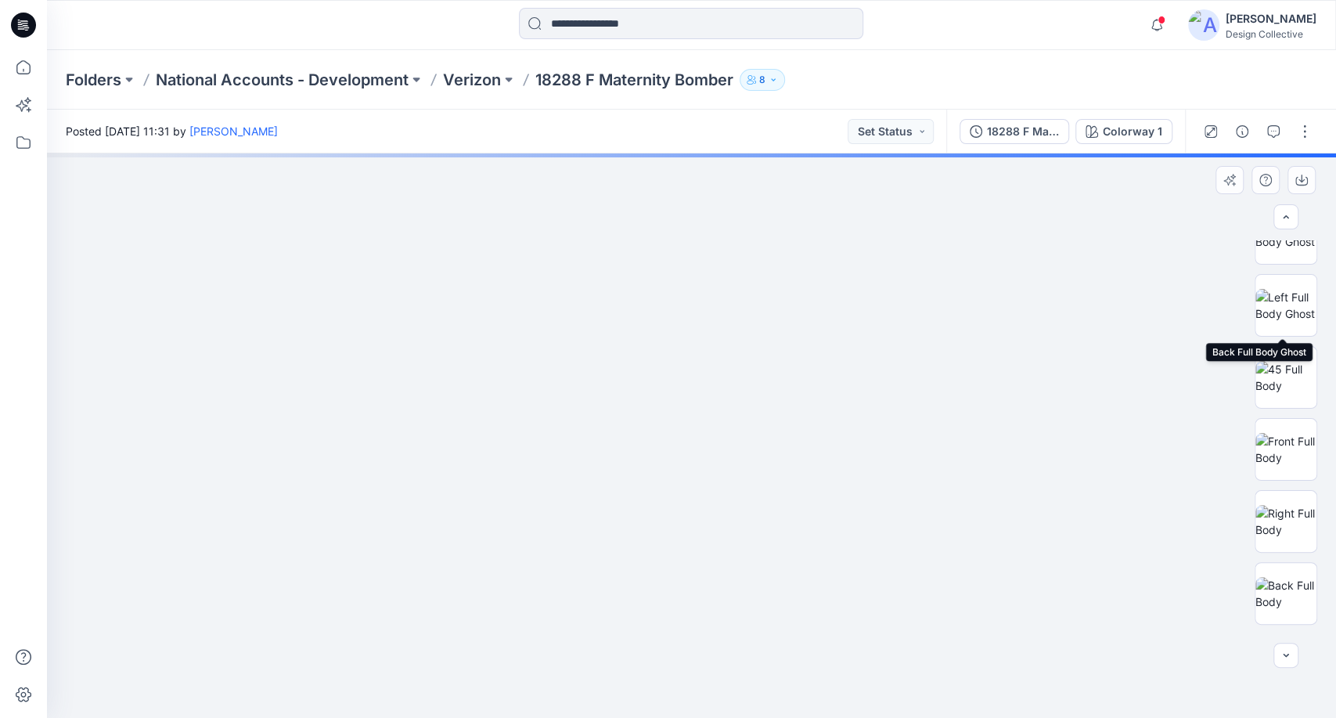
scroll to position [290, 0]
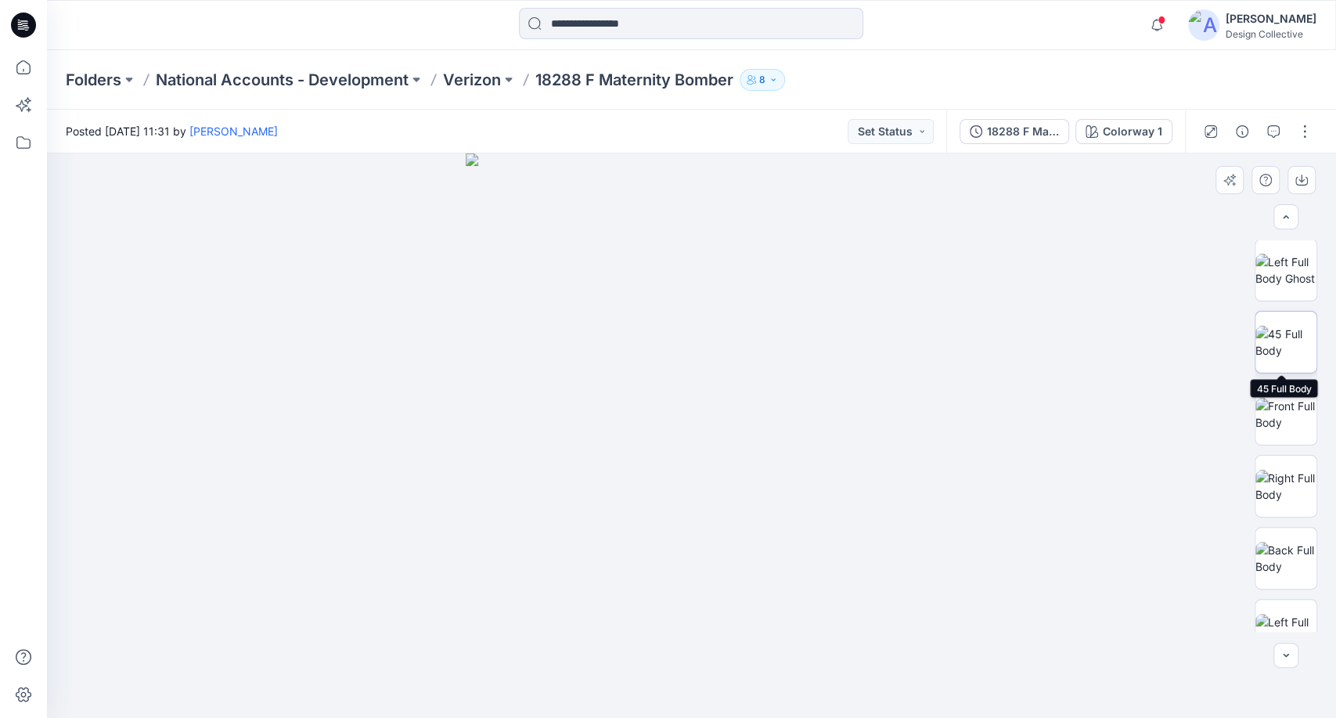
click at [1284, 350] on img at bounding box center [1286, 342] width 61 height 33
click at [1286, 410] on img at bounding box center [1286, 414] width 61 height 33
click at [1298, 477] on img at bounding box center [1286, 486] width 61 height 33
click at [1292, 542] on img at bounding box center [1286, 558] width 61 height 33
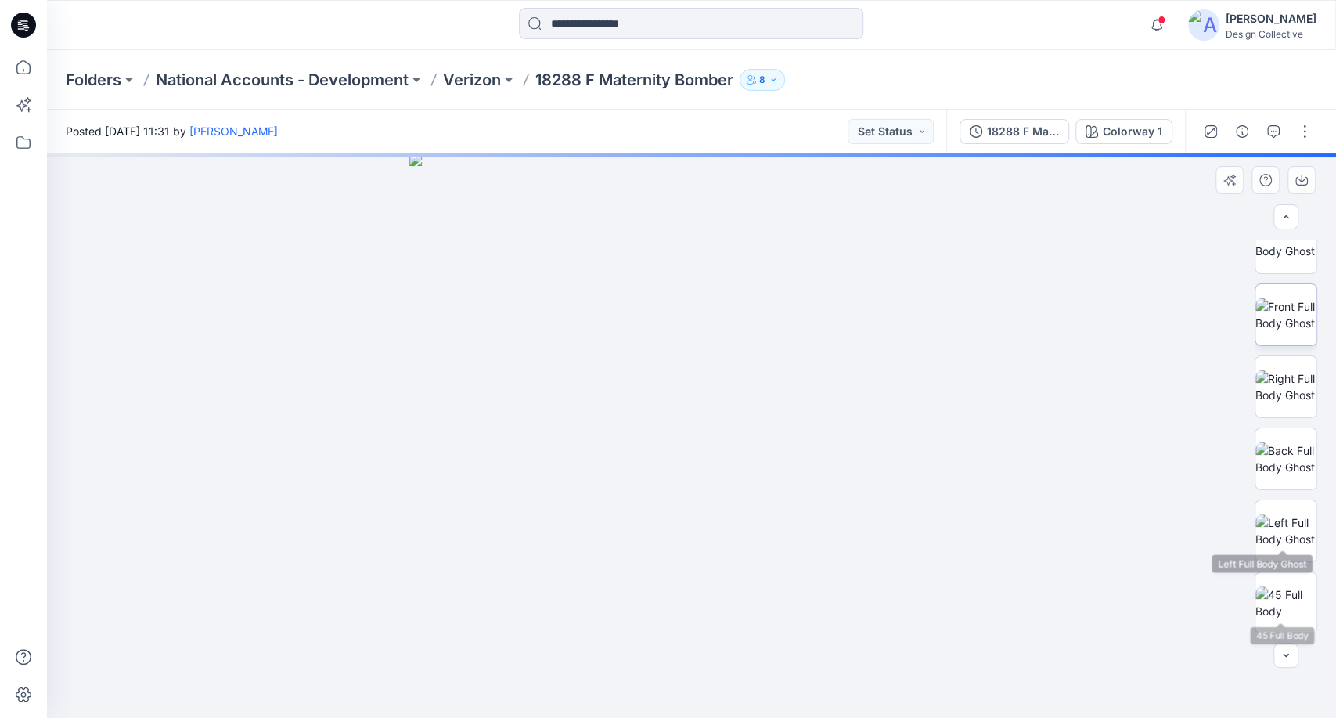
scroll to position [0, 0]
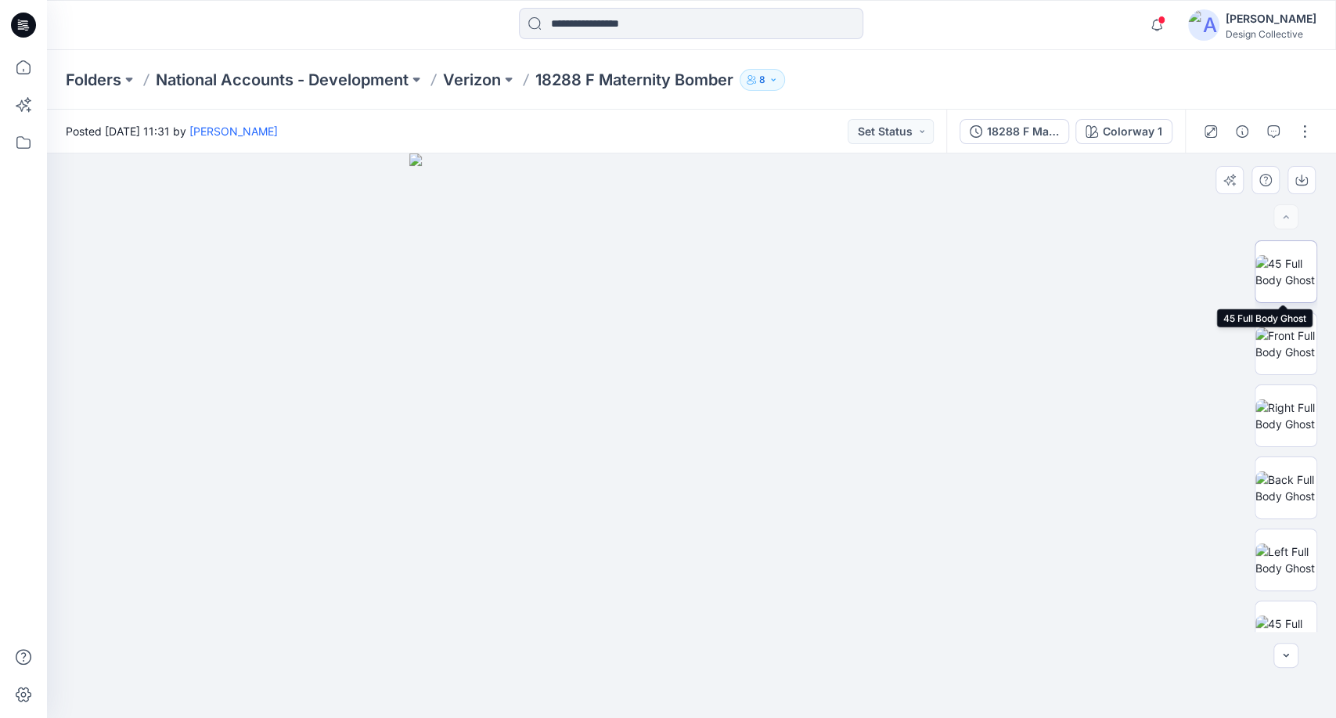
click at [1296, 265] on img at bounding box center [1286, 271] width 61 height 33
click at [31, 64] on icon at bounding box center [23, 67] width 34 height 34
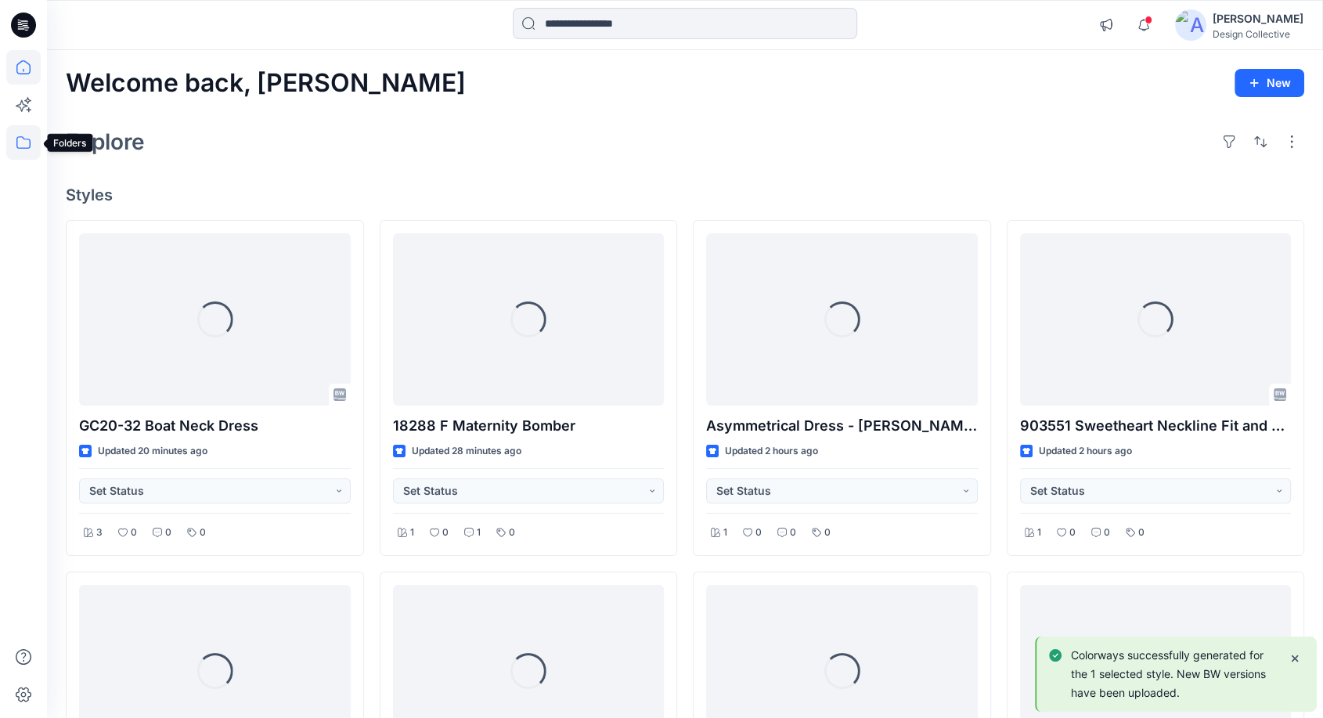
click at [21, 133] on icon at bounding box center [23, 142] width 34 height 34
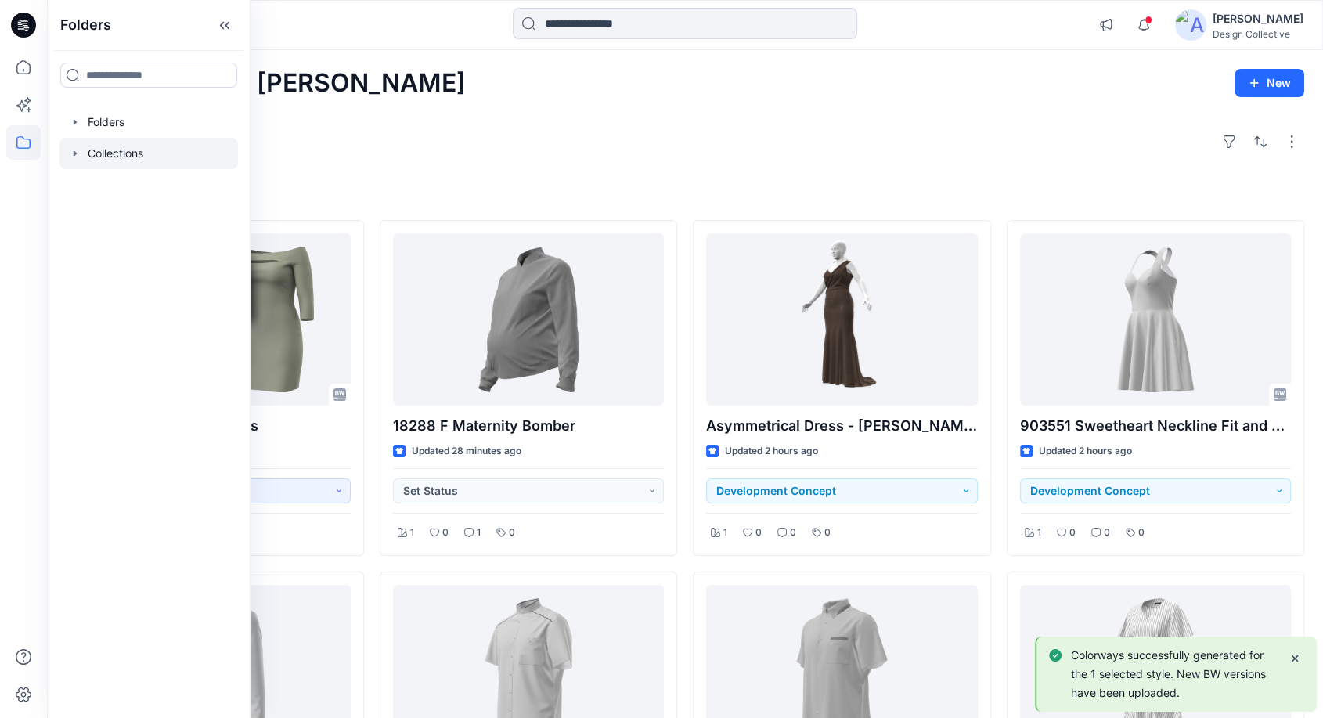
click at [78, 149] on icon "button" at bounding box center [75, 153] width 13 height 13
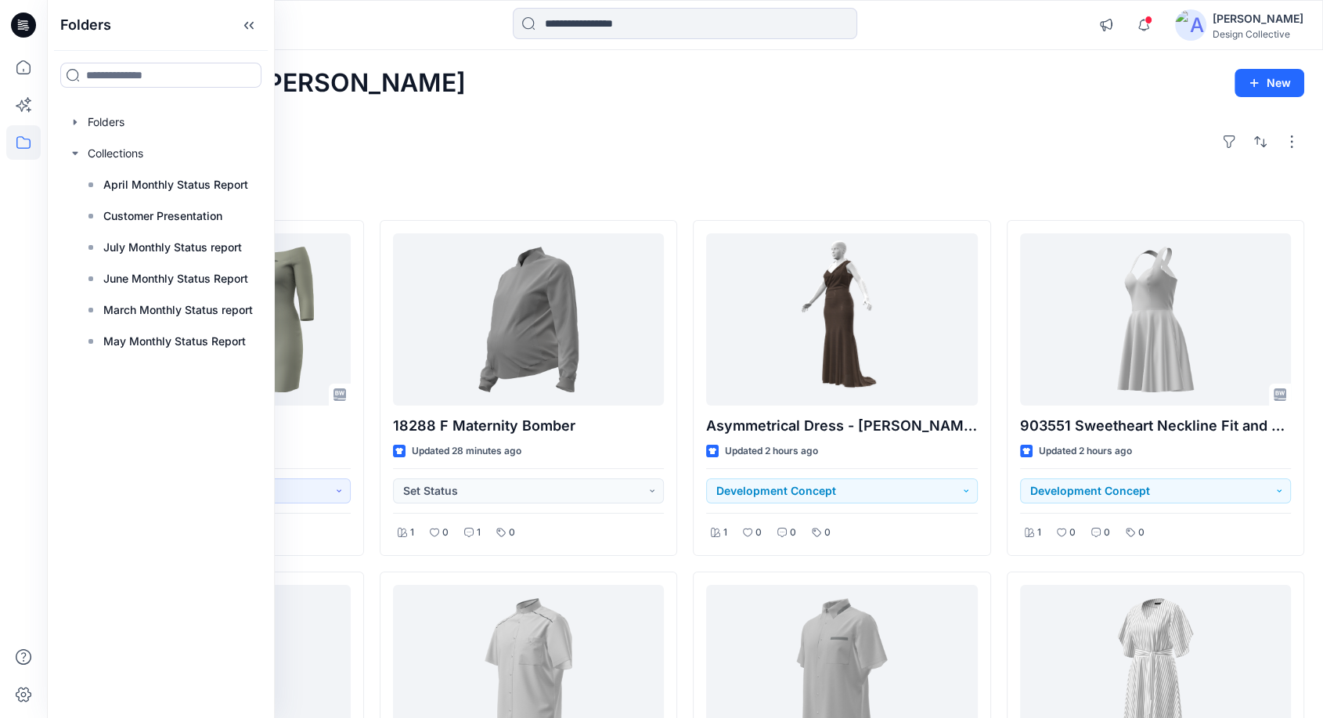
click at [420, 141] on div "Explore" at bounding box center [685, 142] width 1238 height 38
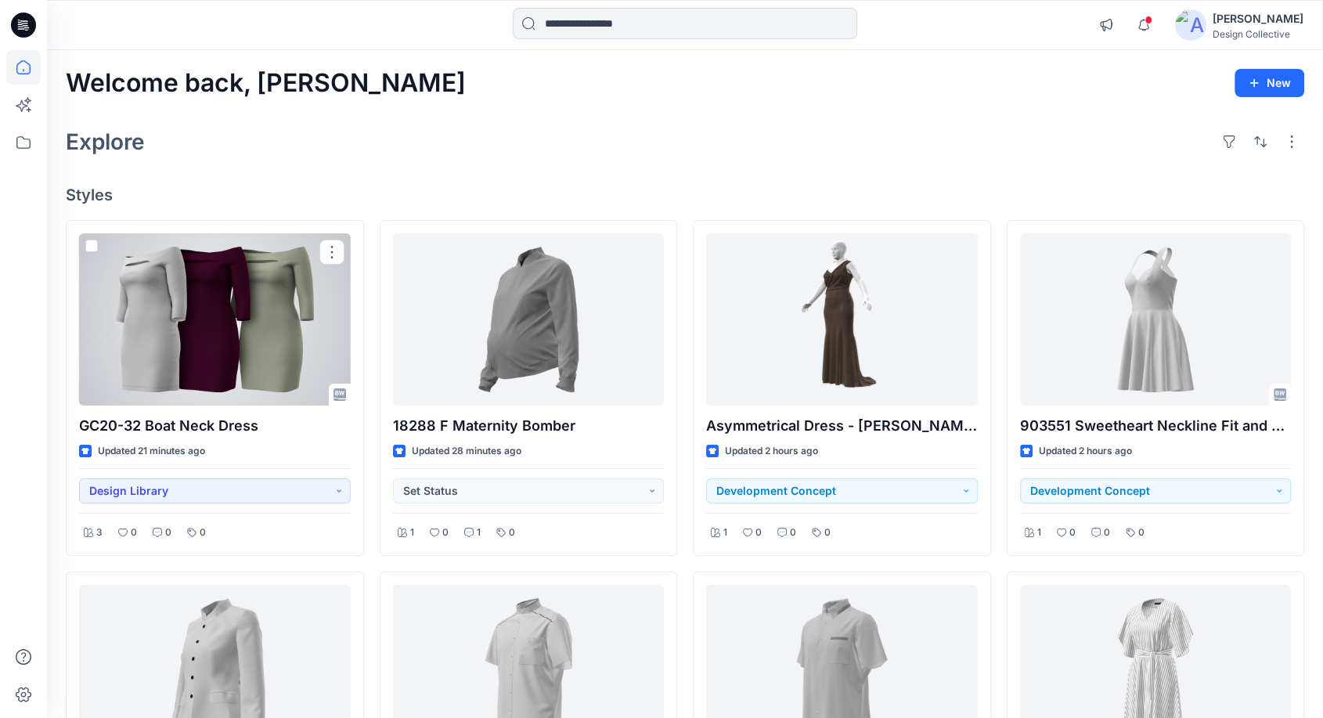
click at [220, 296] on div at bounding box center [215, 319] width 272 height 172
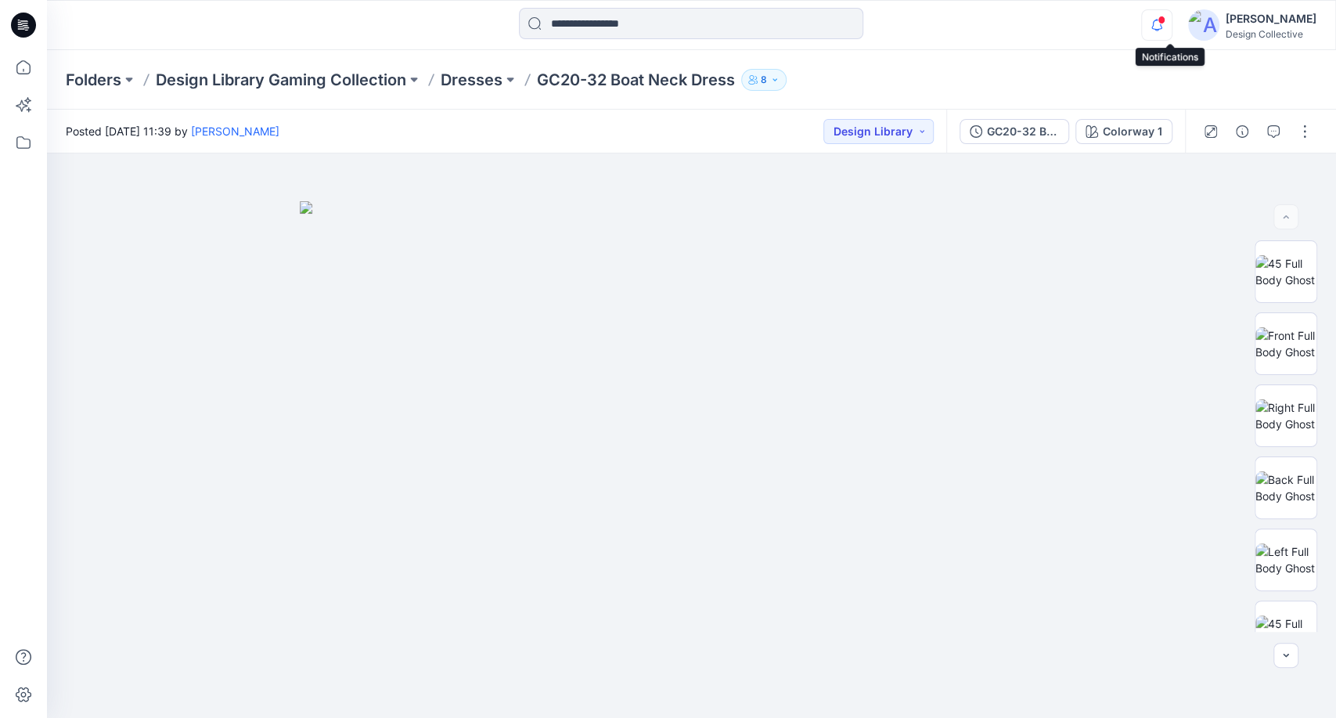
click at [1172, 20] on icon "button" at bounding box center [1157, 24] width 30 height 31
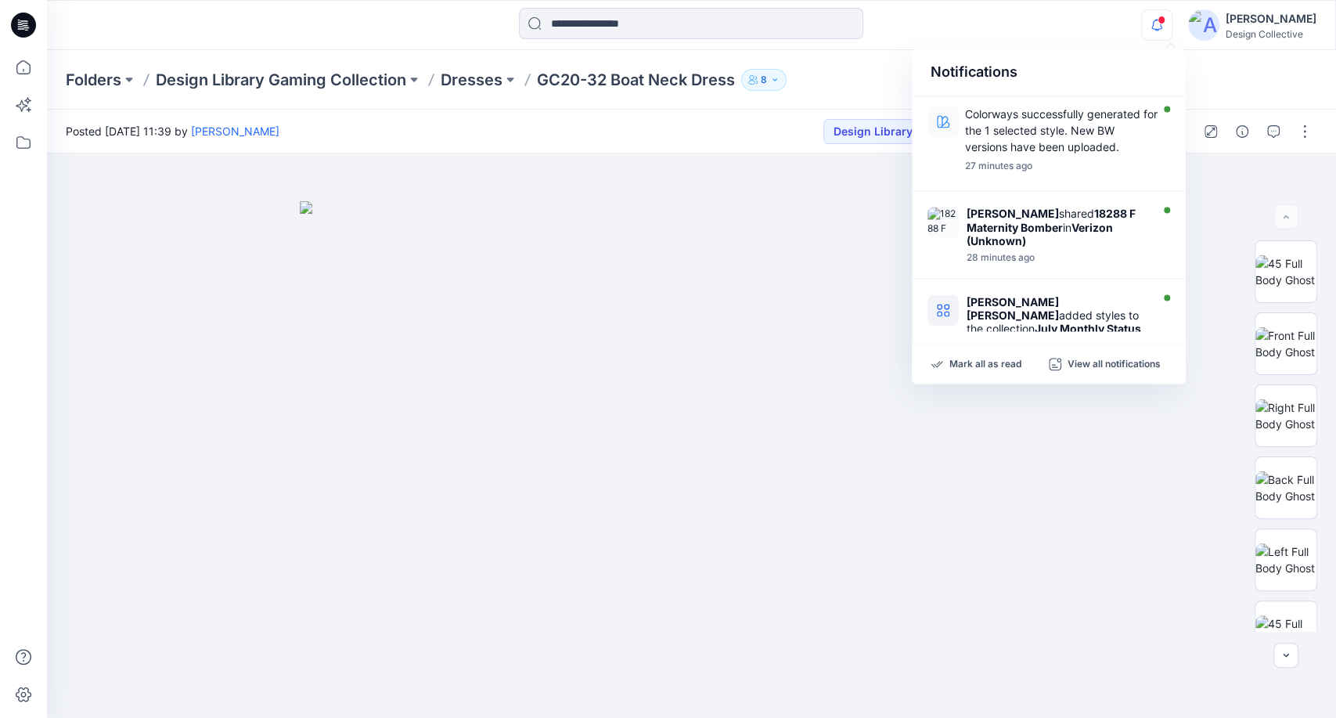
click at [1172, 20] on icon "button" at bounding box center [1157, 24] width 30 height 31
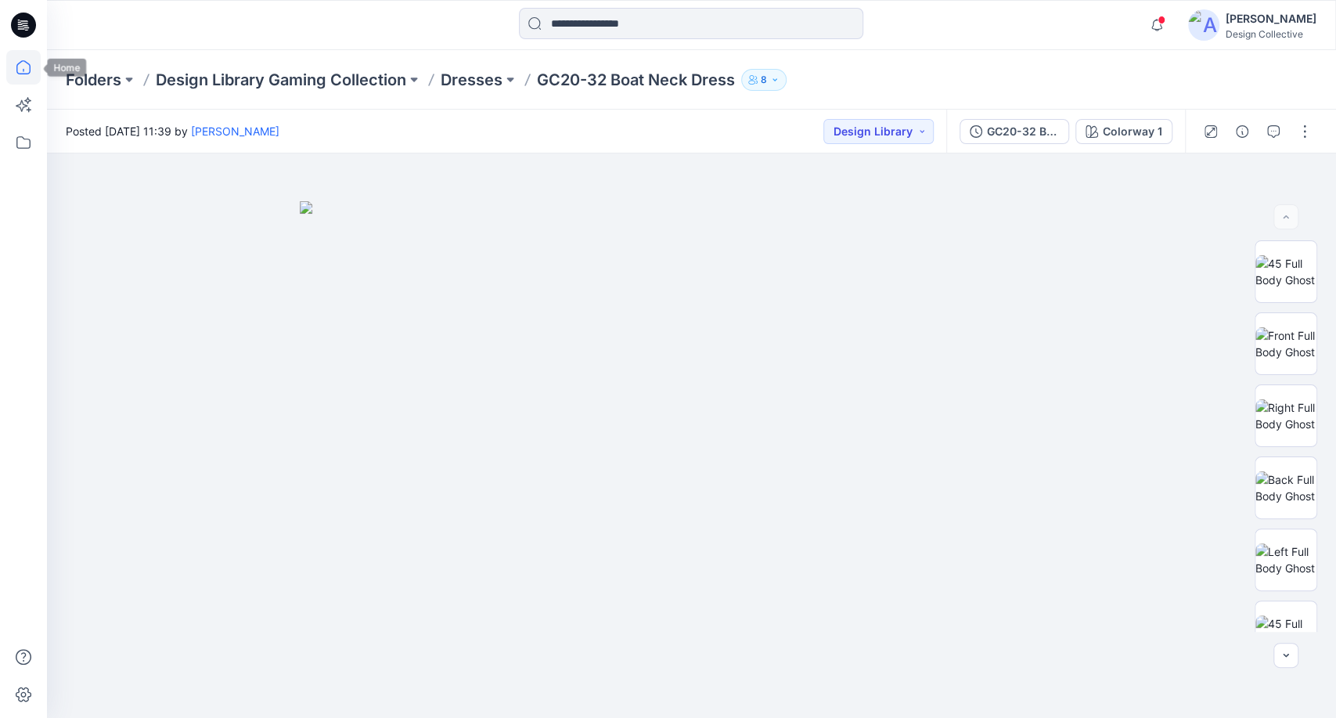
click at [26, 65] on icon at bounding box center [23, 67] width 34 height 34
